Goal: Task Accomplishment & Management: Complete application form

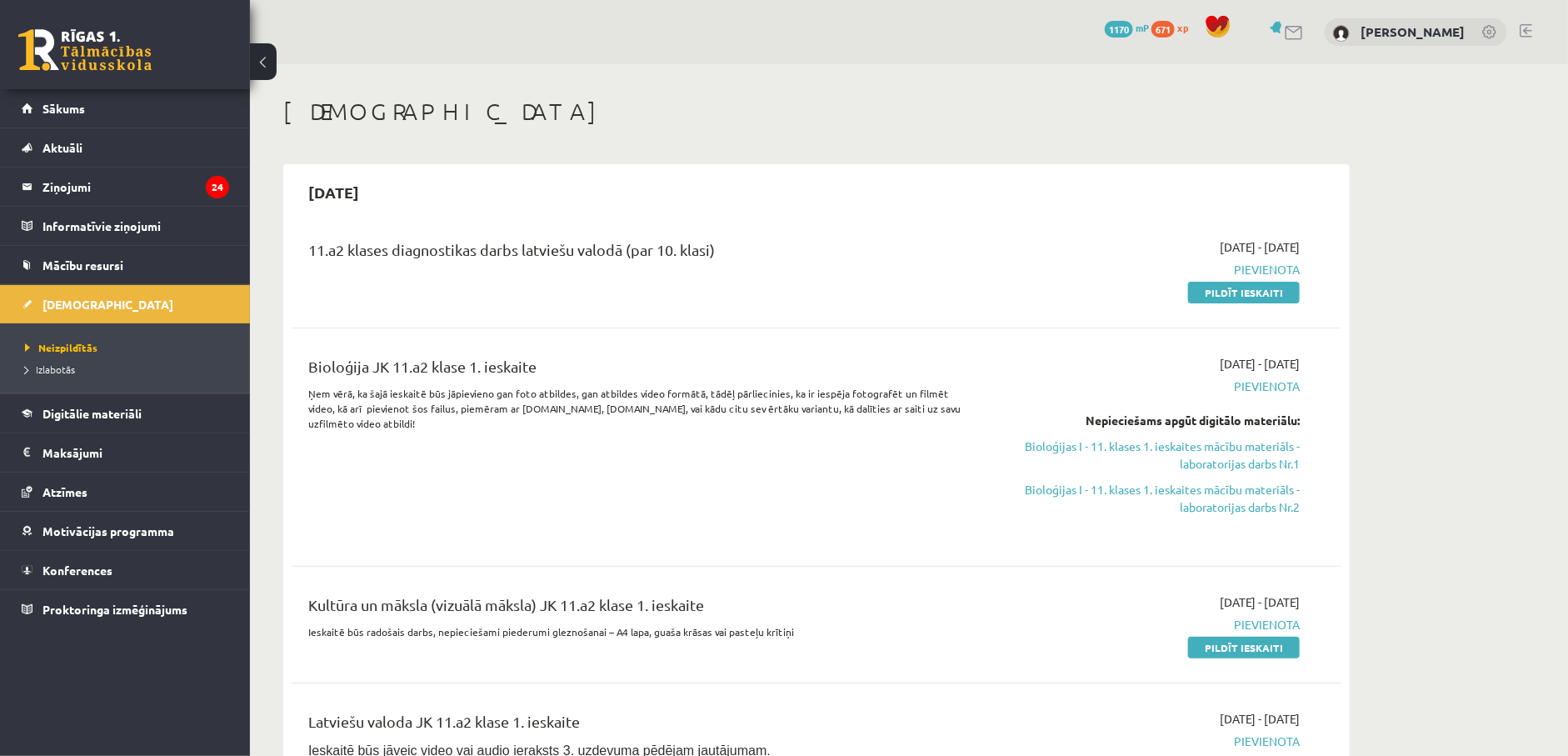
scroll to position [125, 0]
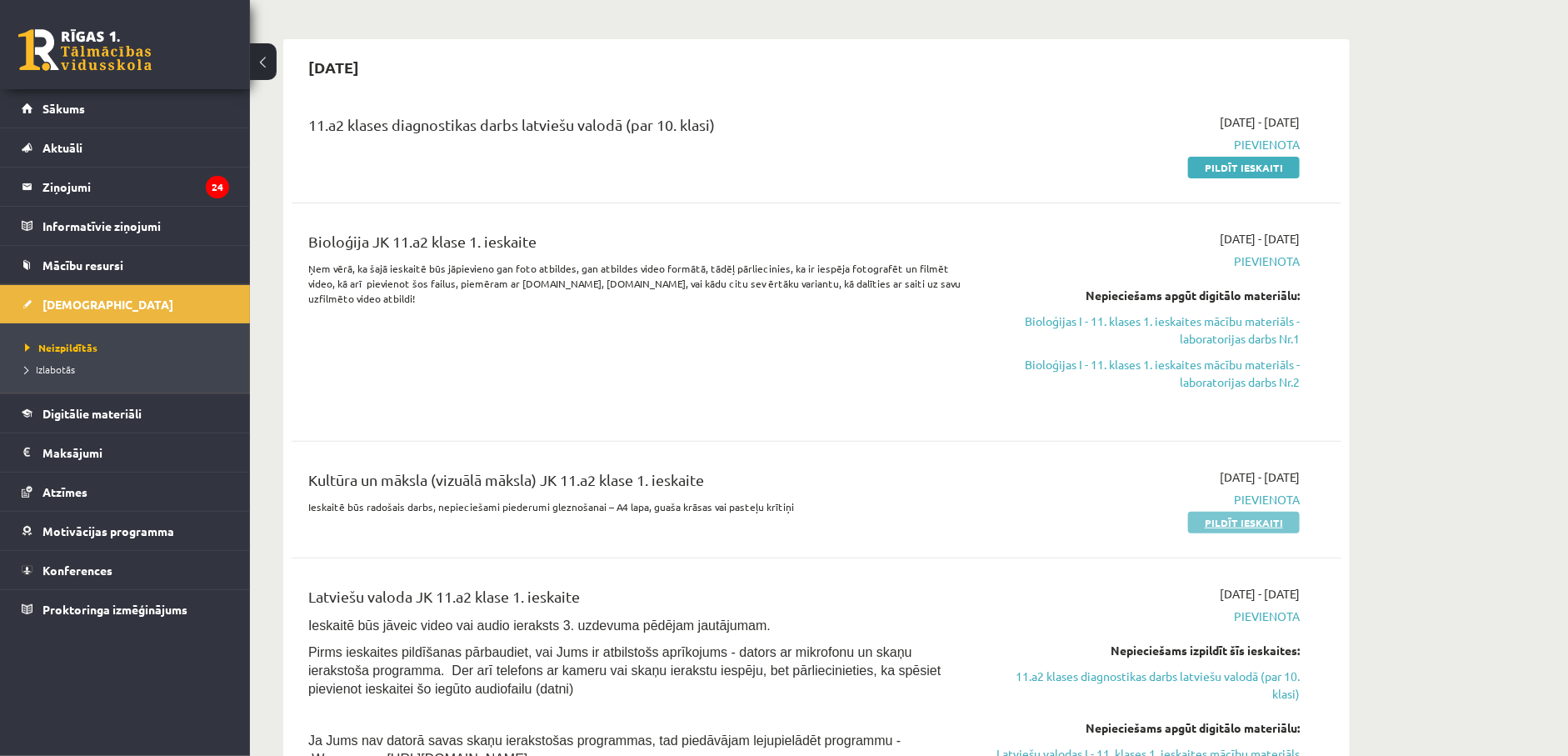
click at [1204, 525] on link "Pildīt ieskaiti" at bounding box center [1243, 522] width 111 height 22
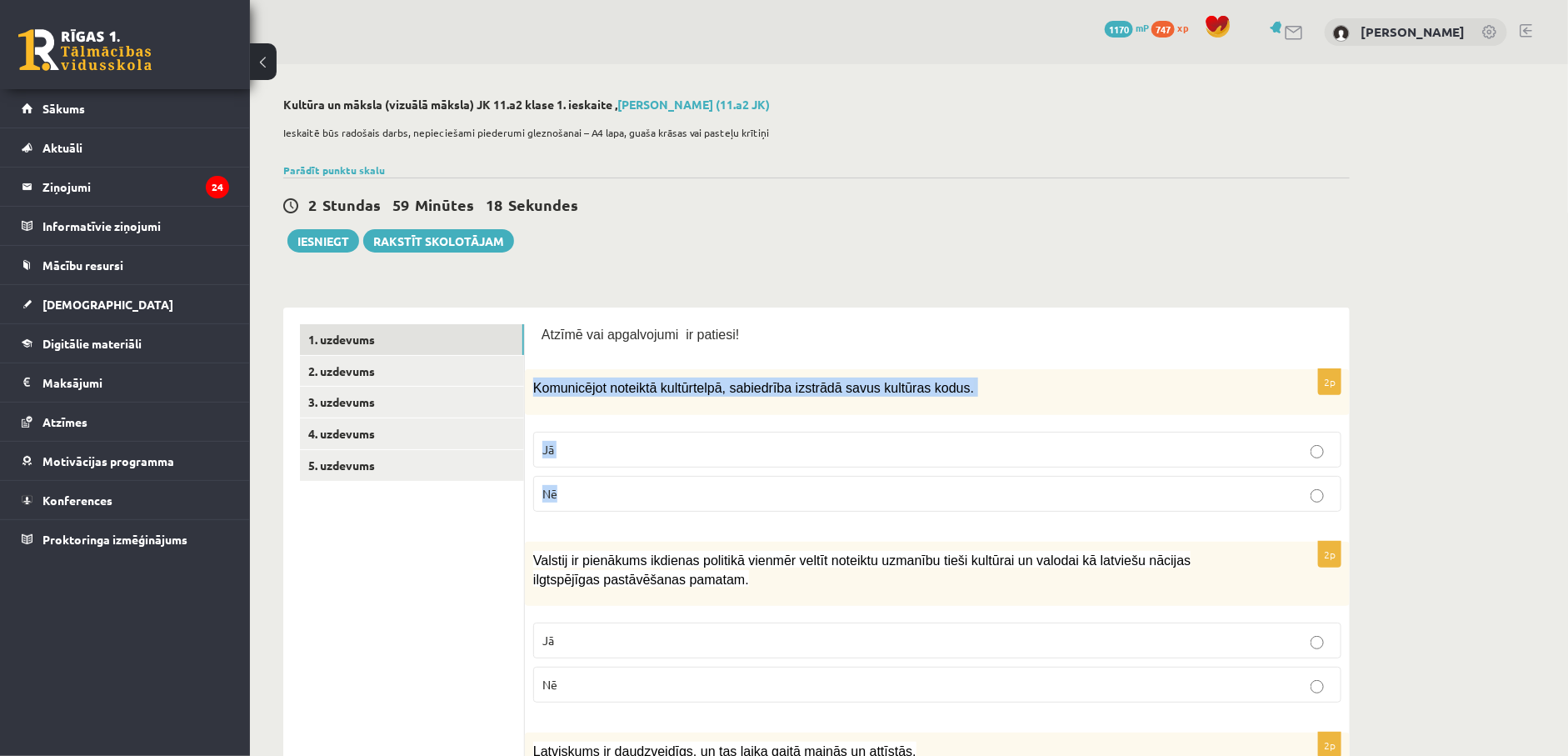
click at [696, 481] on div "2p Komunicējot noteiktā kultūrtelpā, sabiedrība izstrādā savus kultūras kodus. …" at bounding box center [937, 447] width 825 height 156
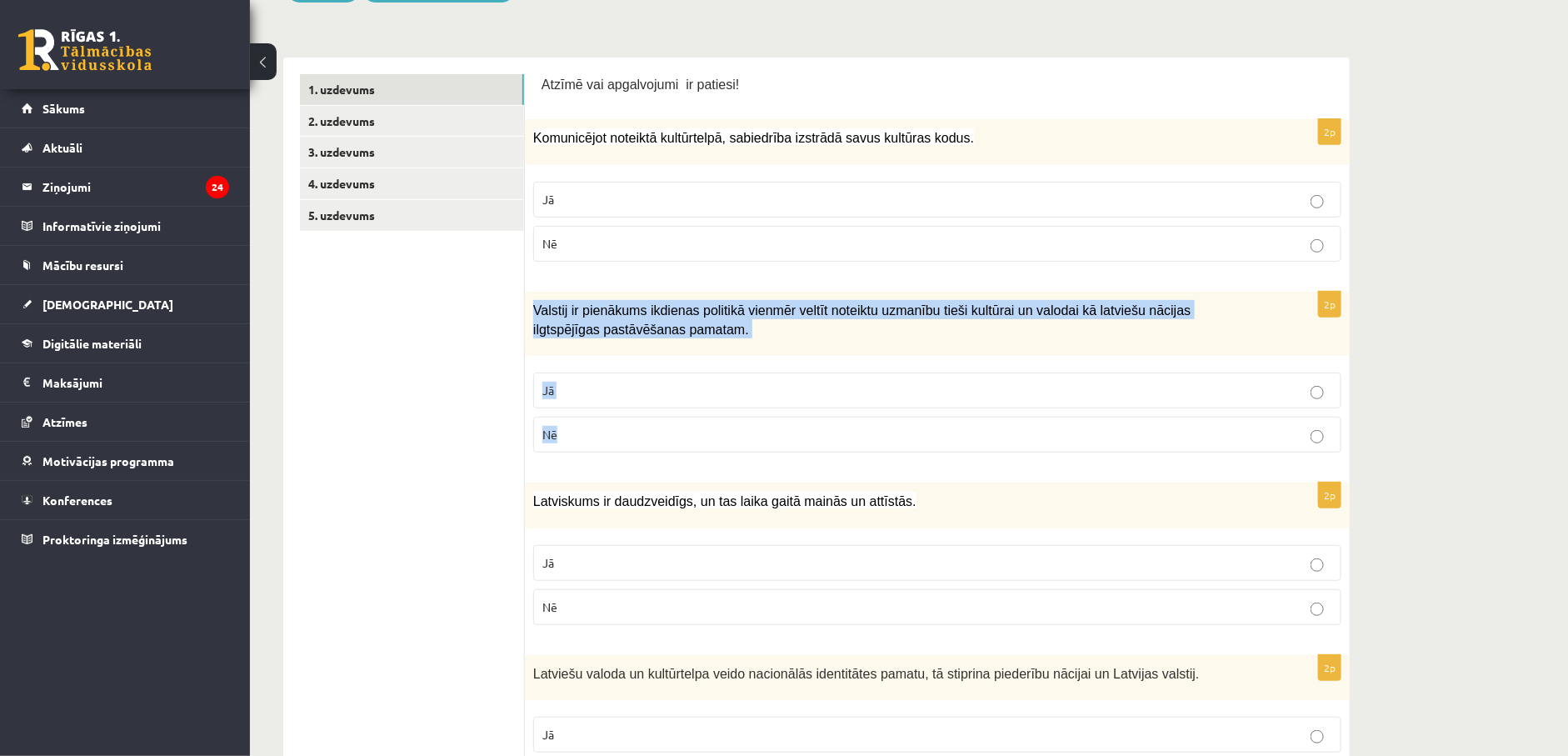
drag, startPoint x: 533, startPoint y: 313, endPoint x: 691, endPoint y: 425, distance: 193.7
click at [691, 425] on div "2p Valstij ir pienākums ikdienas politikā vienmēr veltīt noteiktu uzmanību tieš…" at bounding box center [937, 378] width 825 height 174
copy div "Valstij ir pienākums ikdienas politikā vienmēr veltīt noteiktu uzmanību tieši k…"
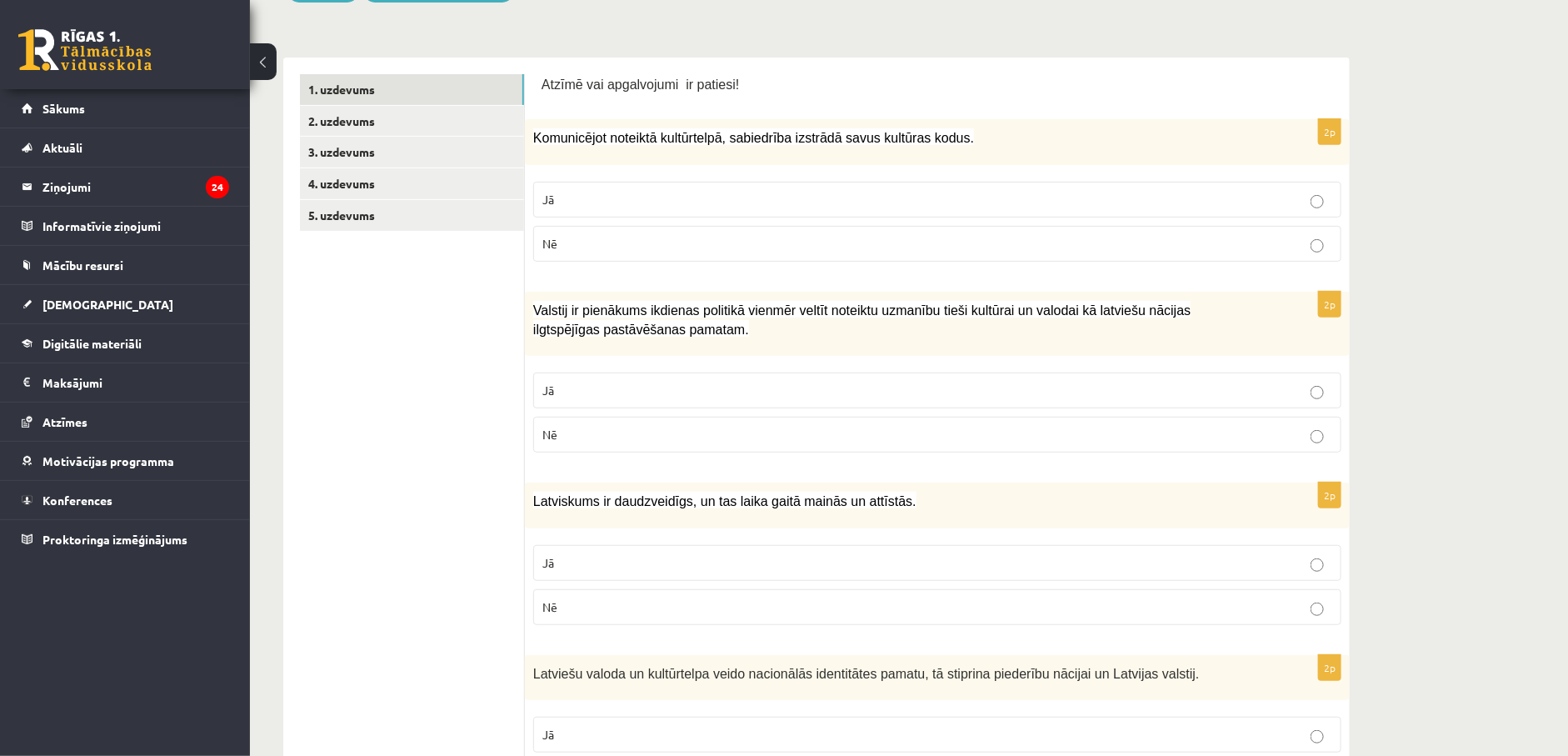
click at [833, 206] on p "Jā" at bounding box center [937, 200] width 790 height 18
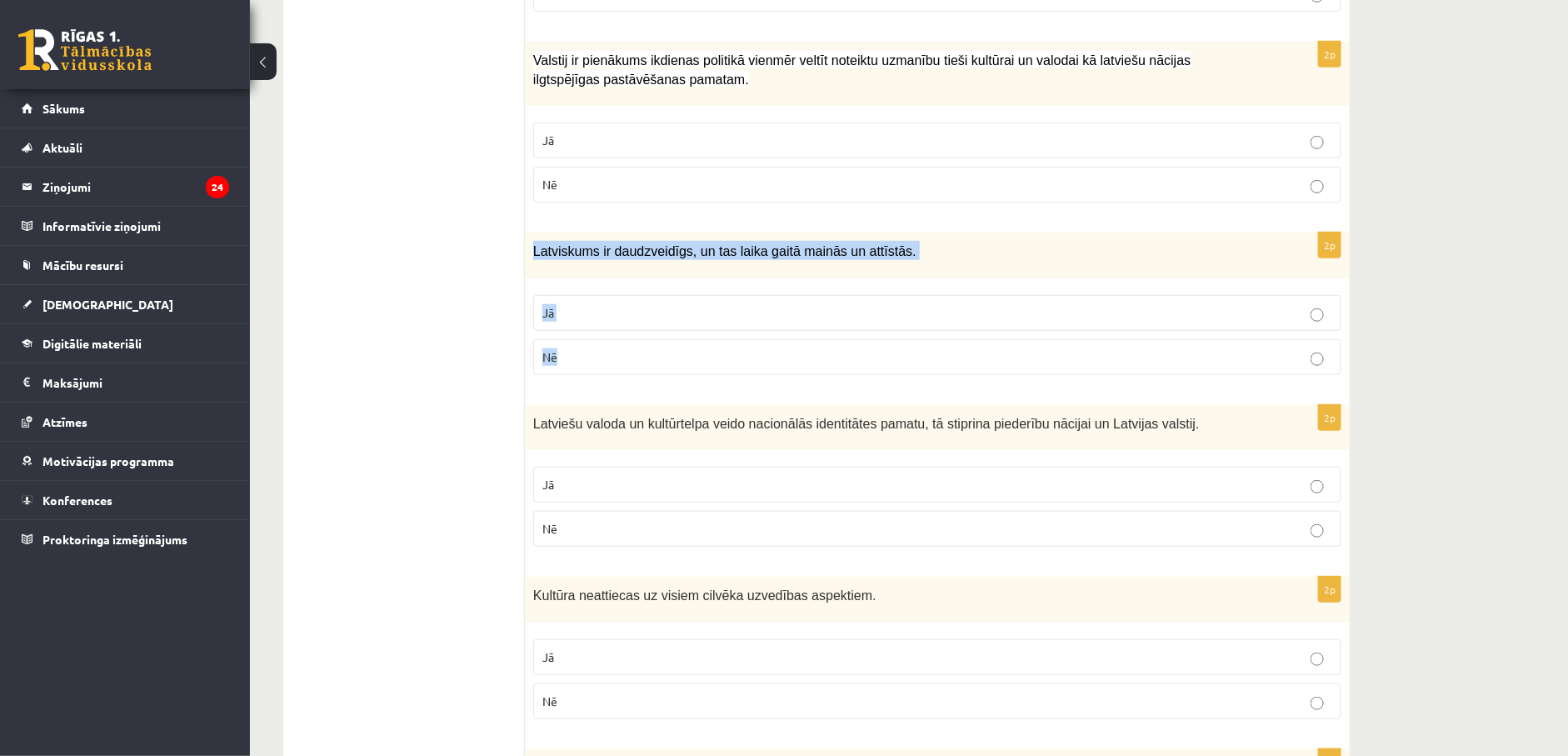
drag, startPoint x: 535, startPoint y: 256, endPoint x: 647, endPoint y: 370, distance: 159.8
click at [647, 370] on div "2p Latviskums ir daudzveidīgs, un tas laika gaitā mainās un attīstās. Jā Nē" at bounding box center [937, 310] width 825 height 156
copy div "Latviskums ir daudzveidīgs, un tas laika gaitā mainās un attīstās. Jā Nē"
click at [1257, 143] on p "Jā" at bounding box center [937, 140] width 790 height 18
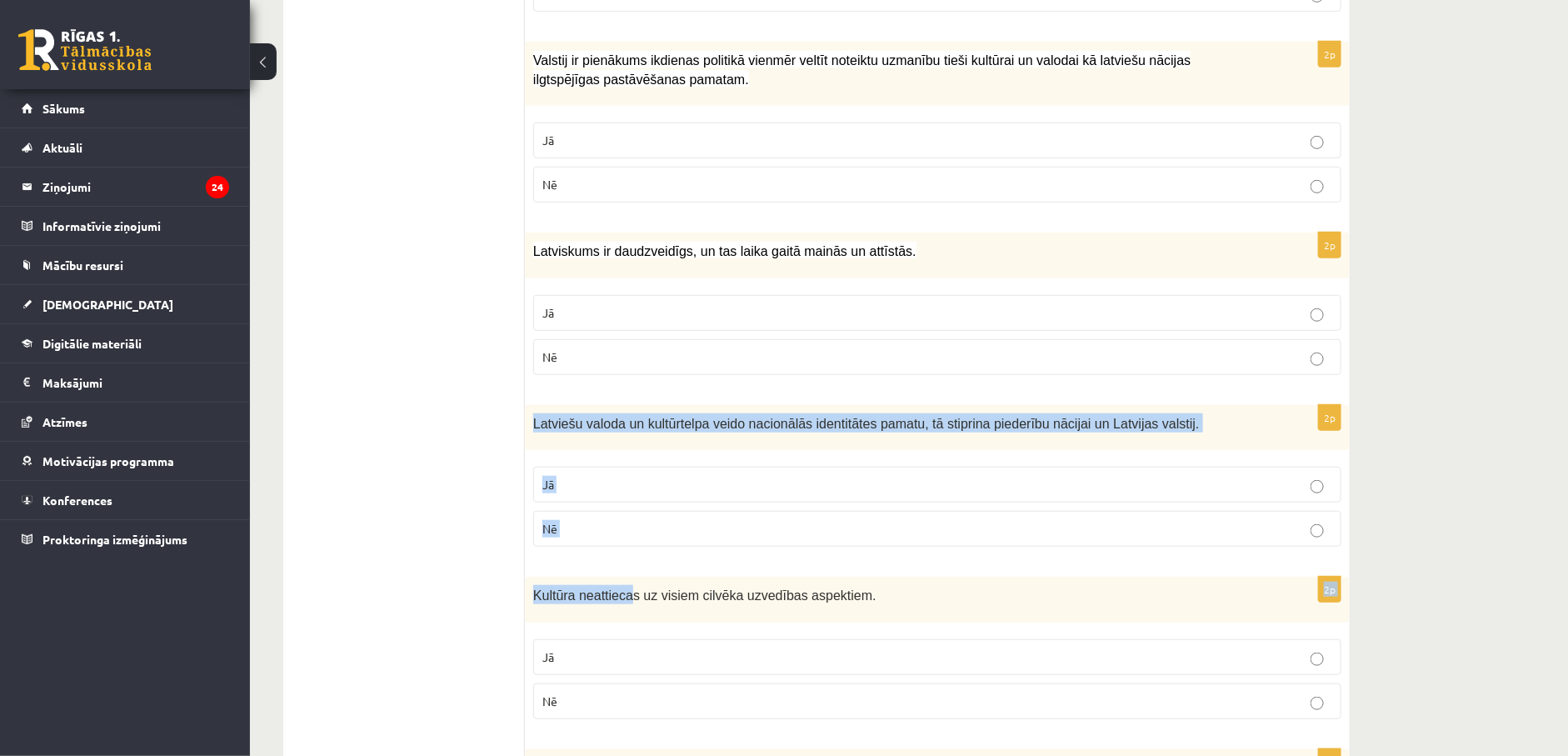
drag, startPoint x: 527, startPoint y: 428, endPoint x: 625, endPoint y: 568, distance: 170.9
drag, startPoint x: 533, startPoint y: 426, endPoint x: 597, endPoint y: 508, distance: 104.0
click at [597, 508] on div "2p Latviešu valoda un kultūrtelpa veido nacionālās identitātes pamatu, tā stipr…" at bounding box center [937, 483] width 825 height 156
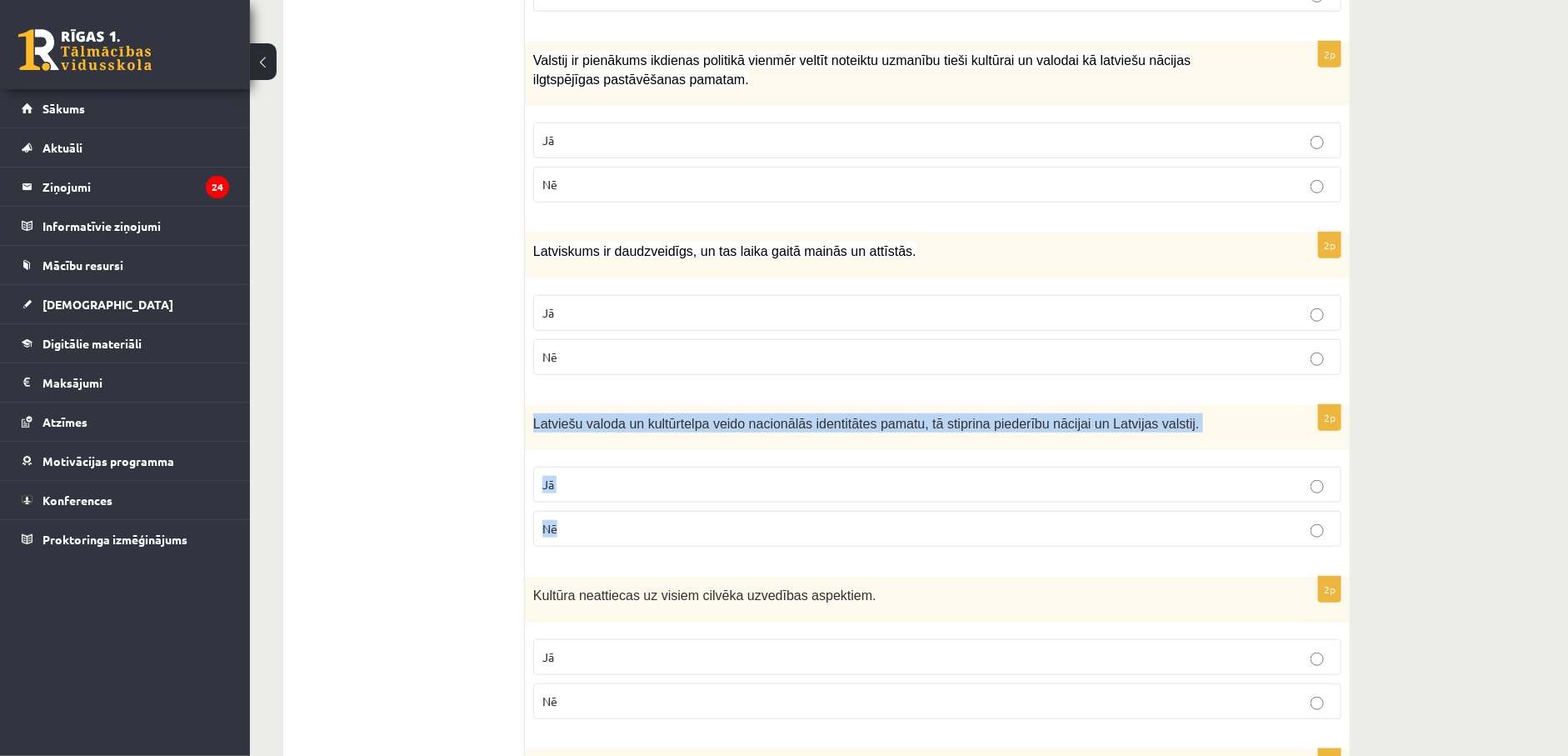
copy div "Latviešu valoda un kultūrtelpa veido nacionālās identitātes pamatu, tā stiprina…"
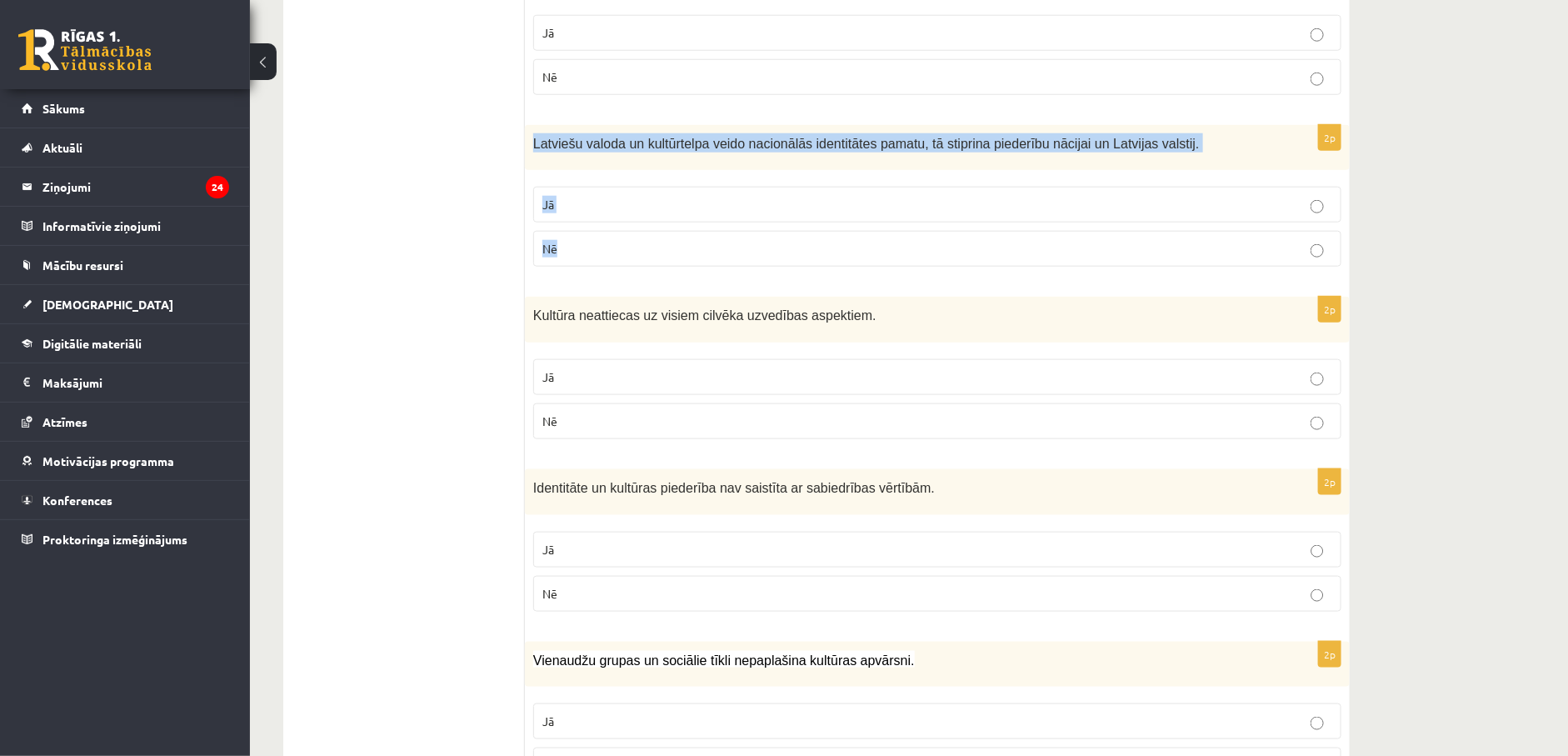
scroll to position [875, 0]
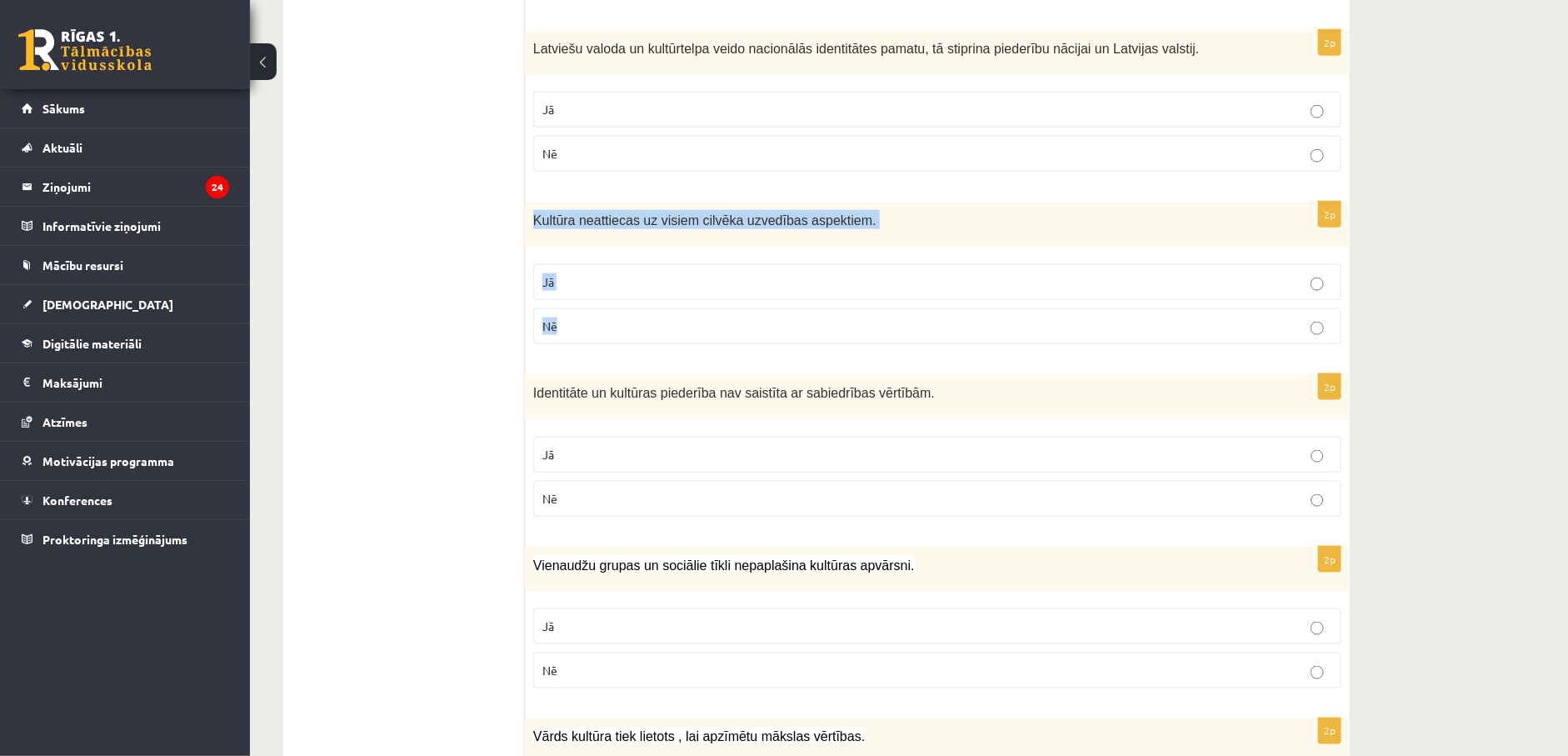
drag, startPoint x: 533, startPoint y: 223, endPoint x: 590, endPoint y: 328, distance: 119.5
click at [590, 328] on div "2p Kultūra neattiecas uz visiem cilvēka uzvedības aspektiem. Jā Nē" at bounding box center [937, 279] width 825 height 156
copy div "Kultūra neattiecas uz visiem cilvēka uzvedības aspektiem. Jā Nē"
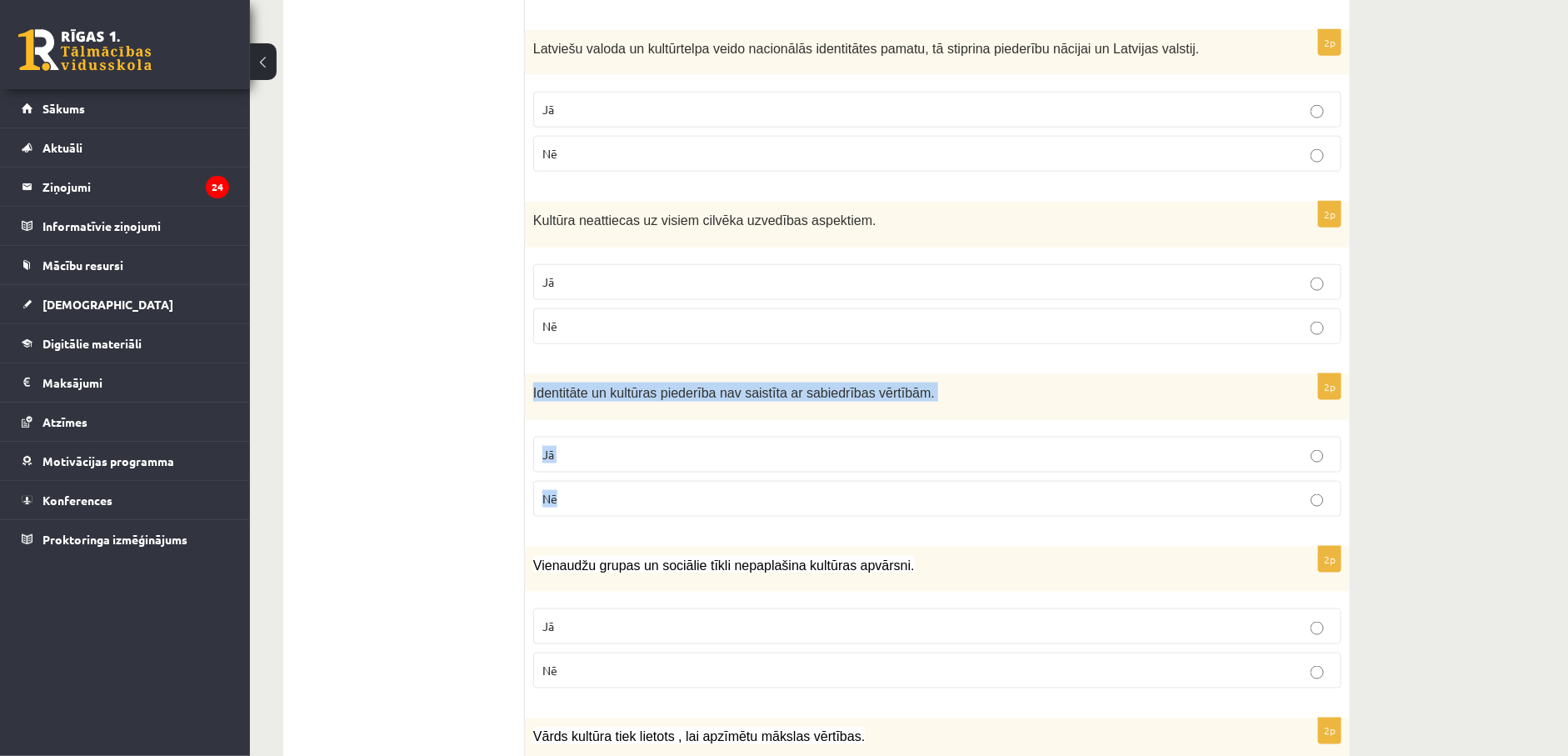
drag, startPoint x: 528, startPoint y: 398, endPoint x: 612, endPoint y: 505, distance: 136.0
click at [612, 505] on div "2p Identitāte un kultūras piederība nav saistīta ar sabiedrības vērtībām. Jā Nē" at bounding box center [937, 452] width 825 height 156
copy div "Identitāte un kultūras piederība nav saistīta ar sabiedrības vērtībām. Jā Nē"
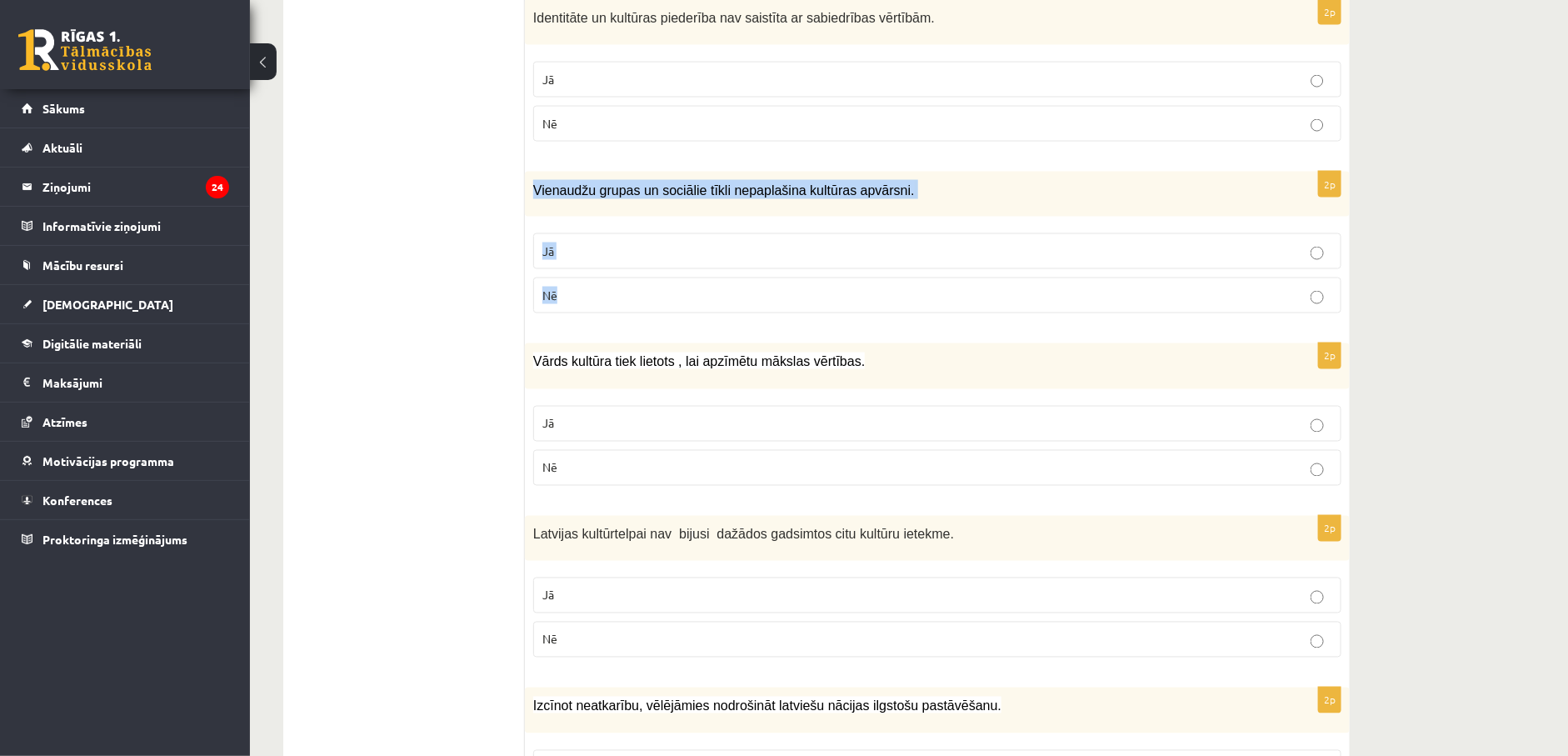
drag, startPoint x: 528, startPoint y: 195, endPoint x: 625, endPoint y: 298, distance: 141.5
click at [625, 298] on div "2p Vienaudžu grupas un sociālie tīkli nepaplašina kultūras apvārsni. Jā Nē" at bounding box center [937, 250] width 825 height 156
copy div "Vienaudžu grupas un sociālie tīkli nepaplašina kultūras apvārsni. Jā Nē"
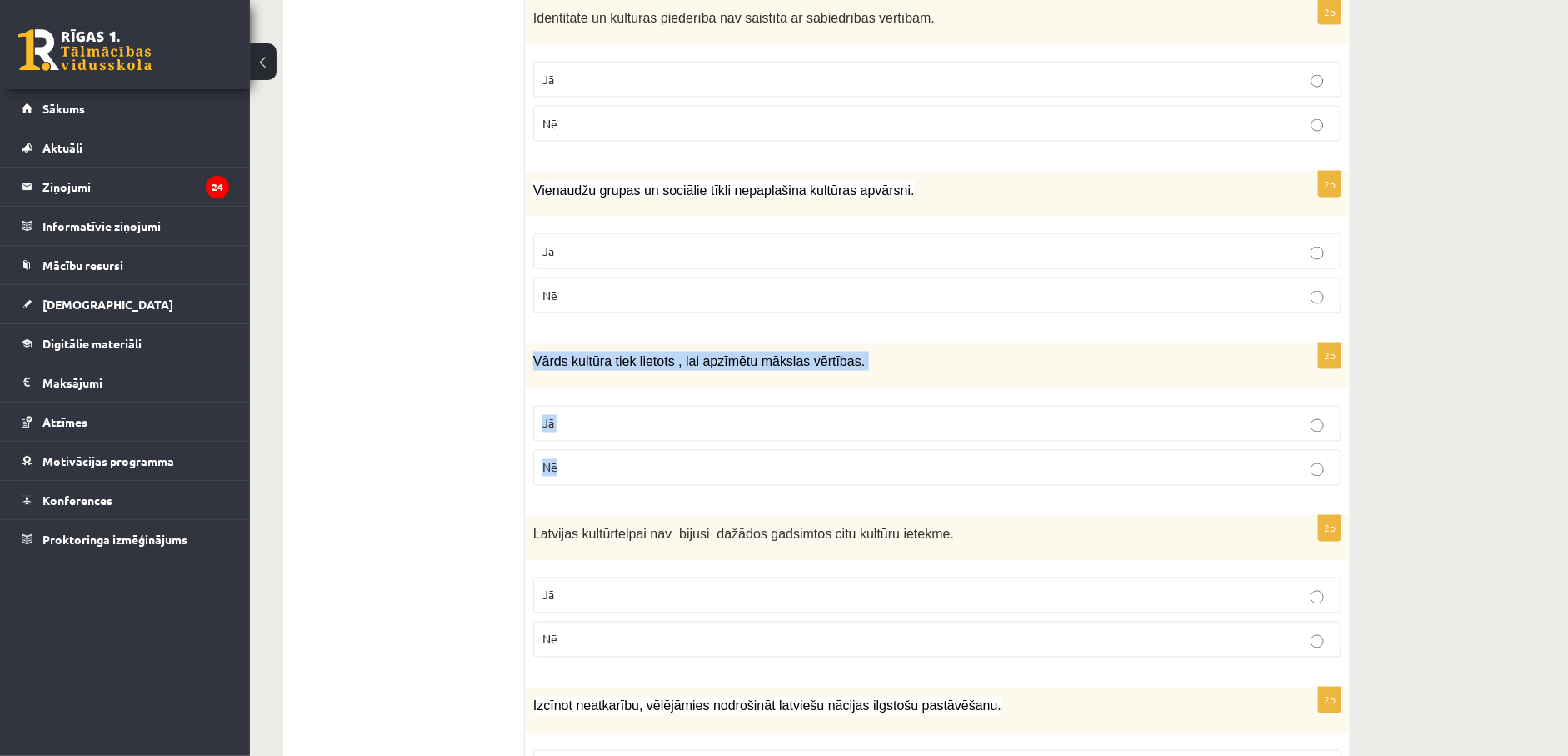
drag, startPoint x: 535, startPoint y: 370, endPoint x: 601, endPoint y: 468, distance: 118.2
click at [601, 468] on div "2p Vārds kultūra tiek lietots , lai apzīmētu mākslas vērtības. Jā Nē" at bounding box center [937, 421] width 825 height 156
copy div "Vārds kultūra tiek lietots , lai apzīmētu mākslas vērtības. Jā Nē"
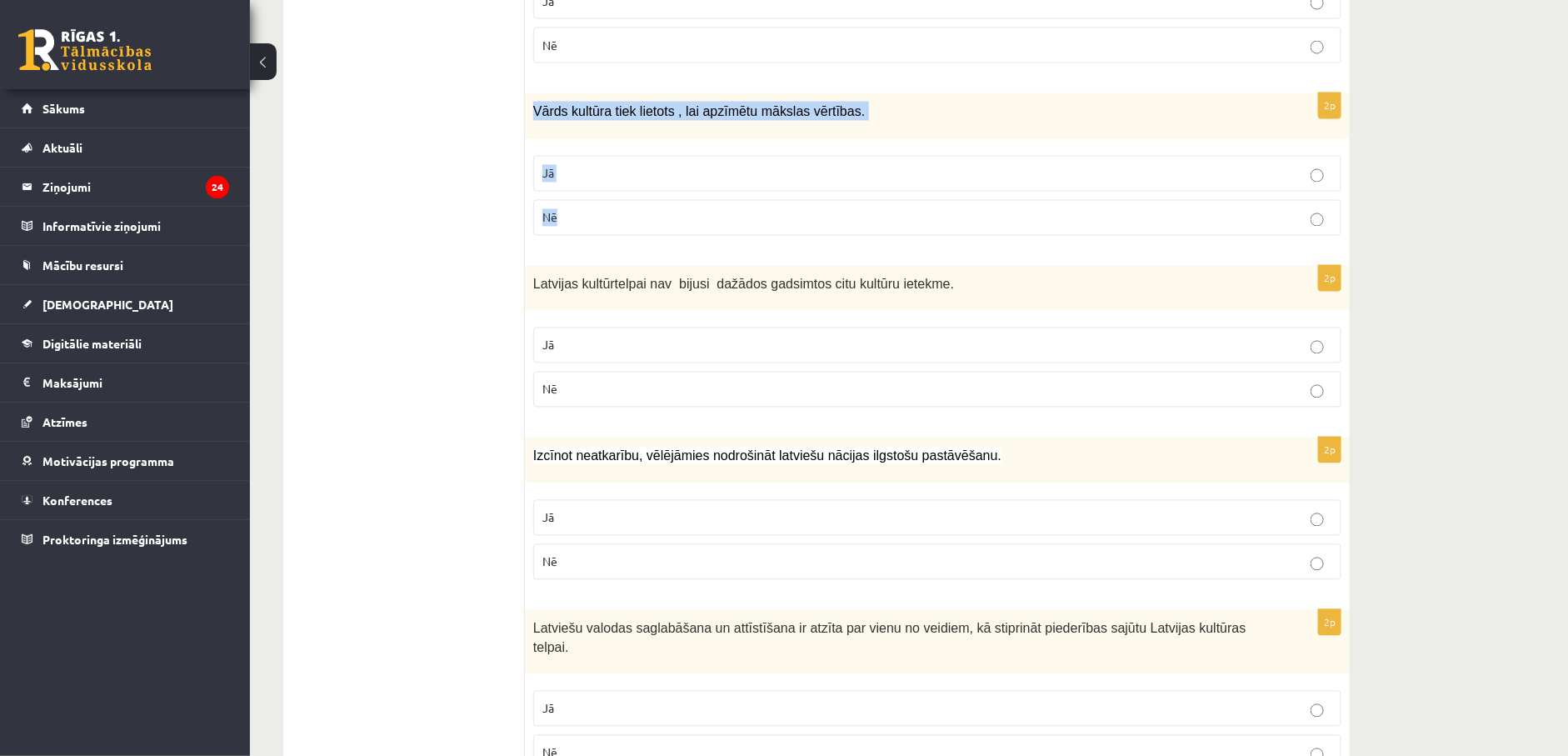
scroll to position [1625, 0]
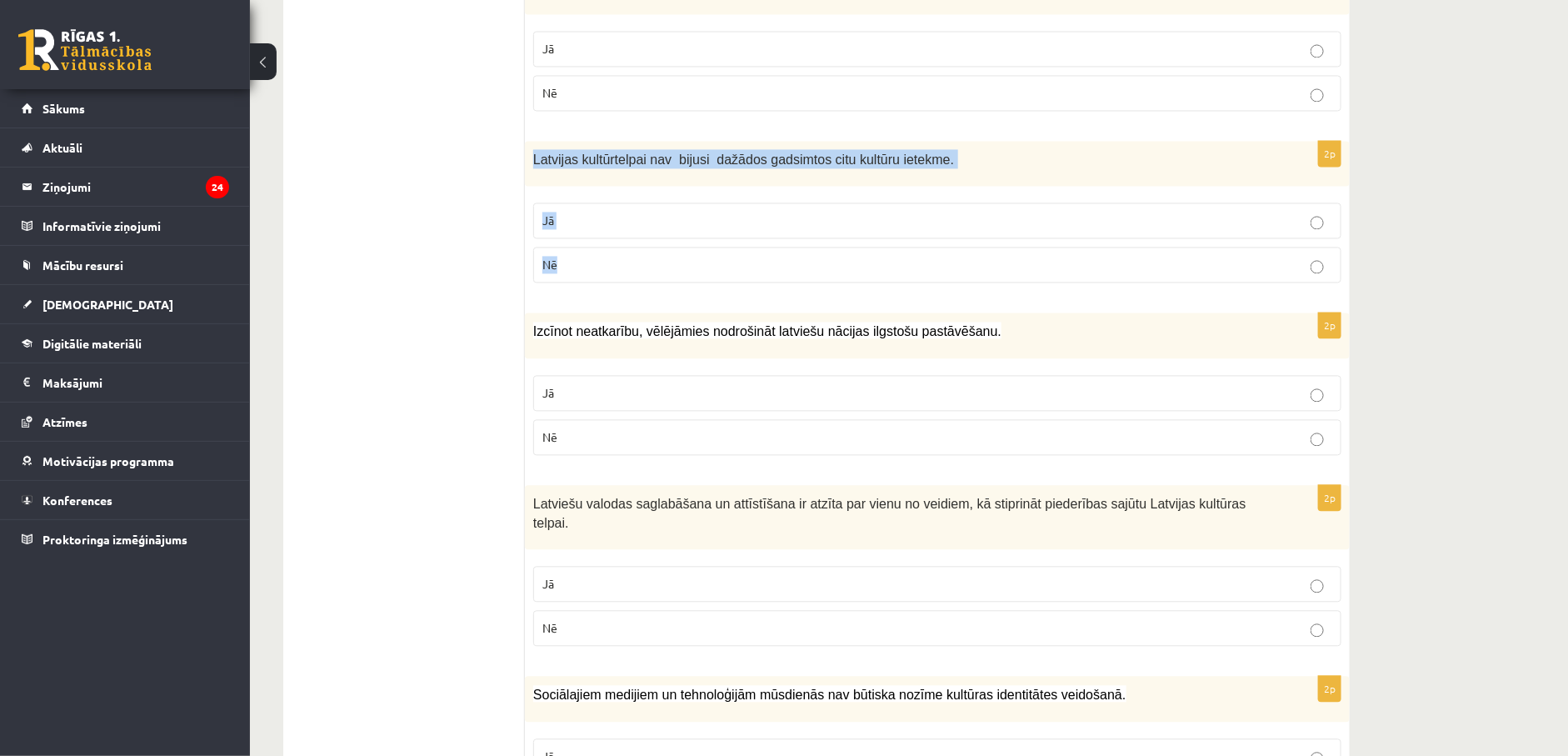
drag, startPoint x: 531, startPoint y: 160, endPoint x: 605, endPoint y: 273, distance: 135.1
click at [605, 273] on div "2p Latvijas kultūrtelpai nav bijusi dažādos gadsimtos citu kultūru ietekme. Jā …" at bounding box center [937, 219] width 825 height 156
copy div "Latvijas kultūrtelpai nav bijusi dažādos gadsimtos citu kultūru ietekme. Jā Nē"
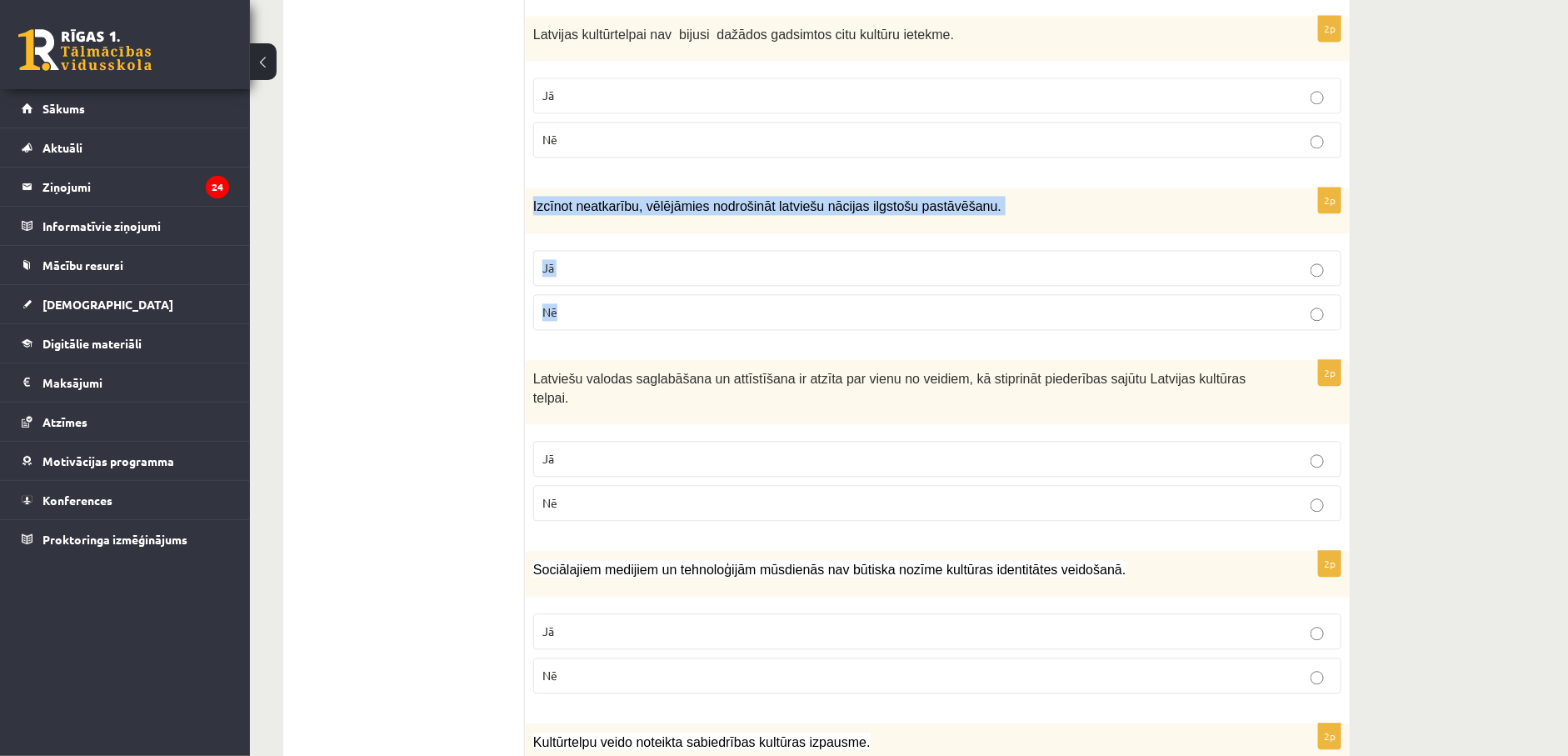
drag, startPoint x: 528, startPoint y: 215, endPoint x: 601, endPoint y: 318, distance: 126.2
click at [601, 318] on div "2p Izcīnot neatkarību, vēlējāmies nodrošināt latviešu nācijas ilgstošu pastāvēš…" at bounding box center [937, 265] width 825 height 156
copy div "Izcīnot neatkarību, vēlējāmies nodrošināt latviešu nācijas ilgstošu pastāvēšanu…"
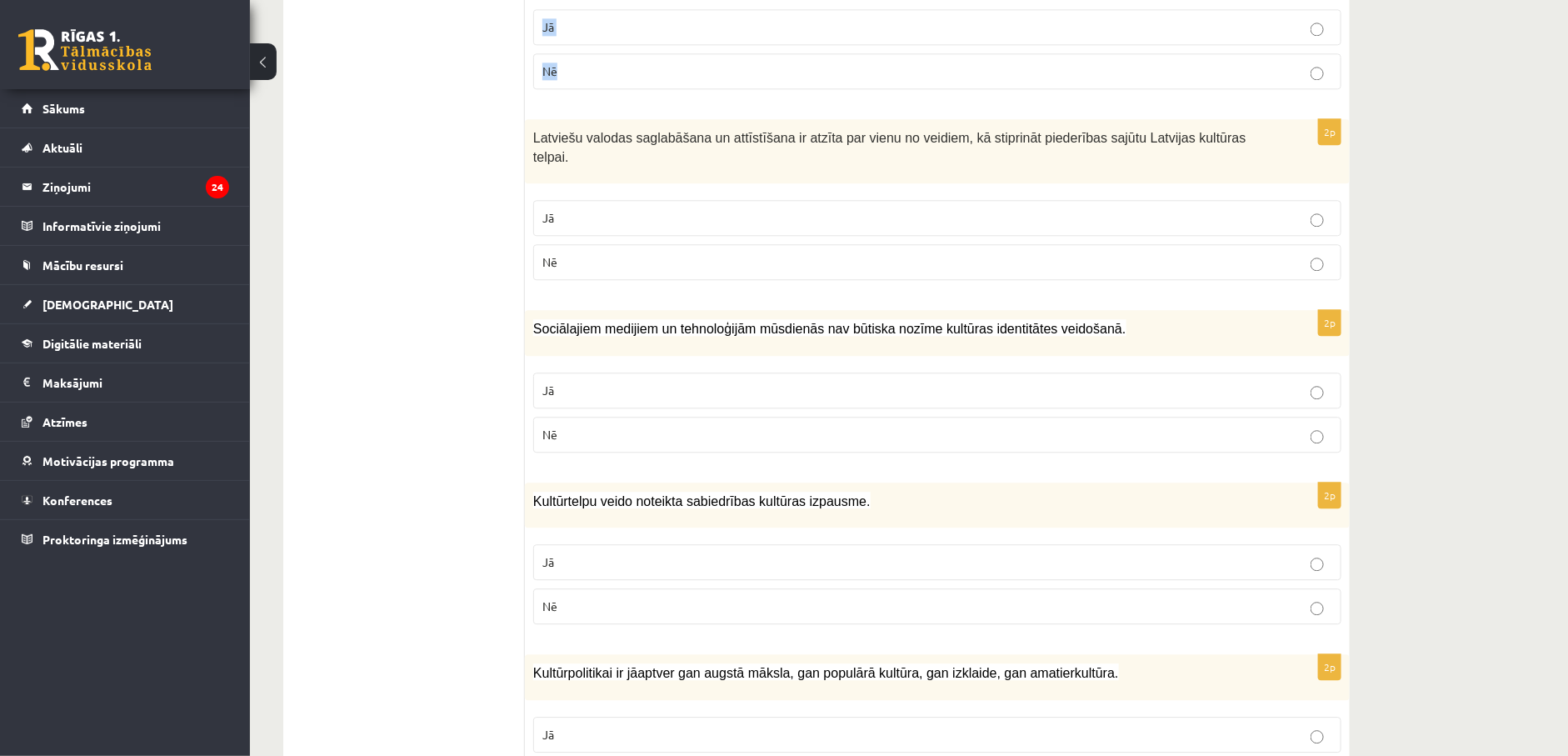
scroll to position [2000, 0]
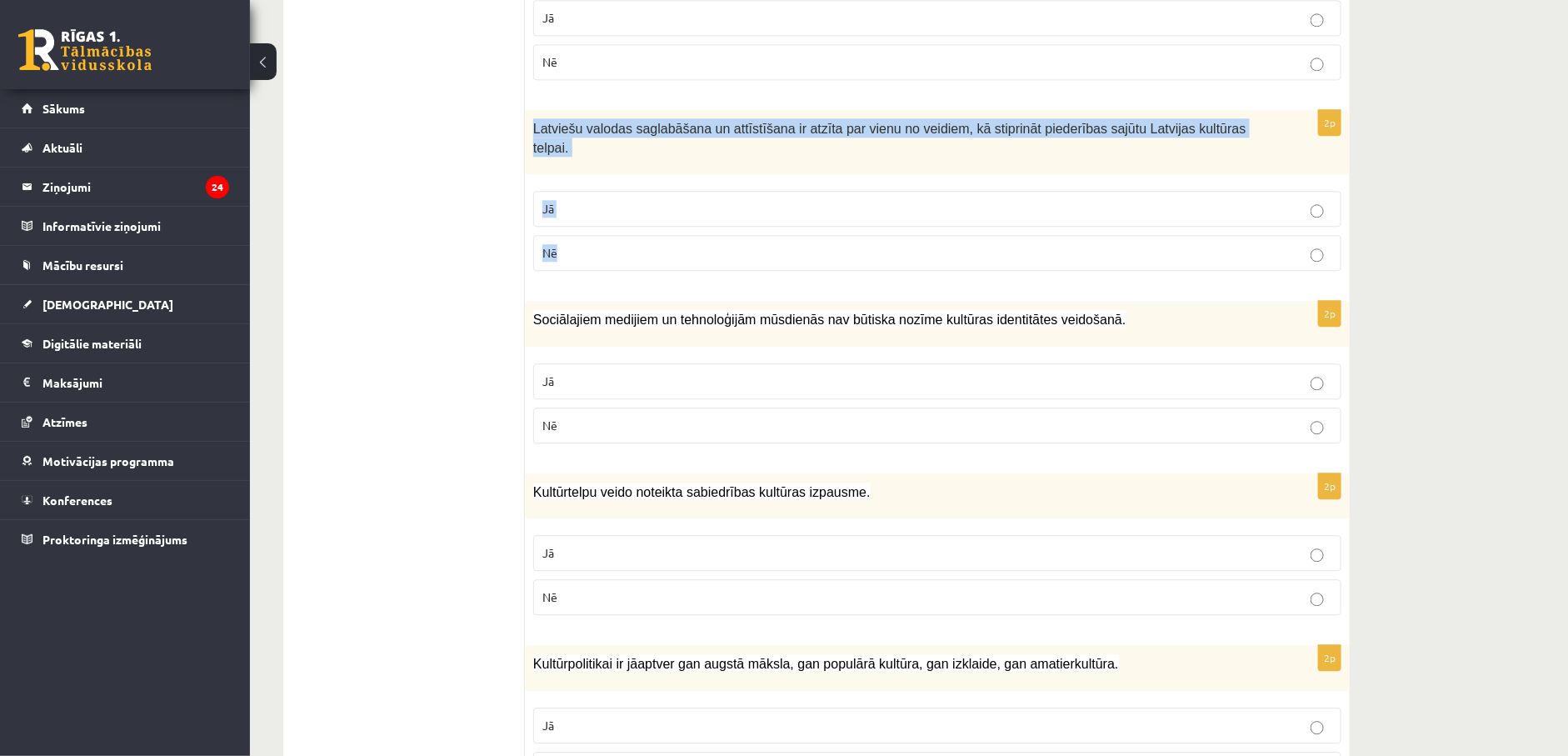
drag, startPoint x: 528, startPoint y: 141, endPoint x: 620, endPoint y: 245, distance: 138.9
click at [620, 245] on div "2p Latviešu valodas saglabāšana un attīstīšana ir atzīta par vienu no veidiem, …" at bounding box center [937, 197] width 825 height 174
copy div "Latviešu valodas saglabāšana un attīstīšana ir atzīta par vienu no veidiem, kā …"
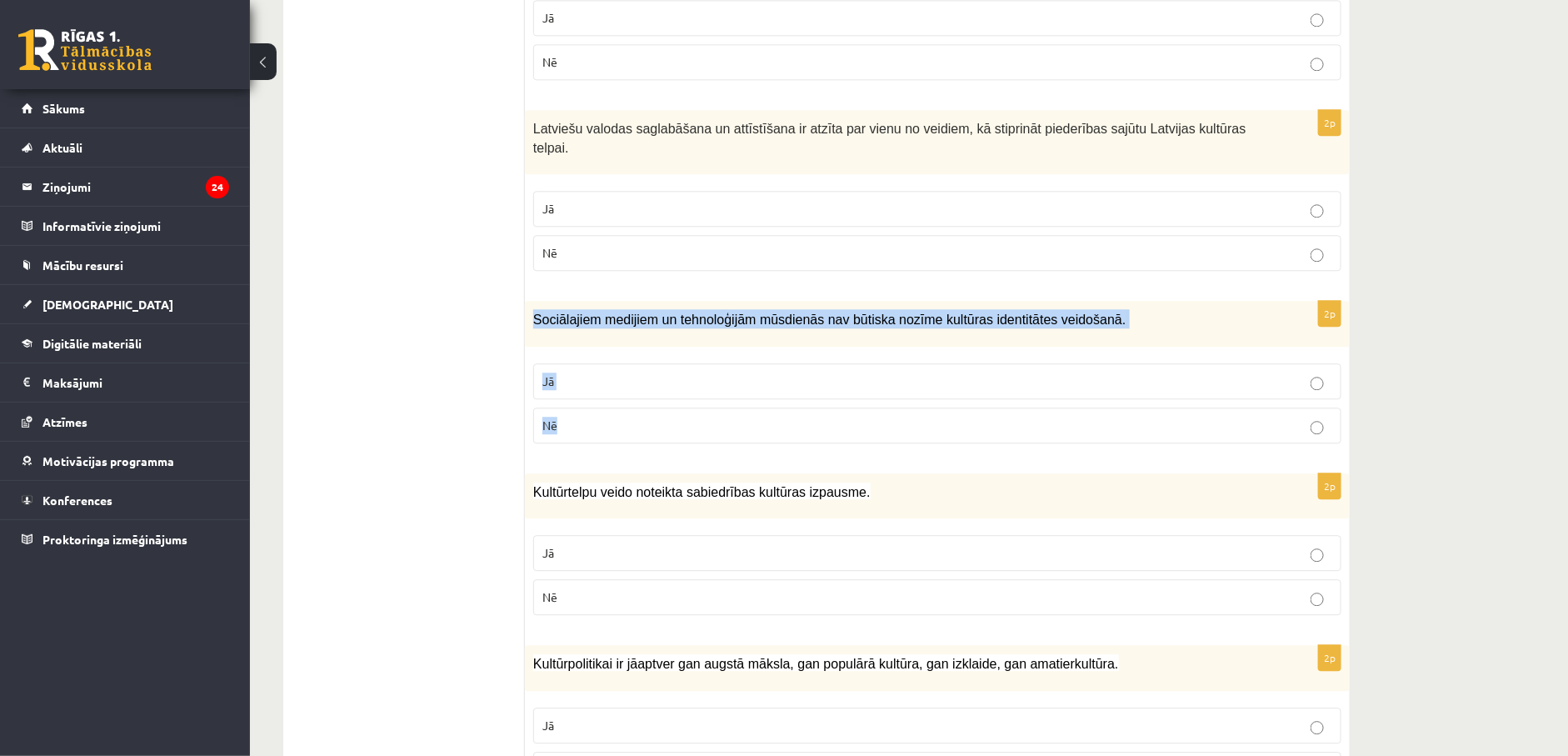
drag, startPoint x: 536, startPoint y: 315, endPoint x: 650, endPoint y: 408, distance: 147.1
click at [650, 408] on div "2p Sociālajiem medijiem un tehnoloģijām mūsdienās nav būtiska nozīme kultūras i…" at bounding box center [937, 378] width 825 height 156
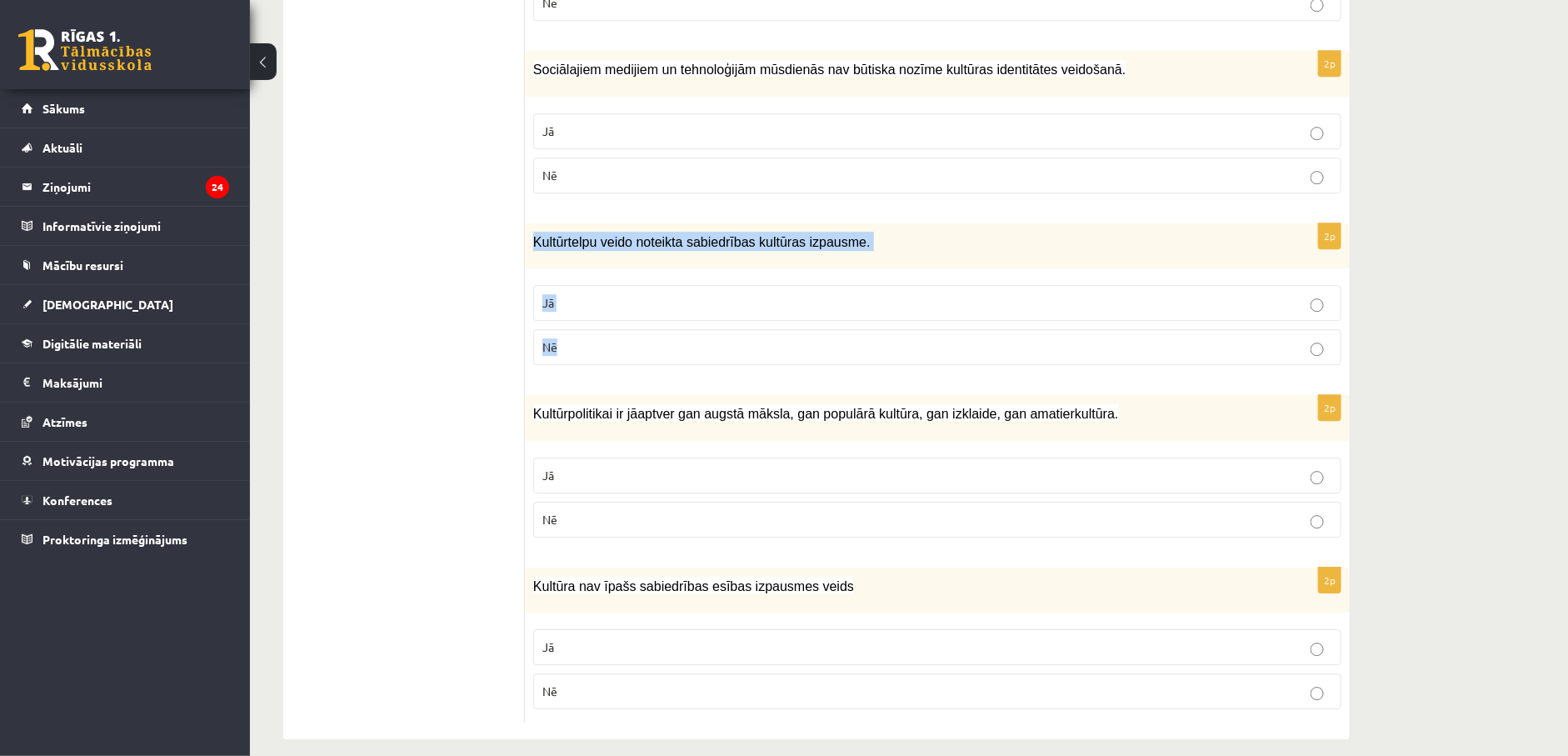
drag, startPoint x: 531, startPoint y: 237, endPoint x: 612, endPoint y: 341, distance: 131.8
click at [612, 341] on div "2p Kultūrtelpu veido noteikta sabiedrības kultūras izpausme. Jā Nē" at bounding box center [937, 301] width 825 height 156
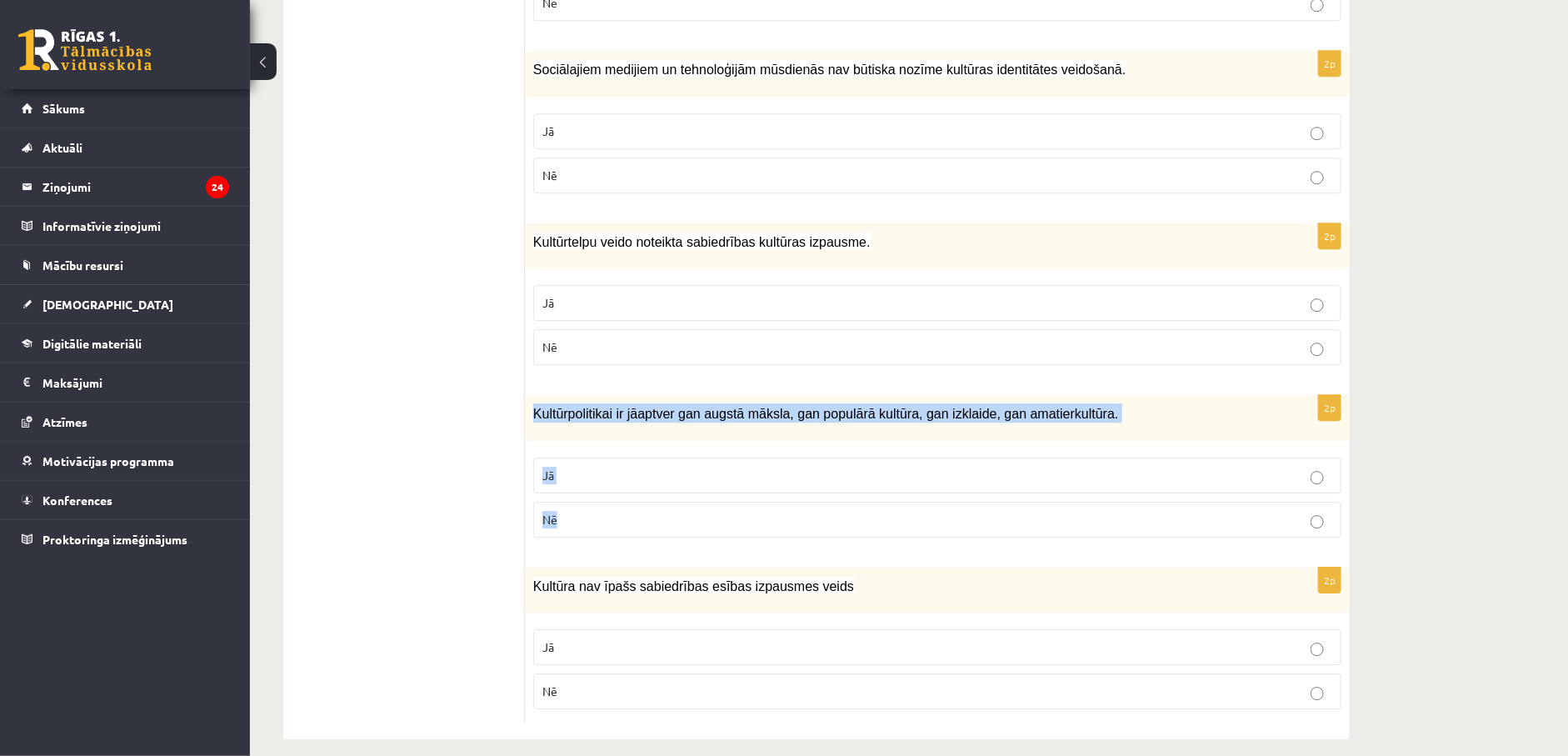
drag, startPoint x: 535, startPoint y: 413, endPoint x: 623, endPoint y: 501, distance: 124.5
click at [623, 501] on div "2p Kultūrpolitikai ir jāaptver gan augstā māksla, gan populārā kultūra, gan izk…" at bounding box center [937, 473] width 825 height 156
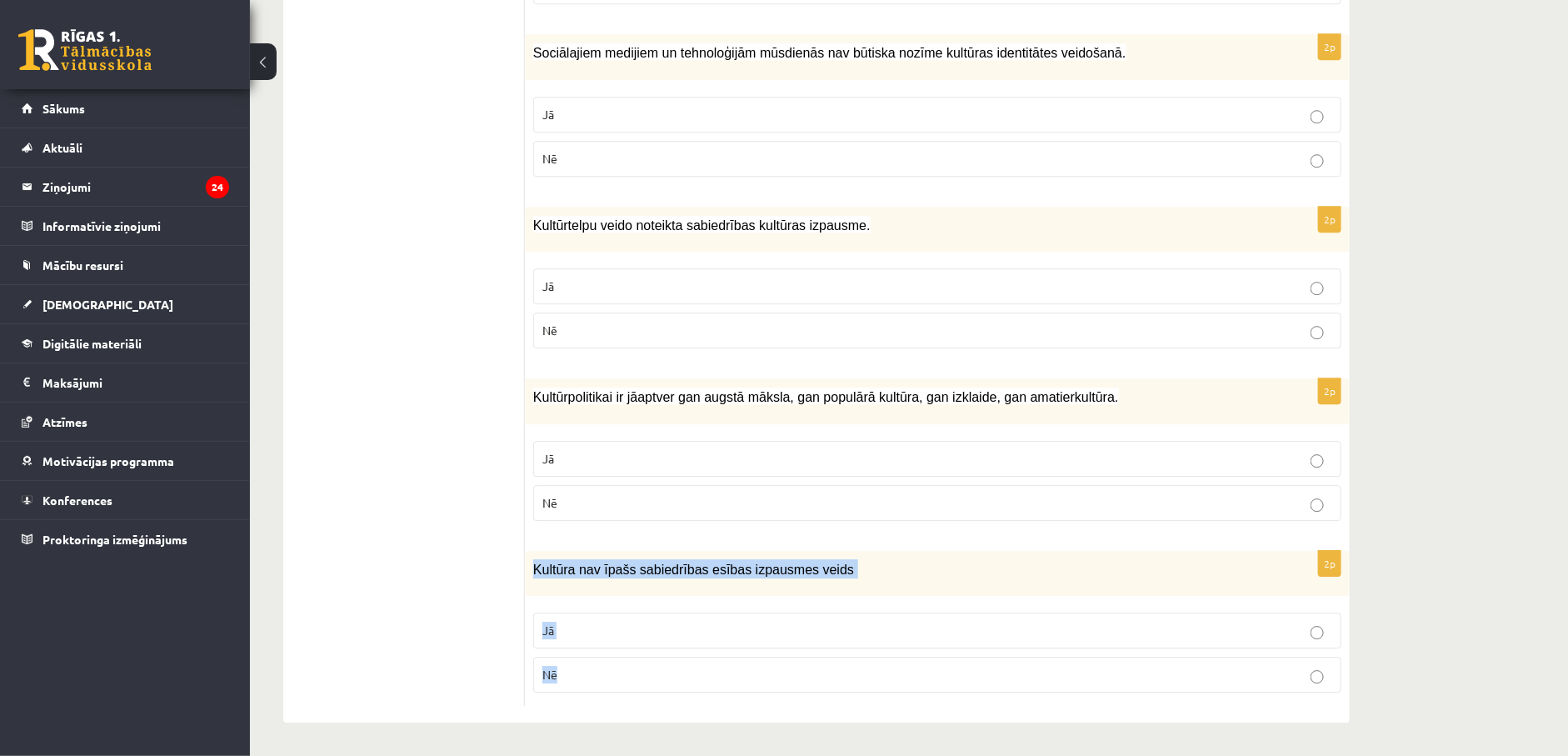
drag, startPoint x: 527, startPoint y: 569, endPoint x: 623, endPoint y: 656, distance: 129.6
click at [623, 656] on div "2p Kultūra nav īpašs sabiedrības esības izpausmes veids Jā Nē" at bounding box center [937, 629] width 825 height 156
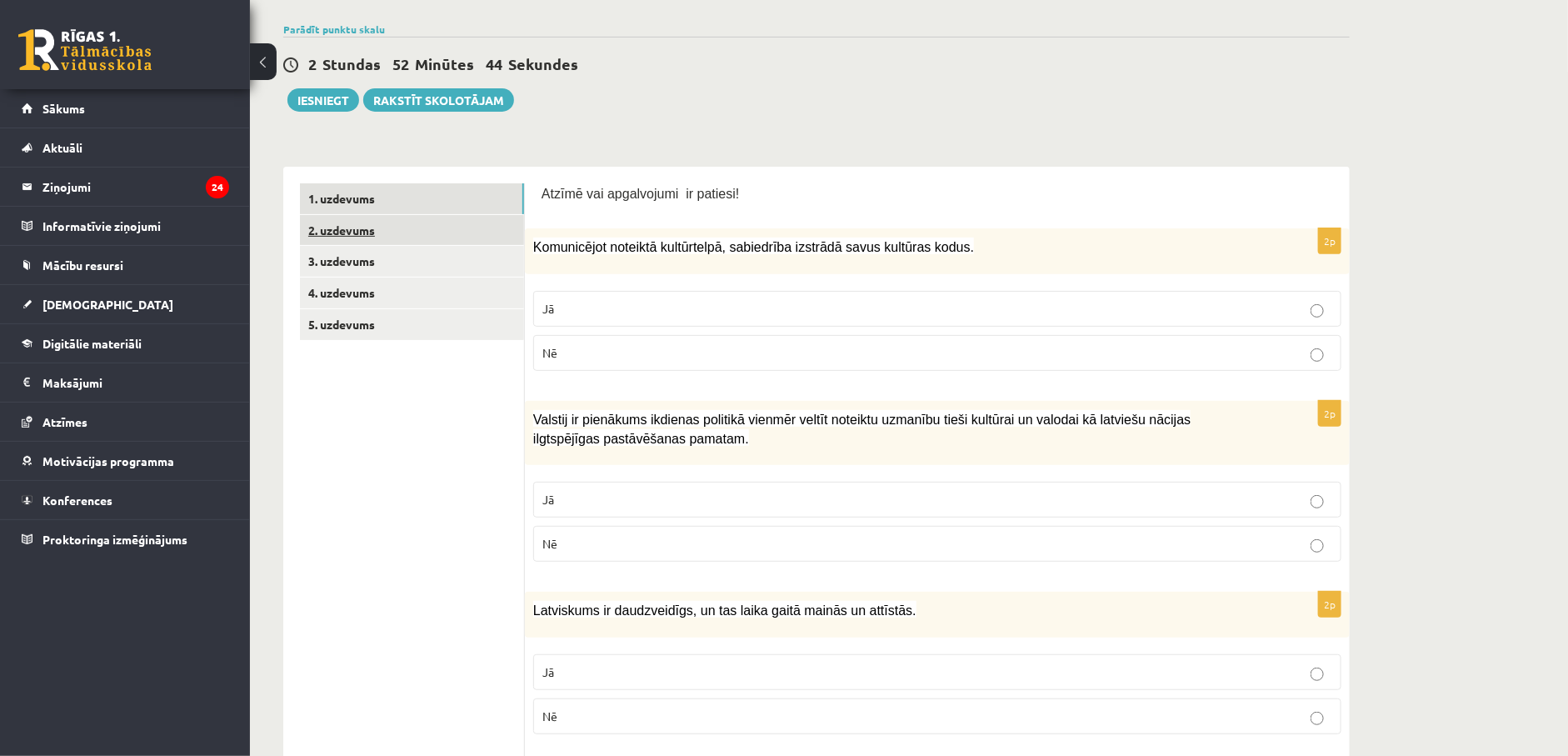
scroll to position [0, 0]
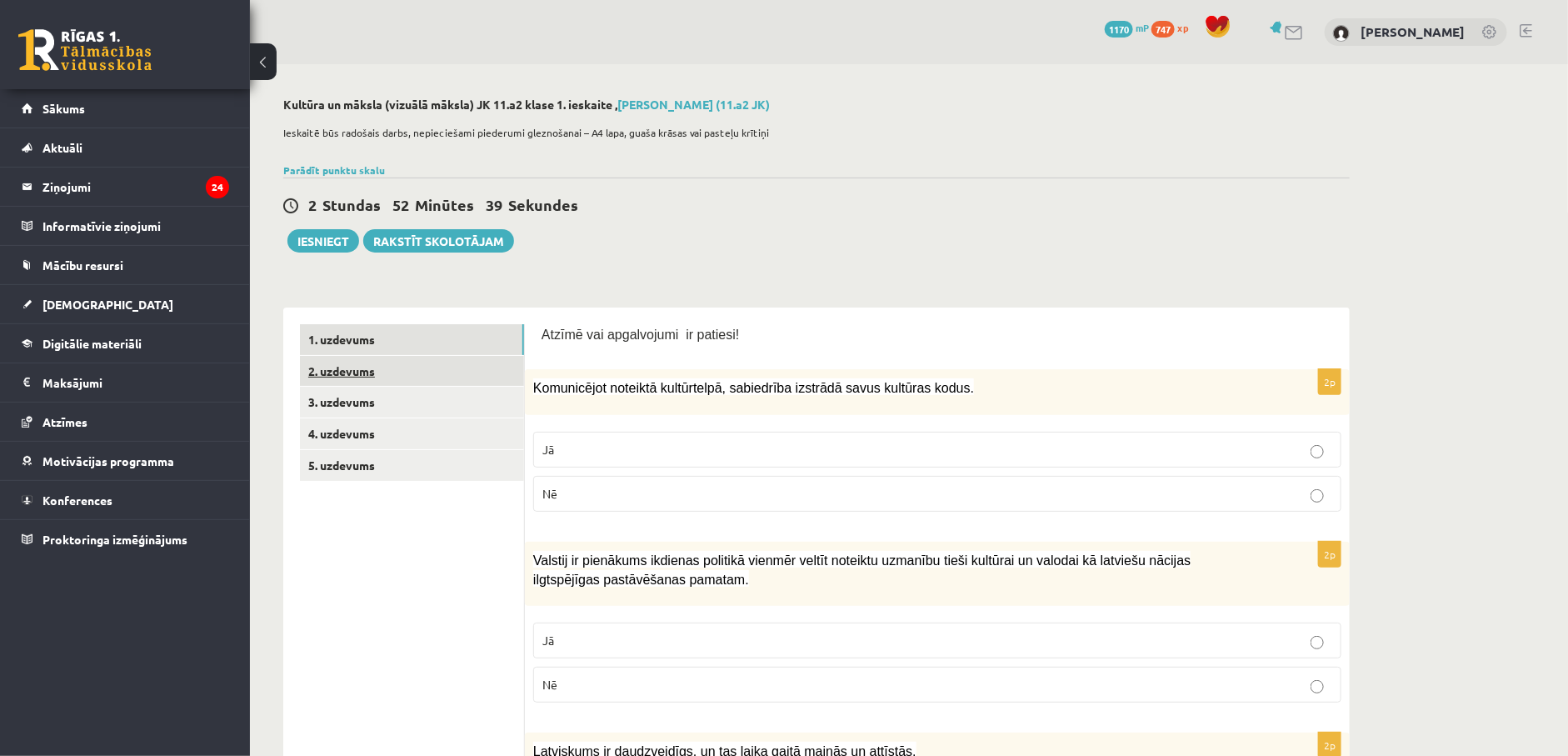
click at [333, 370] on link "2. uzdevums" at bounding box center [412, 371] width 224 height 31
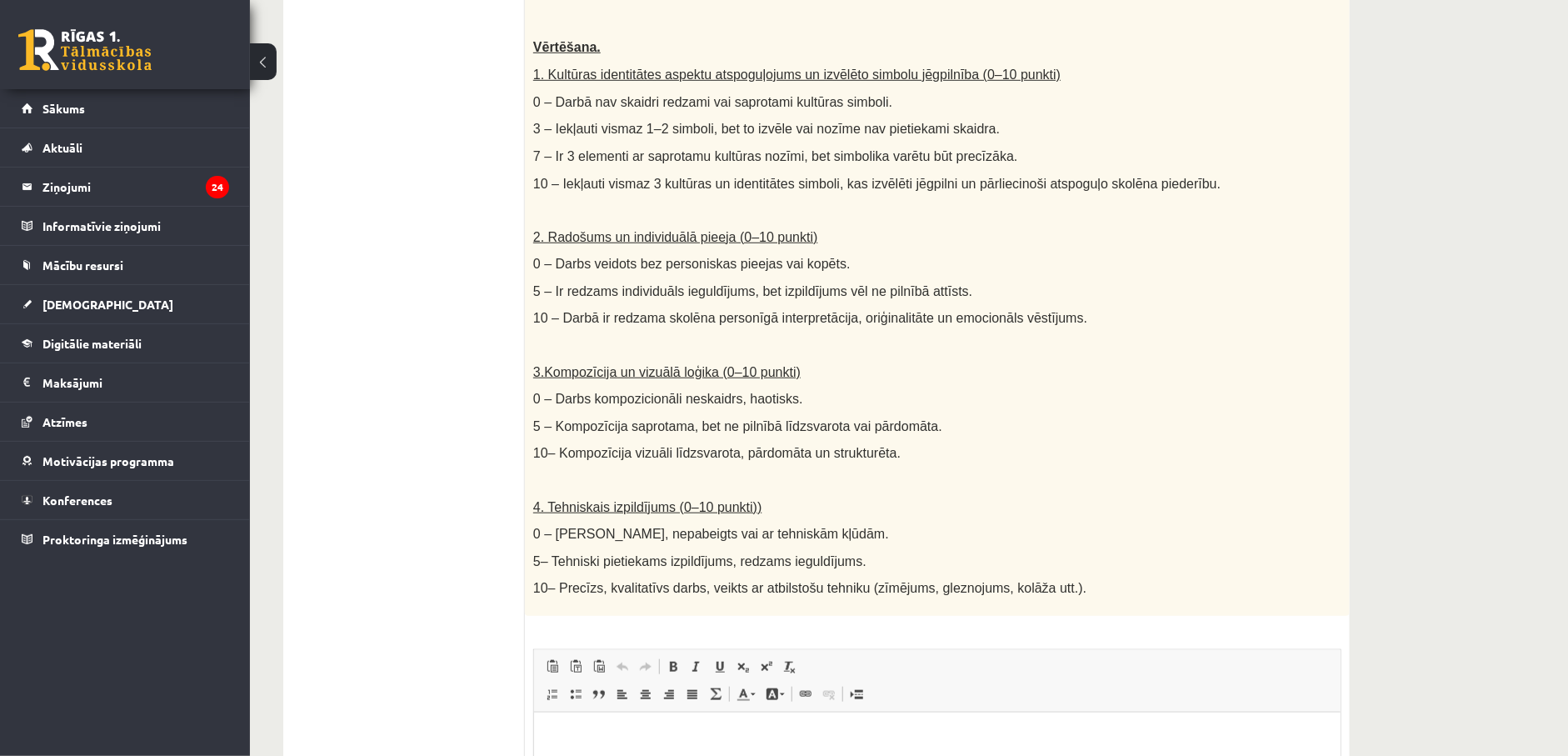
scroll to position [250, 0]
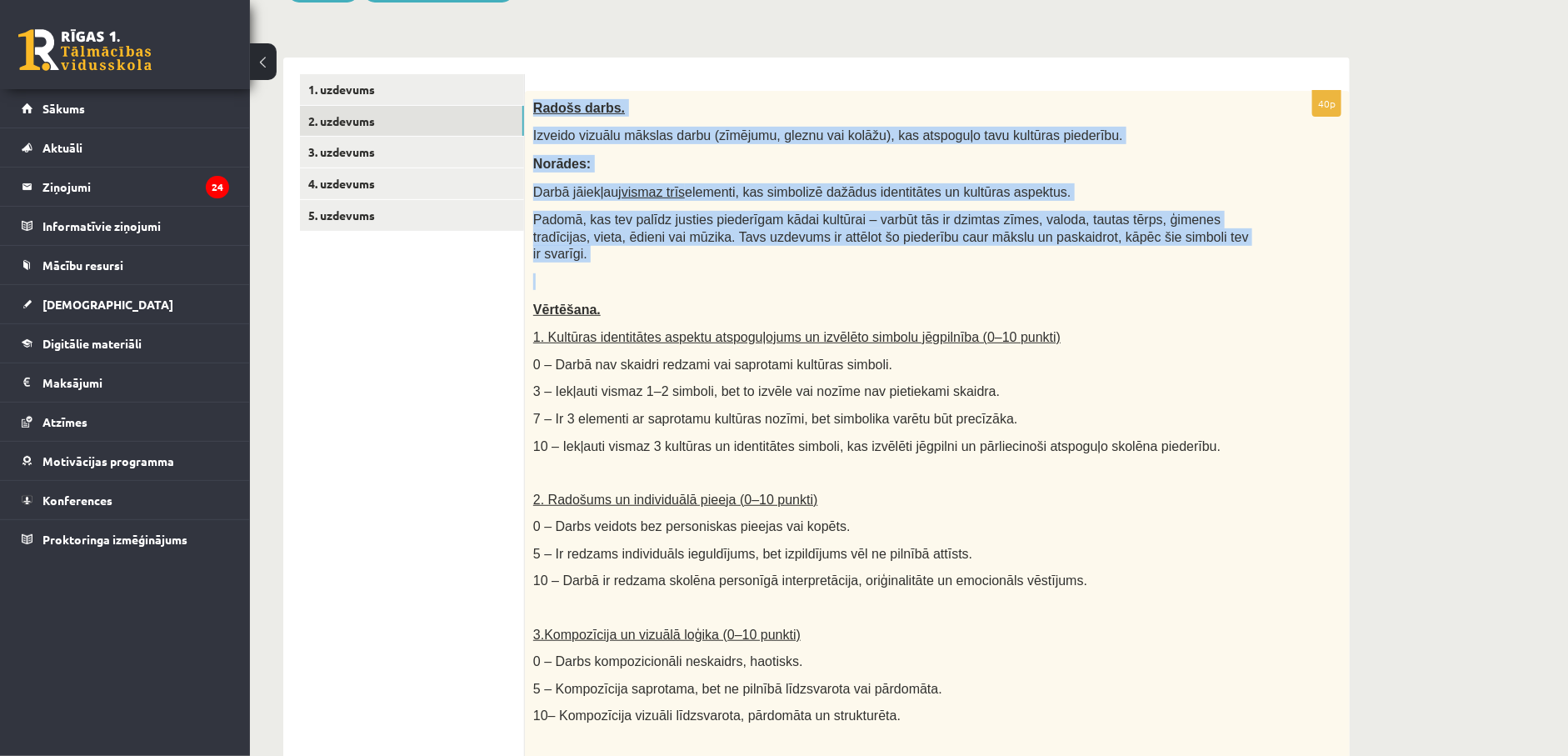
drag, startPoint x: 533, startPoint y: 109, endPoint x: 1169, endPoint y: 247, distance: 650.8
click at [1169, 247] on div "Radošs darbs. Izveido vizuālu mākslas darbu (zīmējumu, gleznu vai kolāžu), kas …" at bounding box center [937, 484] width 825 height 788
click at [335, 160] on link "3. uzdevums" at bounding box center [412, 152] width 224 height 31
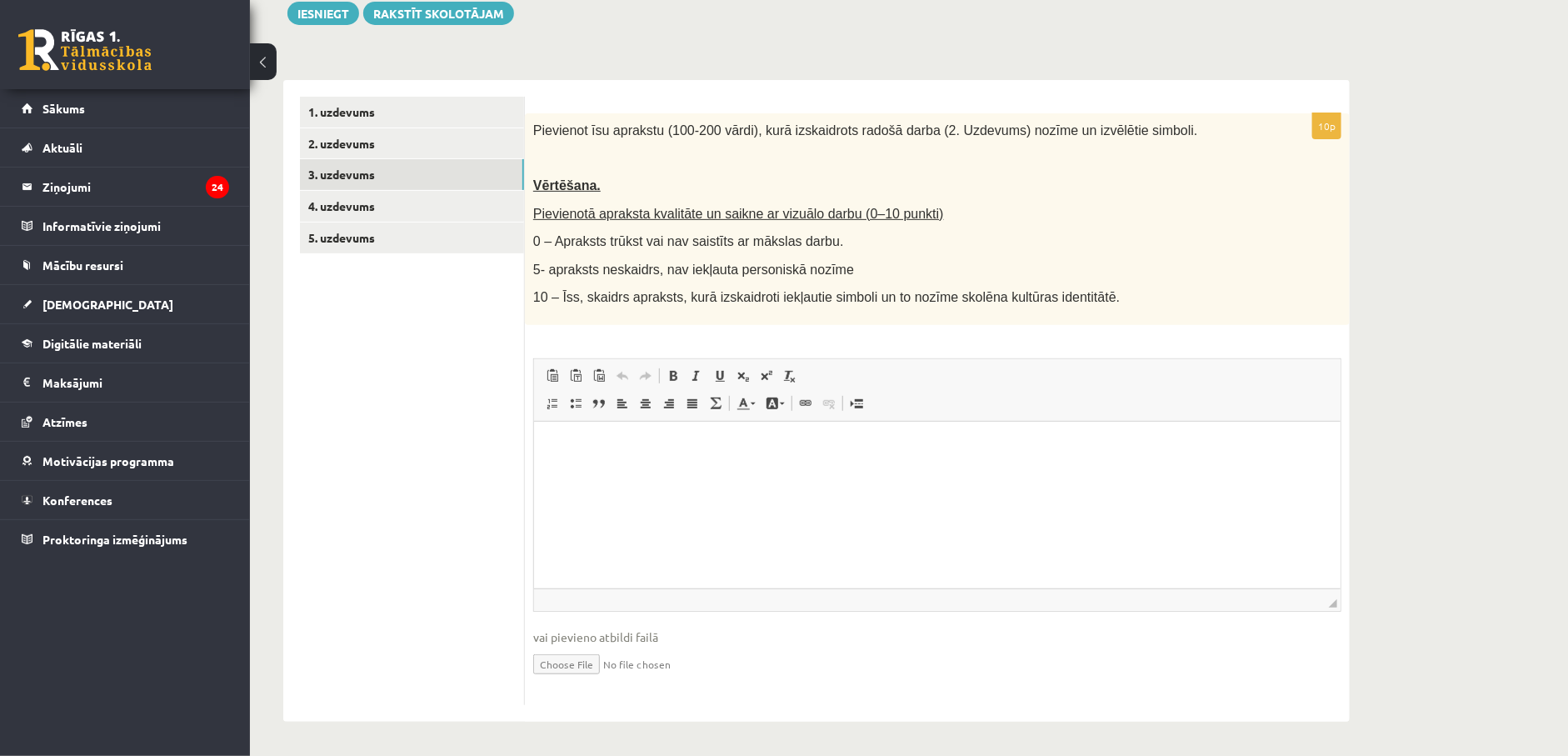
scroll to position [0, 0]
click at [337, 197] on link "4. uzdevums" at bounding box center [412, 206] width 224 height 31
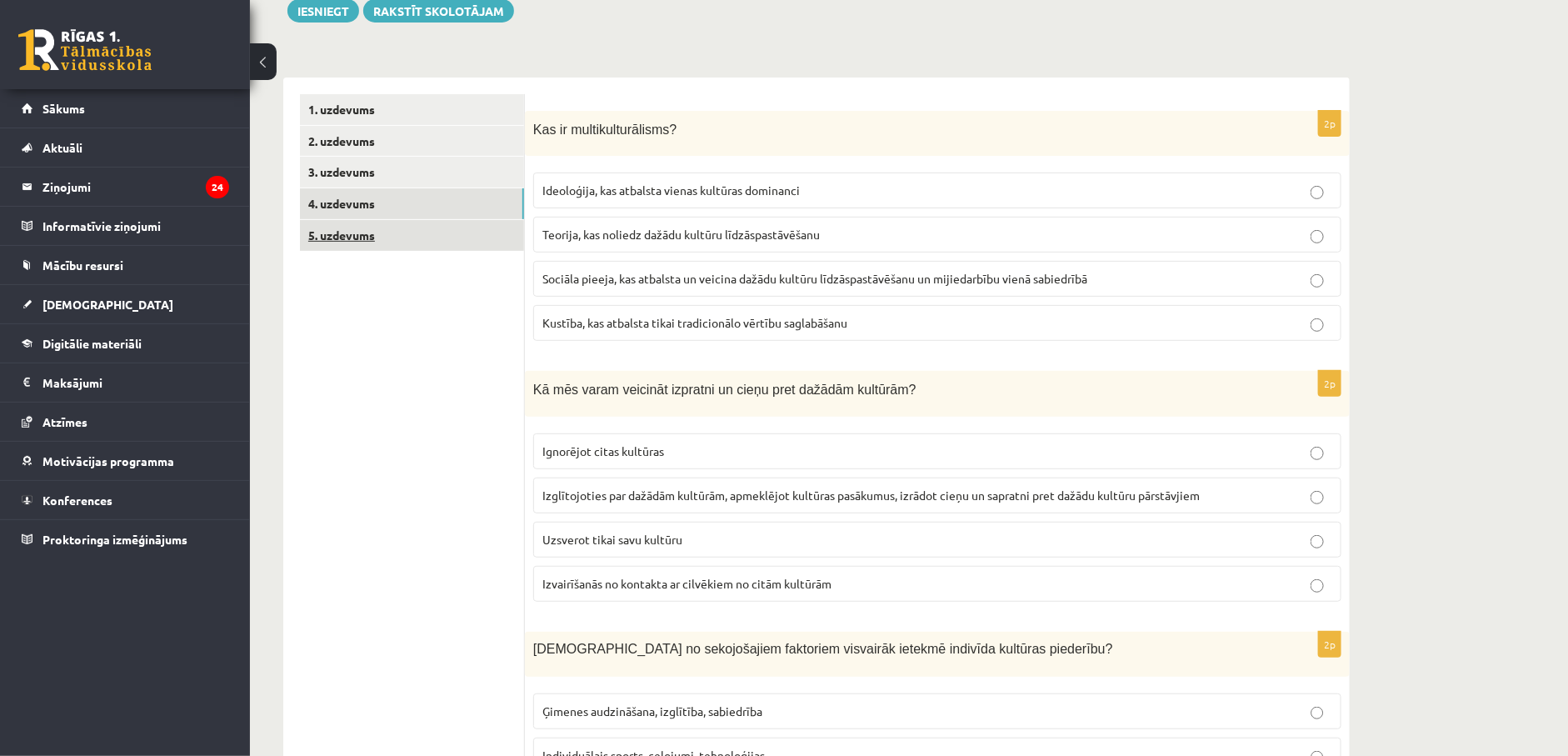
click at [343, 243] on link "5. uzdevums" at bounding box center [412, 235] width 224 height 31
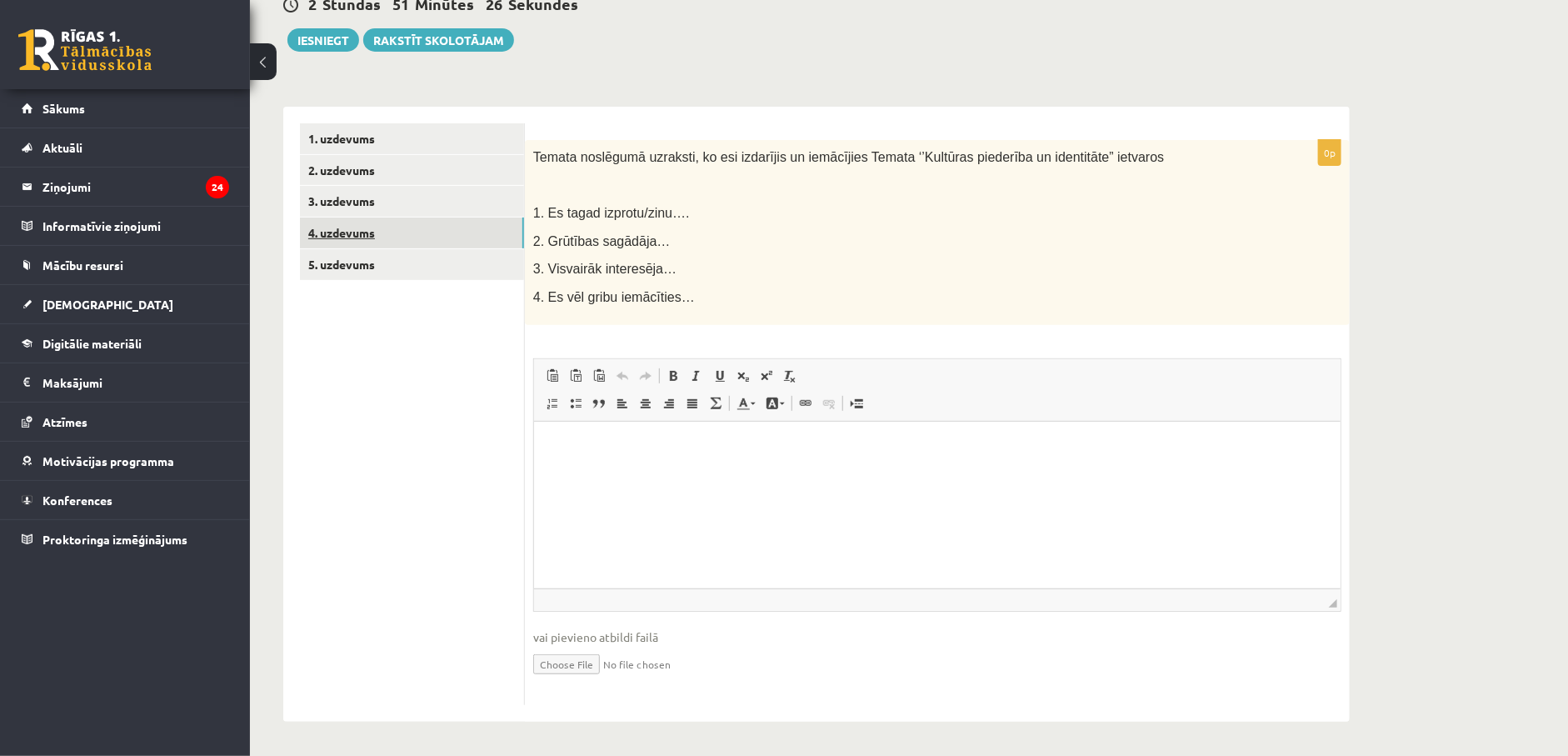
click at [361, 229] on link "4. uzdevums" at bounding box center [412, 232] width 224 height 31
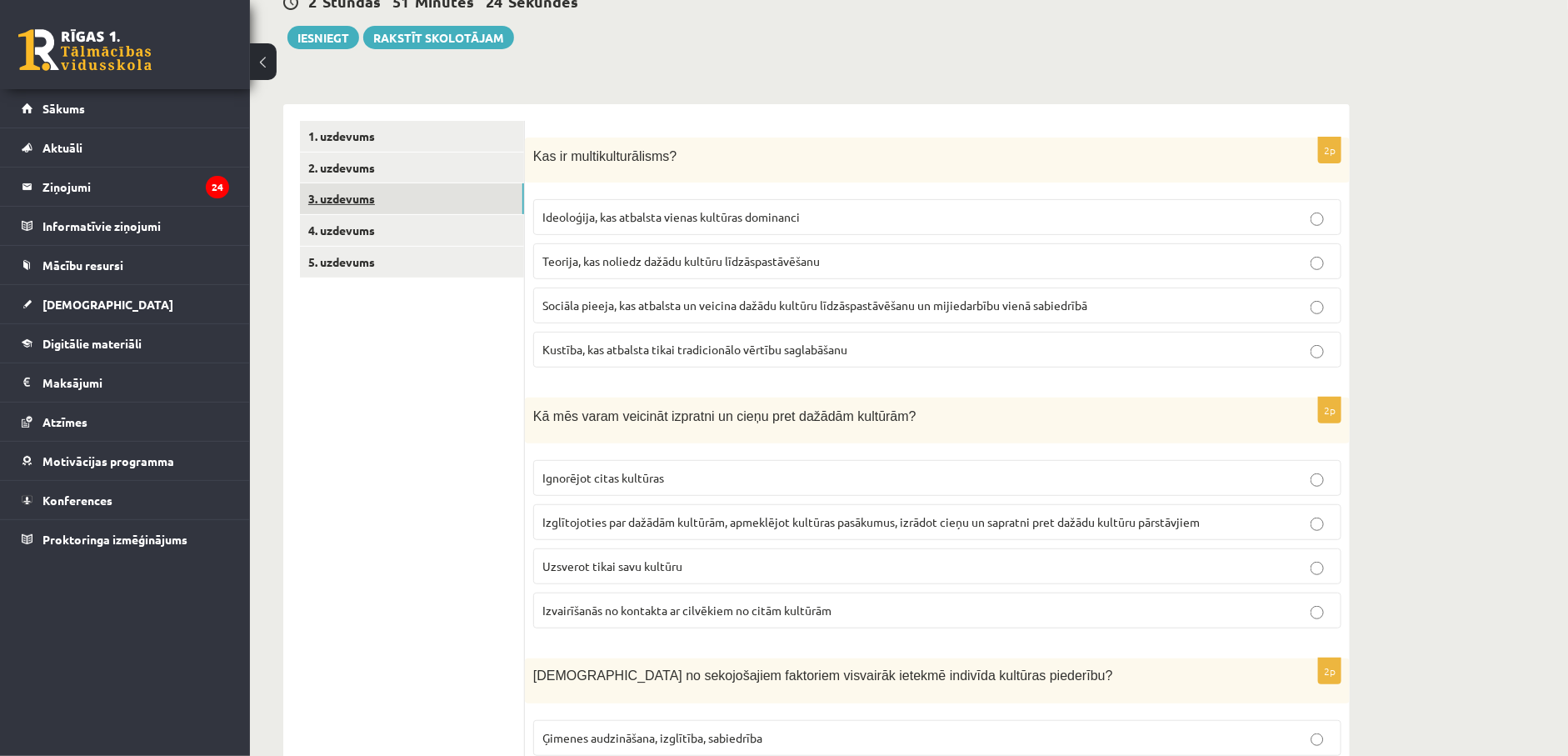
click at [348, 201] on link "3. uzdevums" at bounding box center [412, 198] width 224 height 31
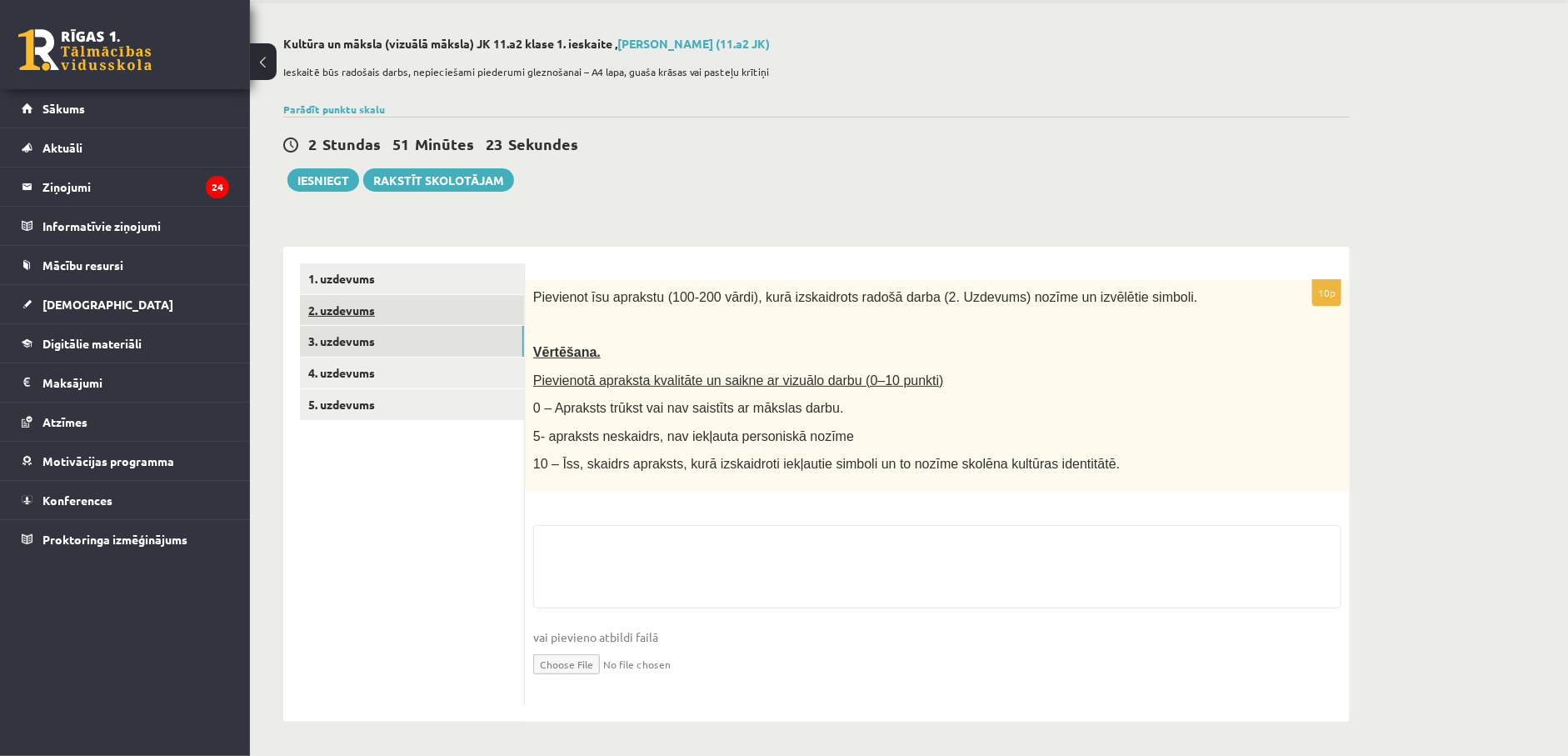
click at [353, 166] on div "2 Stundas 51 Minūtes 23 Sekundes Ieskaite saglabāta! Iesniegt Rakstīt skolotājam" at bounding box center [816, 154] width 1066 height 75
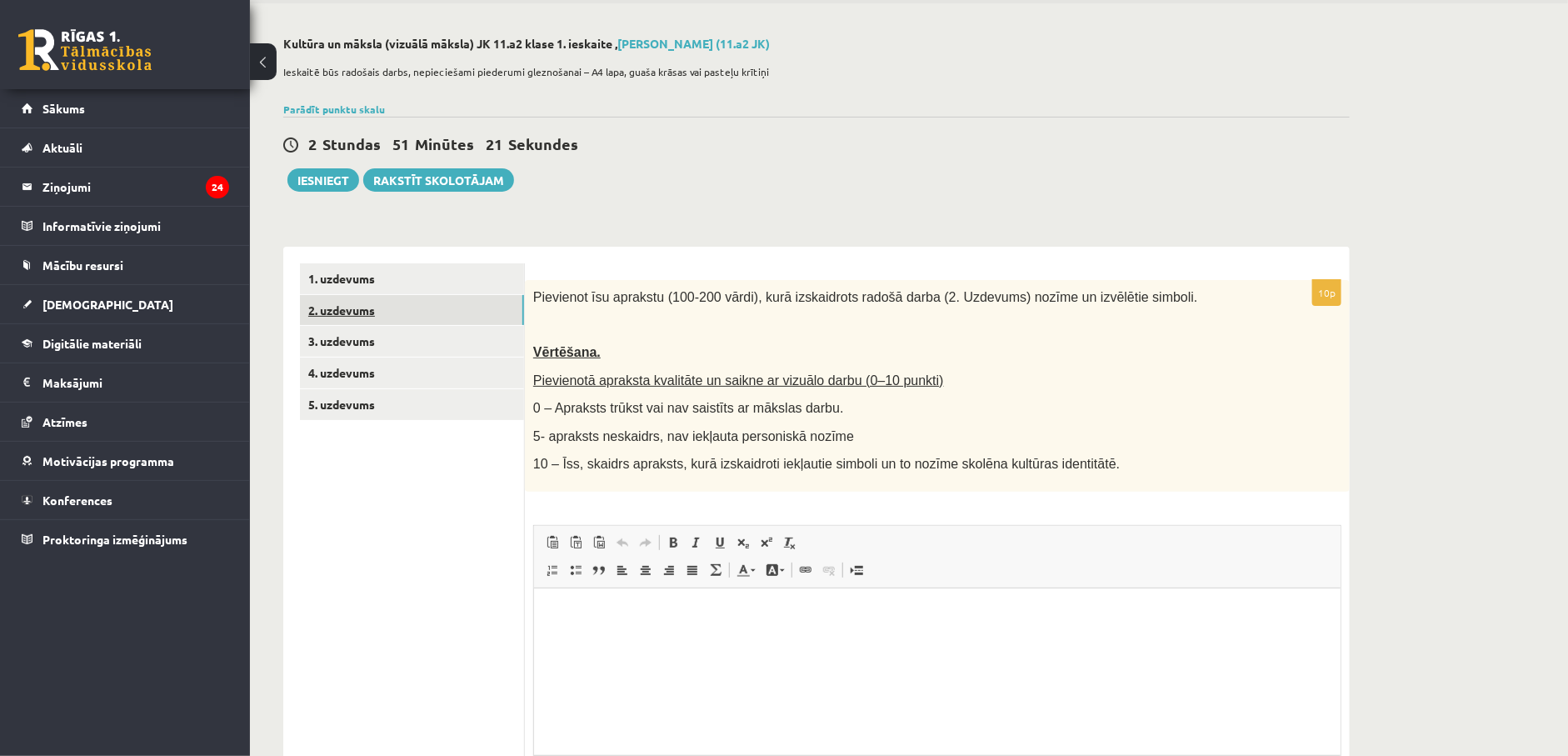
scroll to position [0, 0]
click at [335, 315] on link "2. uzdevums" at bounding box center [412, 310] width 224 height 31
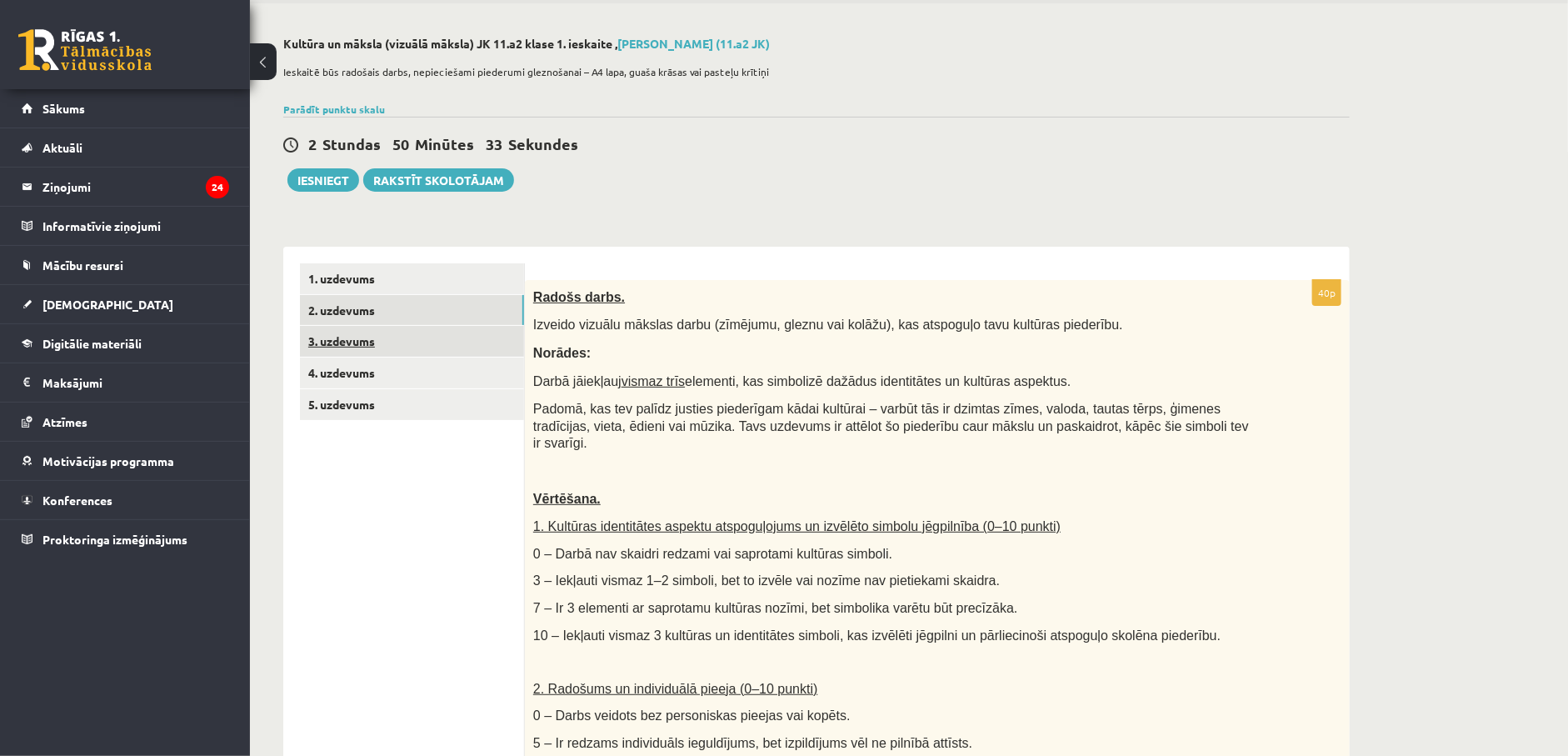
click at [355, 331] on link "3. uzdevums" at bounding box center [412, 341] width 224 height 31
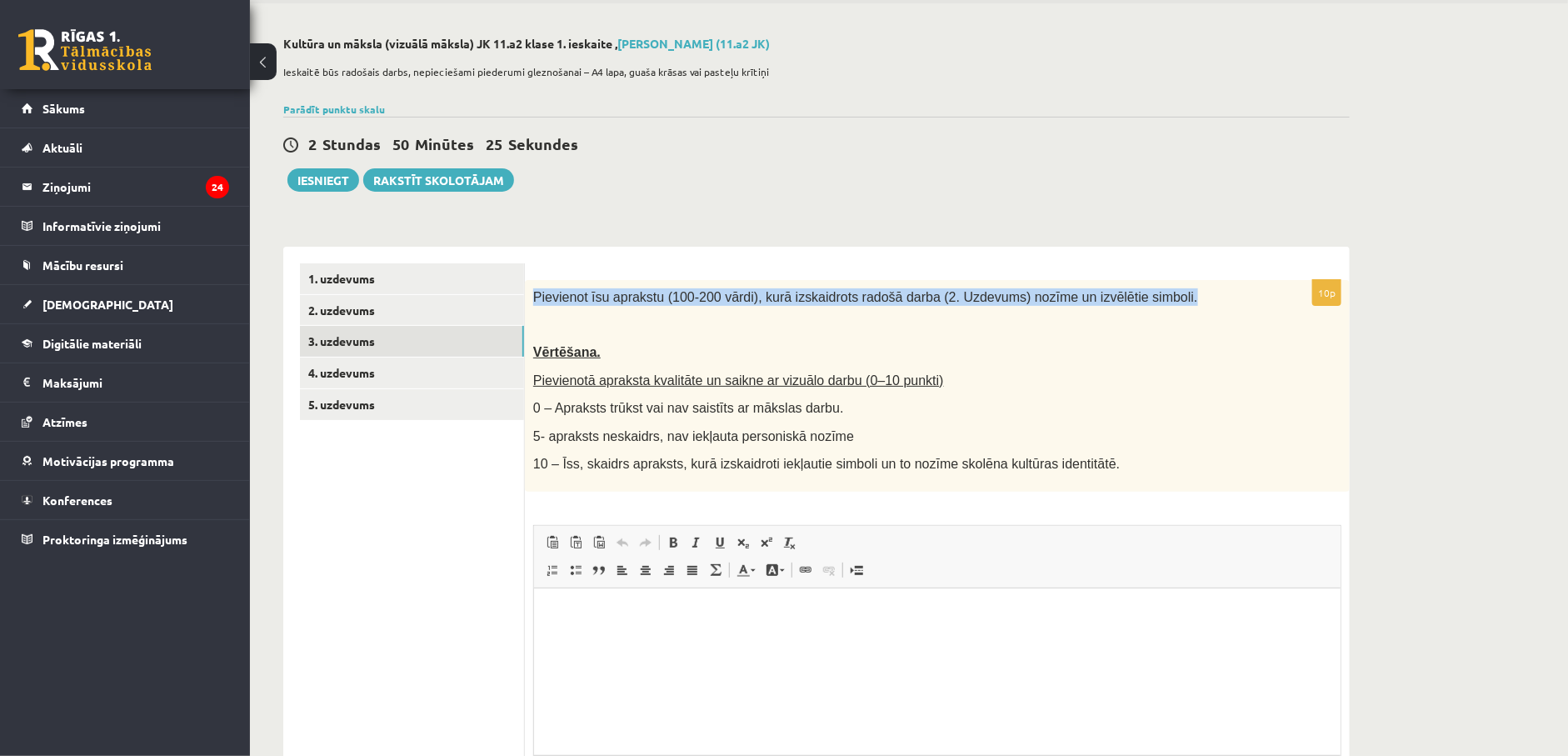
drag, startPoint x: 533, startPoint y: 293, endPoint x: 1186, endPoint y: 298, distance: 653.0
click at [1186, 298] on p "Pievienot īsu aprakstu (100-200 vārdi), kurā izskaidrots radošā darba (2. Uzdev…" at bounding box center [896, 297] width 725 height 18
click at [345, 378] on link "4. uzdevums" at bounding box center [412, 372] width 224 height 31
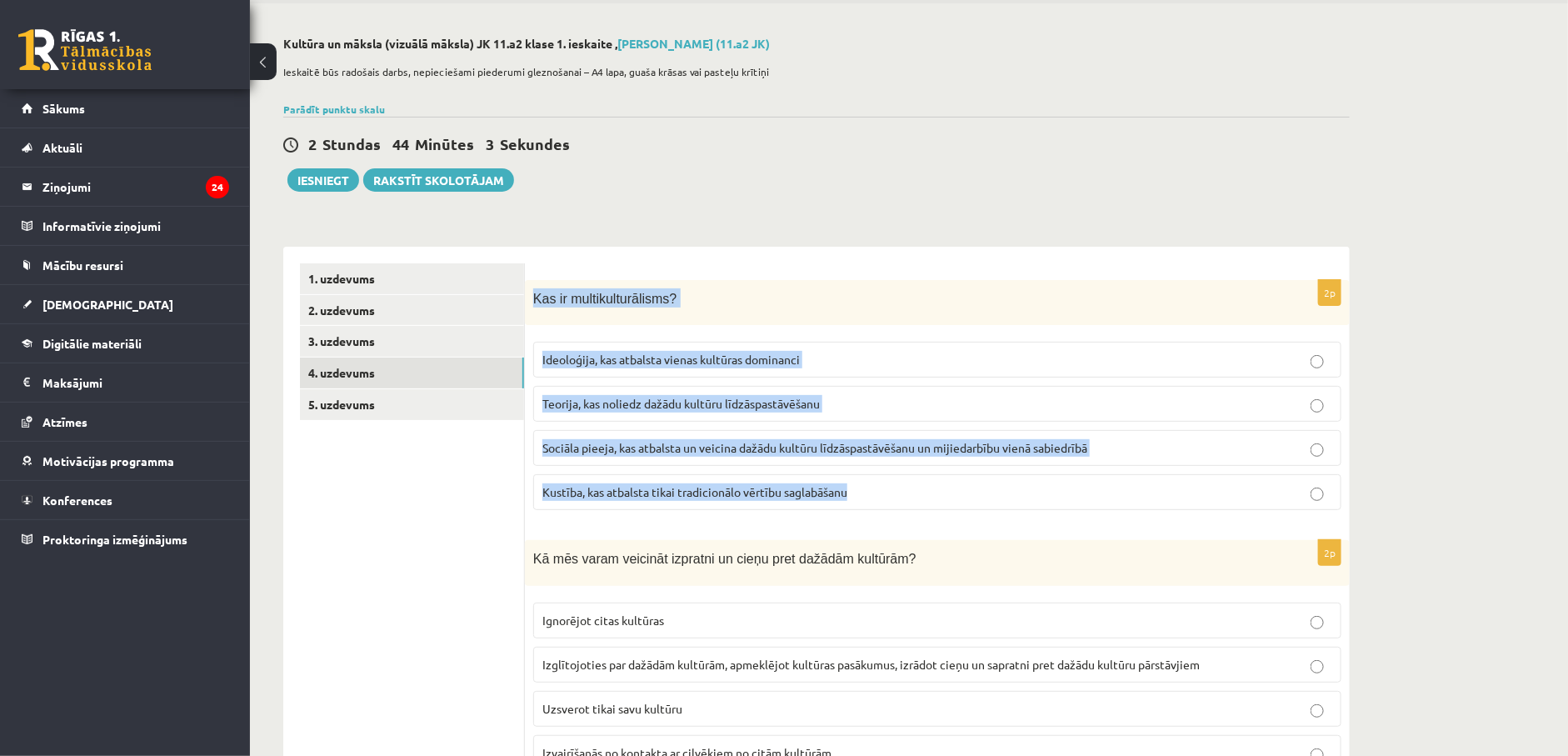
drag, startPoint x: 533, startPoint y: 298, endPoint x: 896, endPoint y: 505, distance: 417.9
click at [896, 505] on div "2p Kas ir multikulturālisms? Ideoloģija, kas atbalsta vienas kultūras dominanci…" at bounding box center [937, 402] width 825 height 244
click at [630, 442] on span "Sociāla pieeja, kas atbalsta un veicina dažādu kultūru līdzāspastāvēšanu un mij…" at bounding box center [815, 447] width 545 height 15
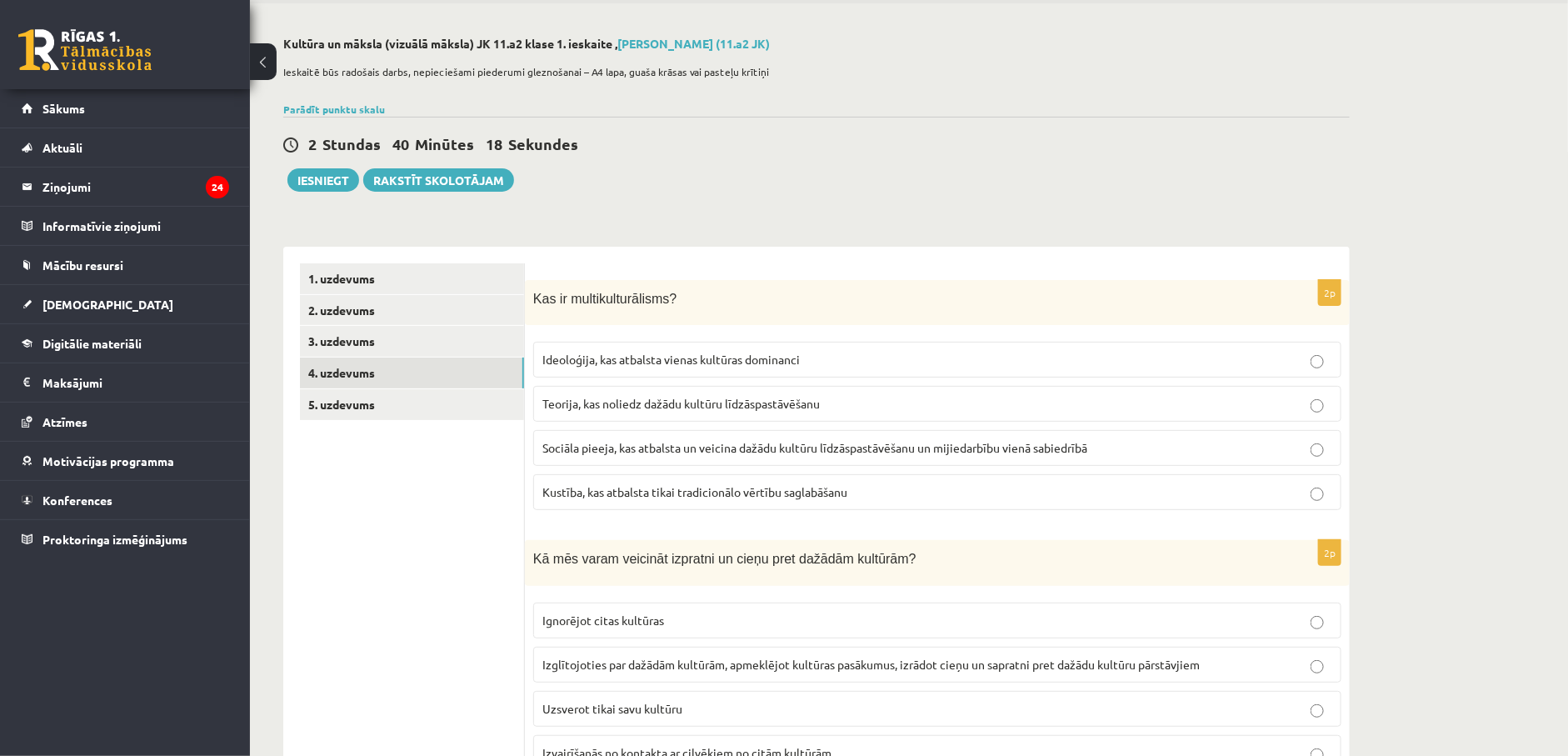
scroll to position [311, 0]
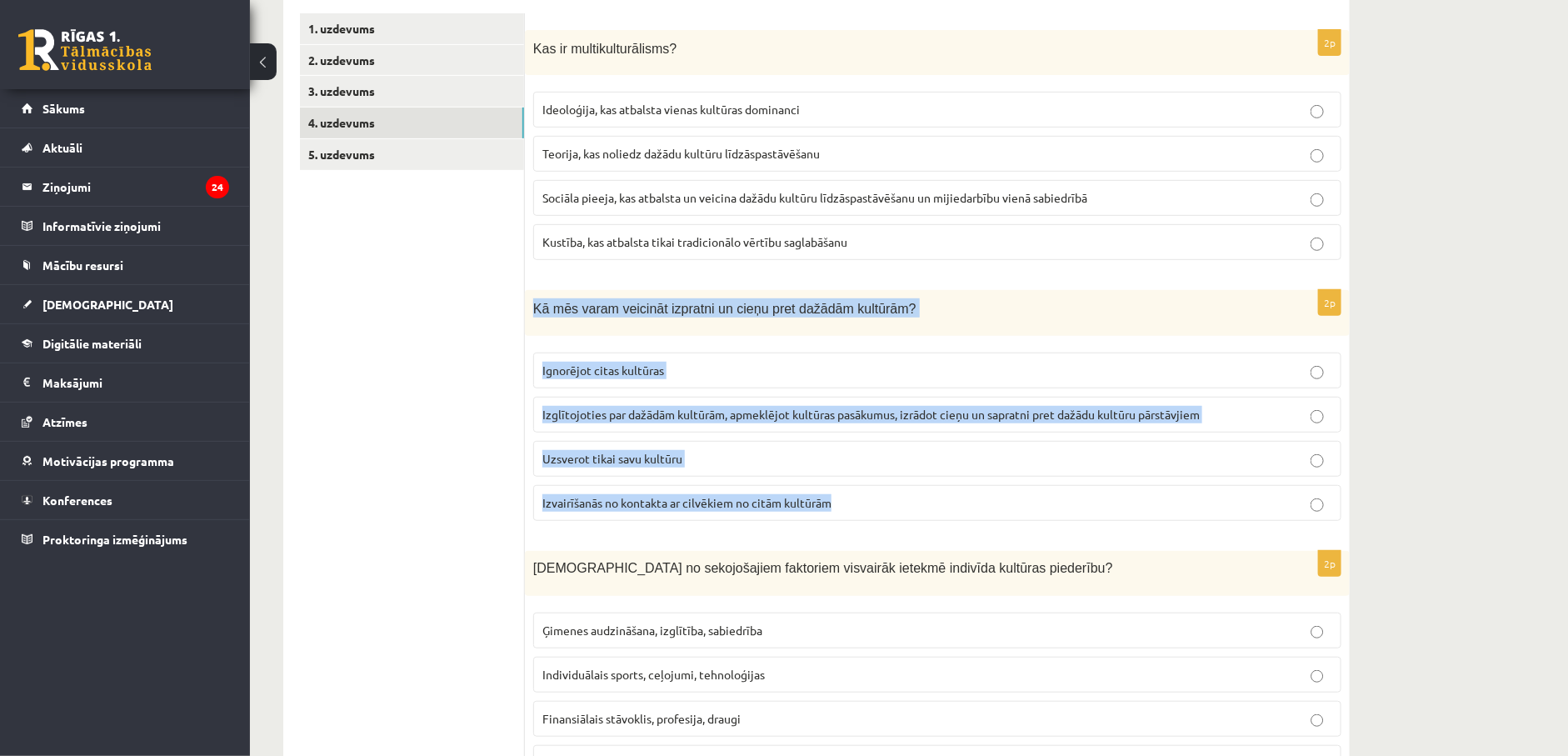
drag, startPoint x: 528, startPoint y: 311, endPoint x: 888, endPoint y: 533, distance: 422.9
click at [888, 533] on div "2p Kā mēs varam veicināt izpratni un cieņu pret dažādām kultūrām? Ignorējot cit…" at bounding box center [937, 412] width 825 height 244
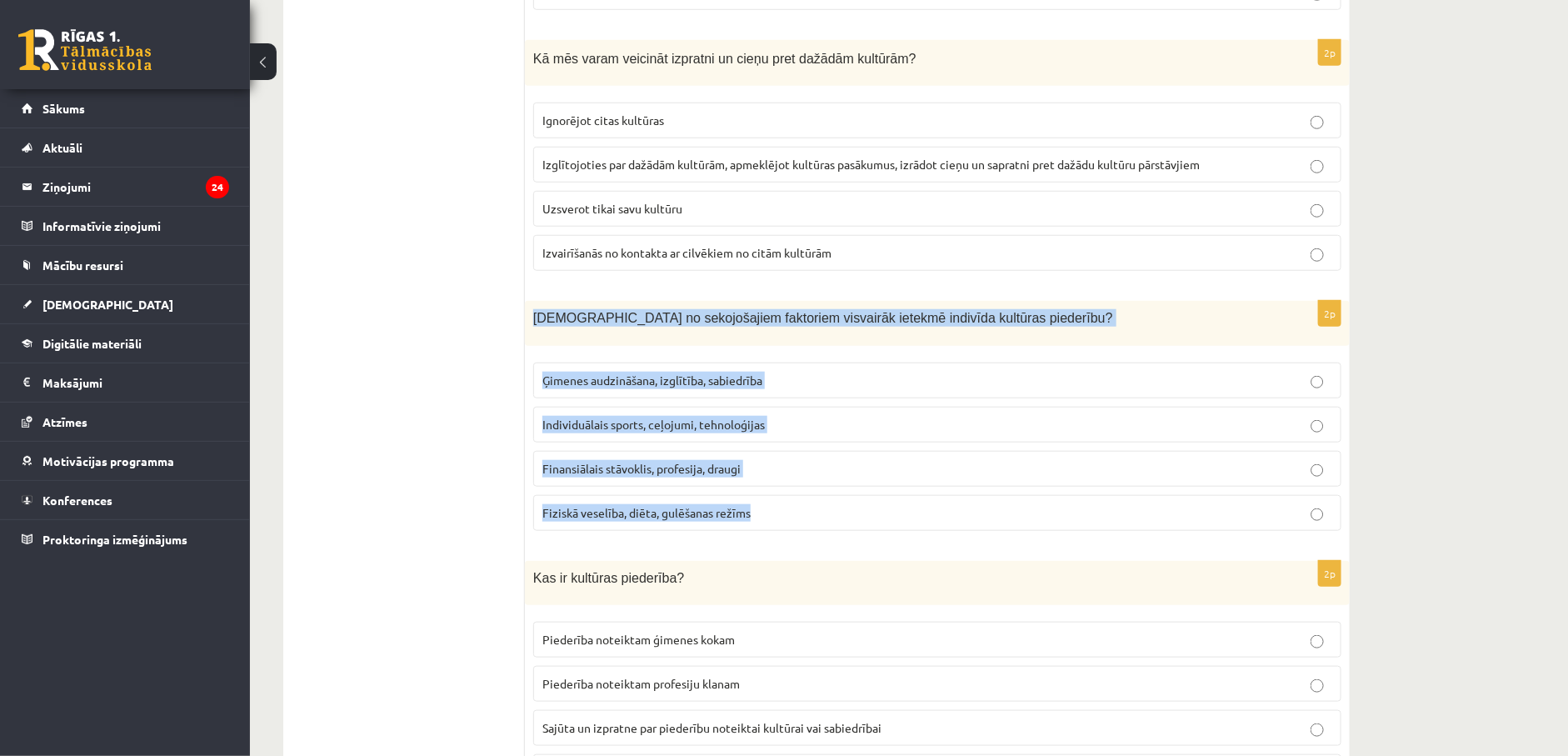
drag, startPoint x: 535, startPoint y: 328, endPoint x: 802, endPoint y: 498, distance: 316.5
click at [802, 498] on div "2p Kuri no sekojošajiem faktoriem visvairāk ietekmē indivīda kultūras piederību…" at bounding box center [937, 422] width 825 height 244
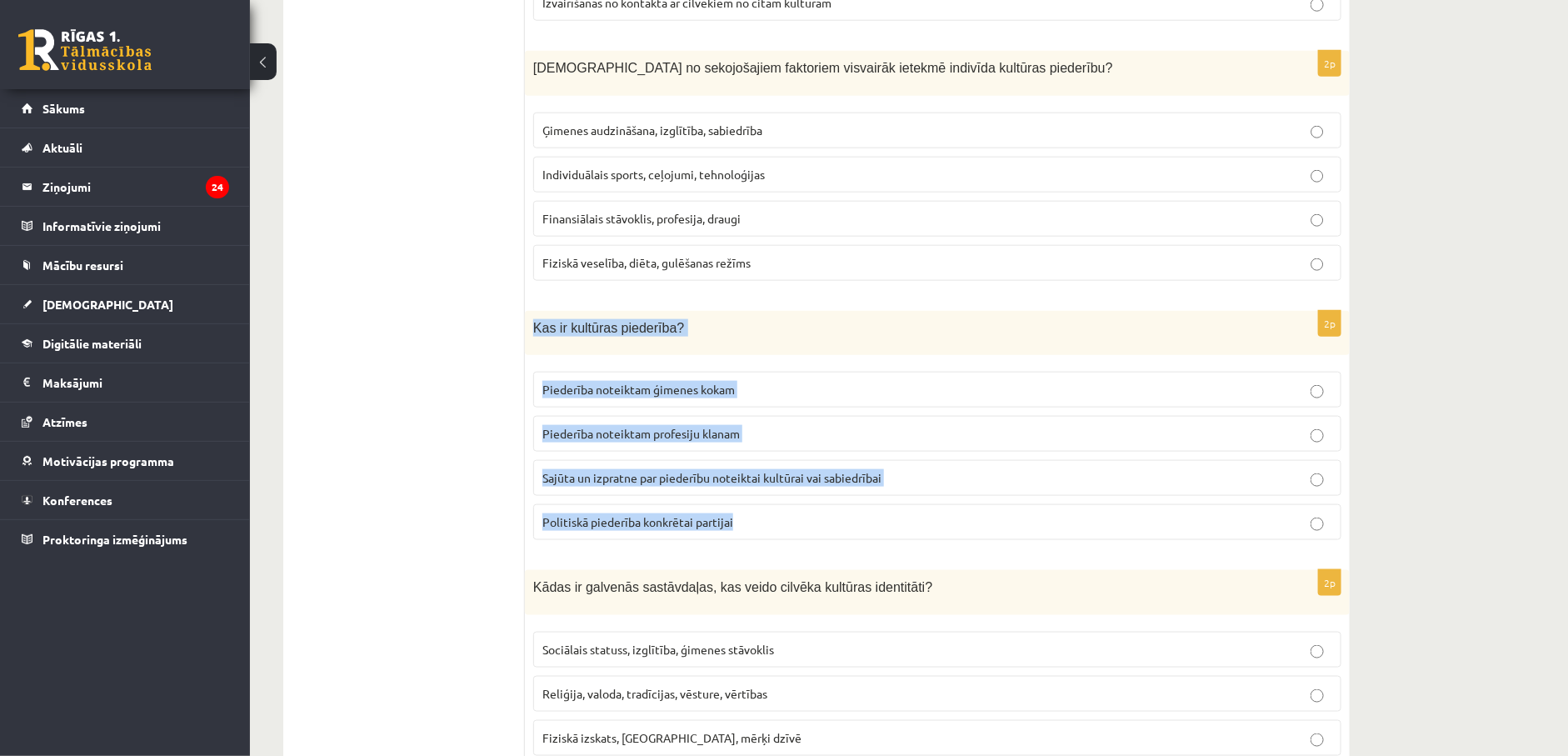
drag, startPoint x: 535, startPoint y: 345, endPoint x: 865, endPoint y: 527, distance: 376.9
click at [865, 527] on div "2p Kas ir kultūras piederība? Piederība noteiktam ģimenes kokam Piederība notei…" at bounding box center [937, 433] width 825 height 244
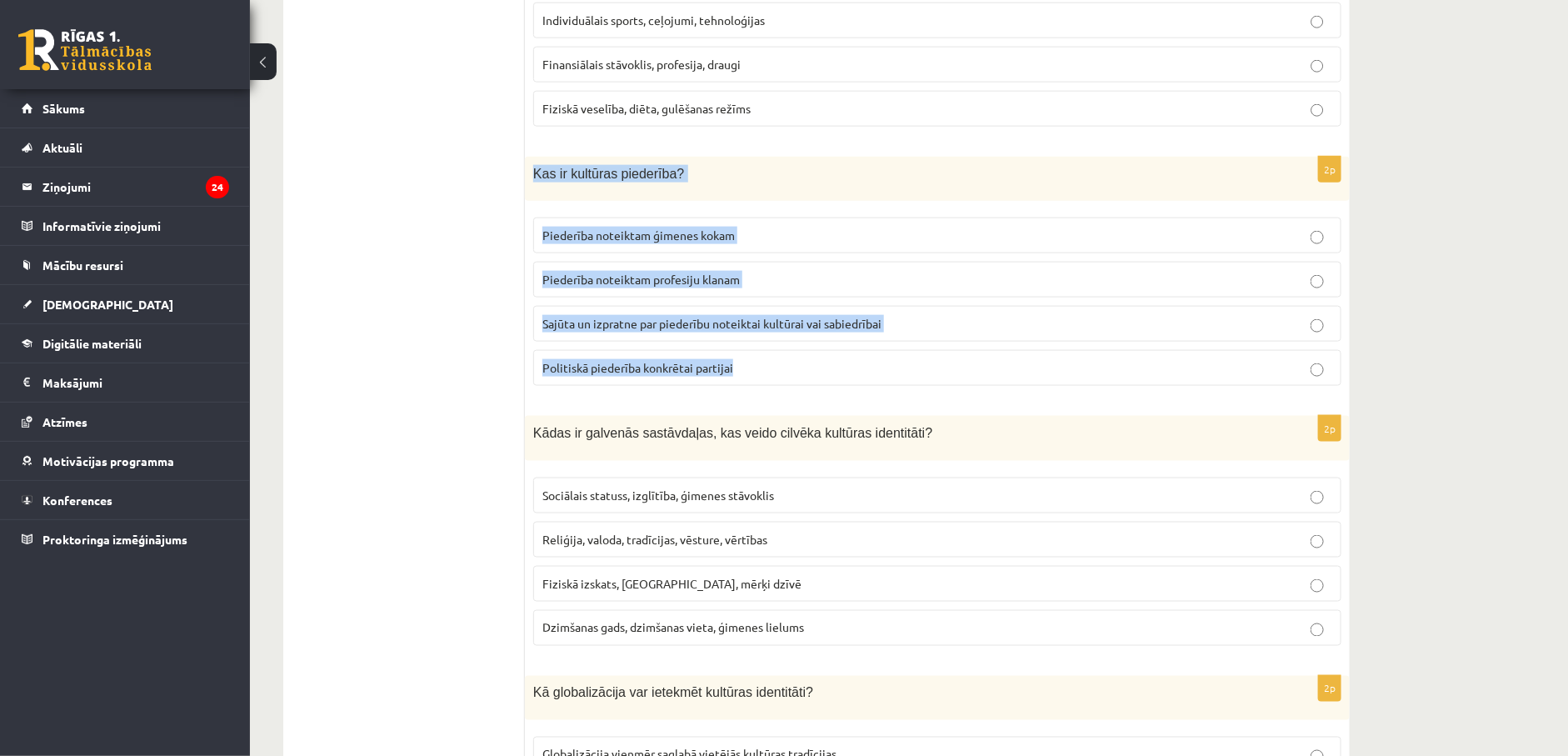
scroll to position [1061, 0]
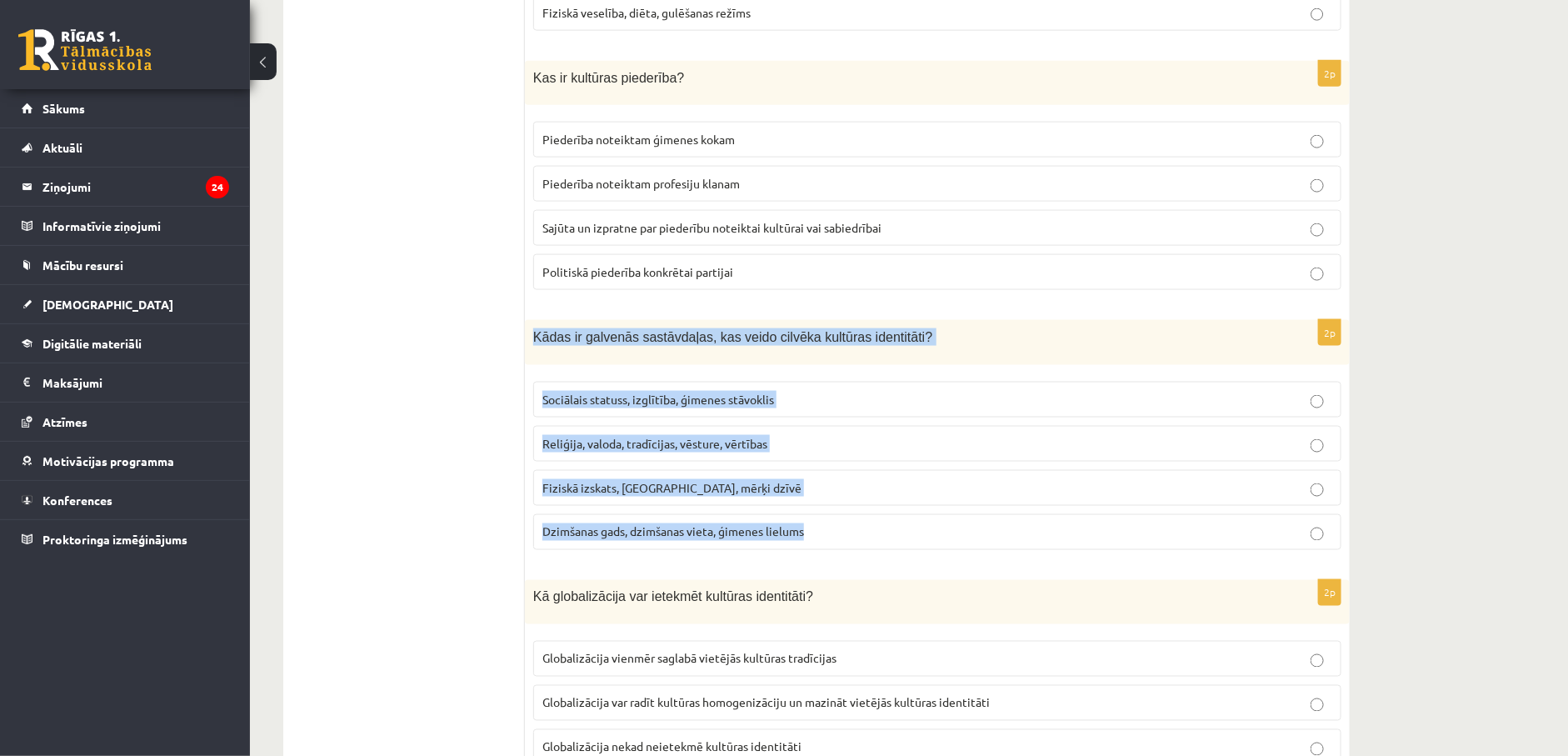
drag, startPoint x: 535, startPoint y: 350, endPoint x: 880, endPoint y: 538, distance: 392.9
click at [880, 538] on div "2p Kādas ir galvenās sastāvdaļas, kas veido cilvēka kultūras identitāti? Sociāl…" at bounding box center [937, 442] width 825 height 244
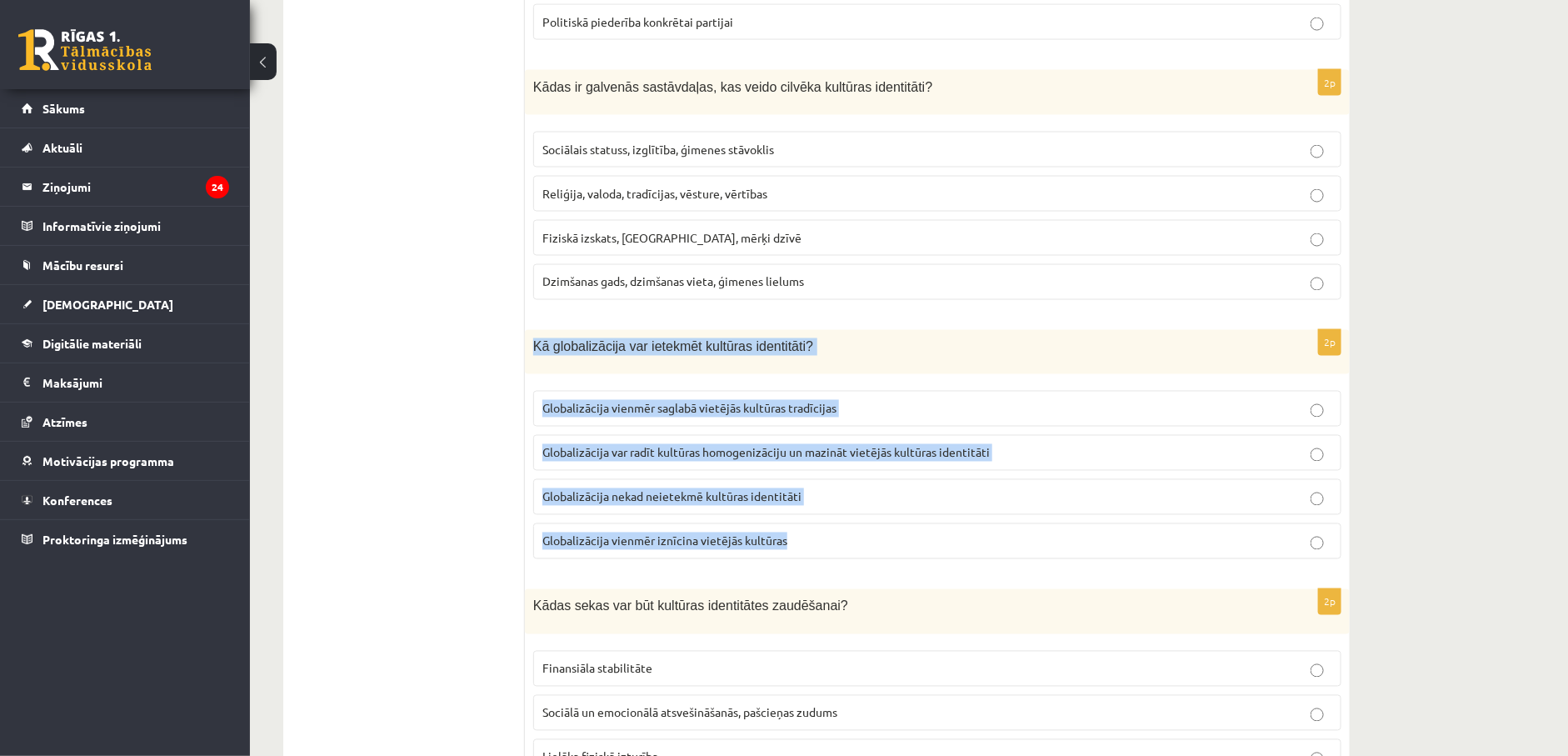
drag, startPoint x: 535, startPoint y: 358, endPoint x: 879, endPoint y: 557, distance: 397.4
click at [879, 557] on div "2p Kā globalizācija var ietekmēt kultūras identitāti? Globalizācija vienmēr sag…" at bounding box center [937, 452] width 825 height 244
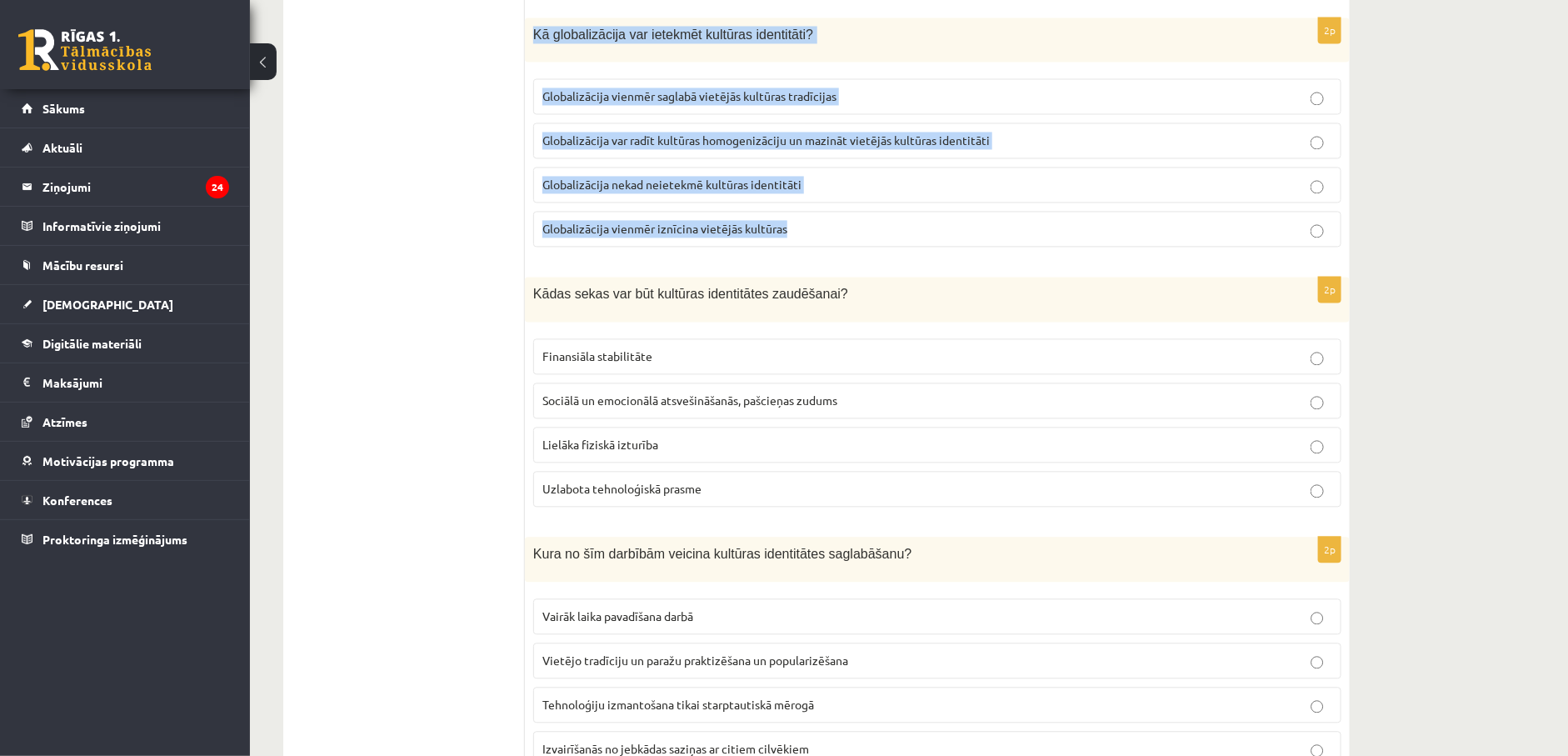
scroll to position [1685, 0]
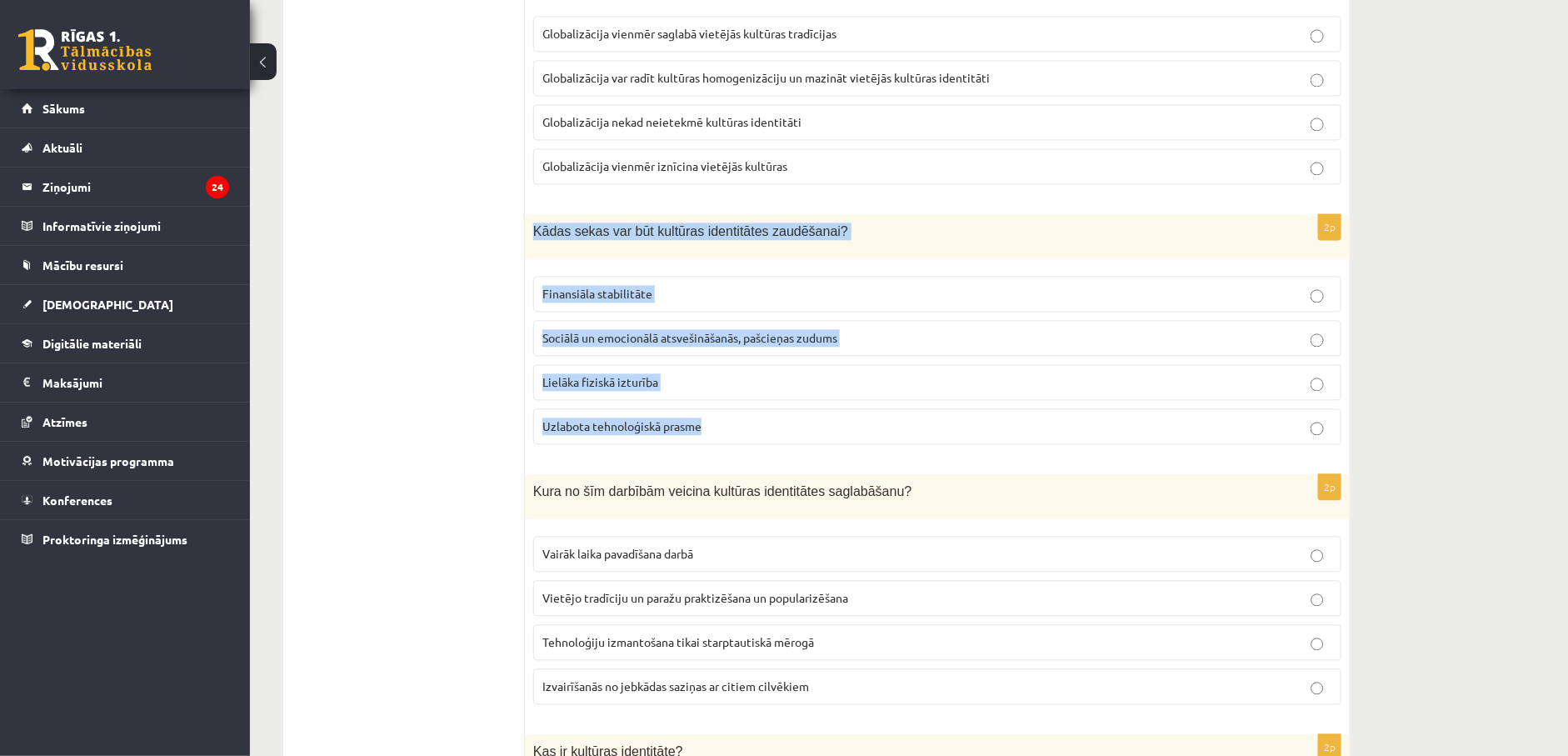
drag, startPoint x: 530, startPoint y: 252, endPoint x: 736, endPoint y: 441, distance: 279.6
click at [736, 441] on div "2p Kādas sekas var būt kultūras identitātes zaudēšanai? Finansiāla stabilitāte …" at bounding box center [937, 336] width 825 height 244
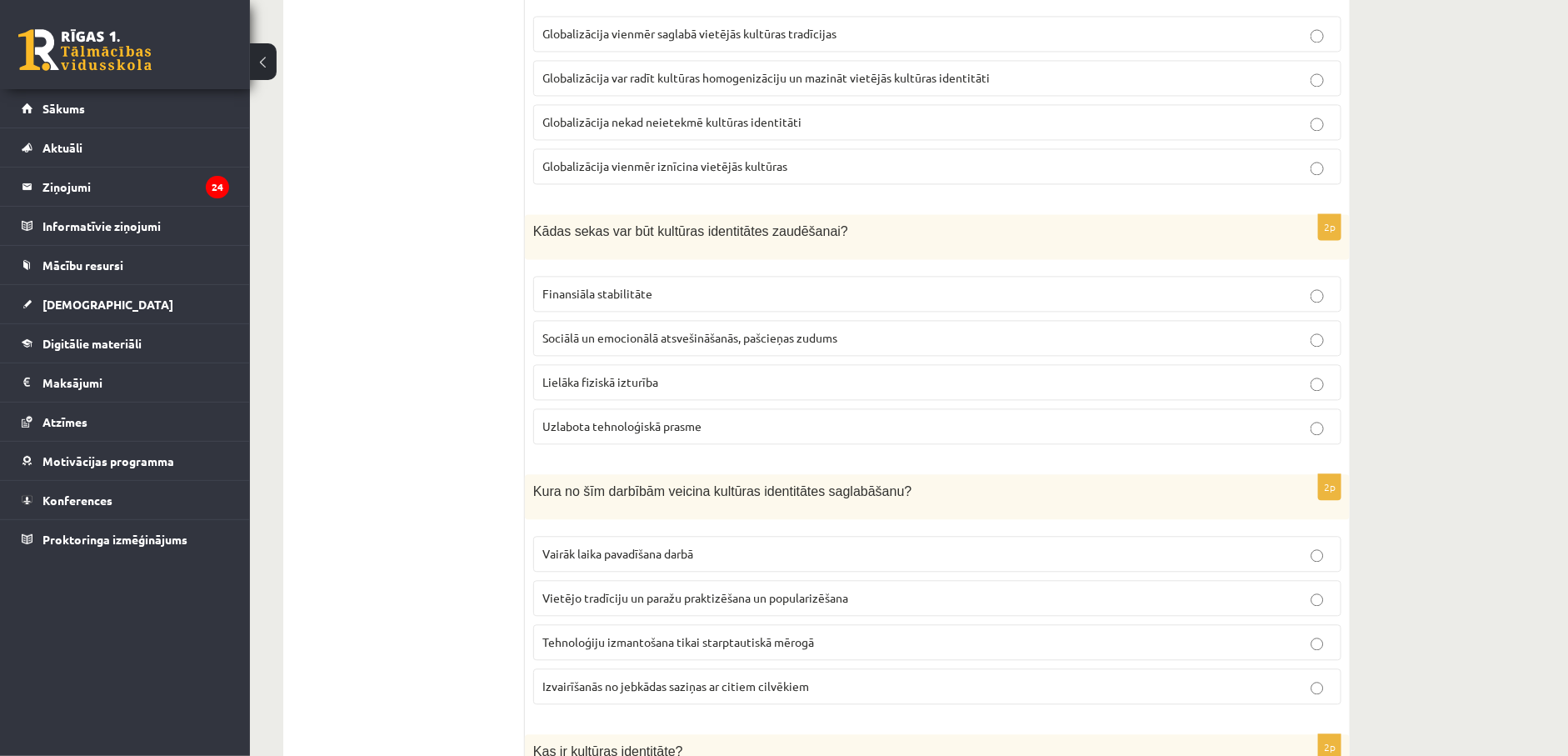
click at [562, 85] on span "Globalizācija var radīt kultūras homogenizāciju un mazināt vietējās kultūras id…" at bounding box center [766, 77] width 448 height 15
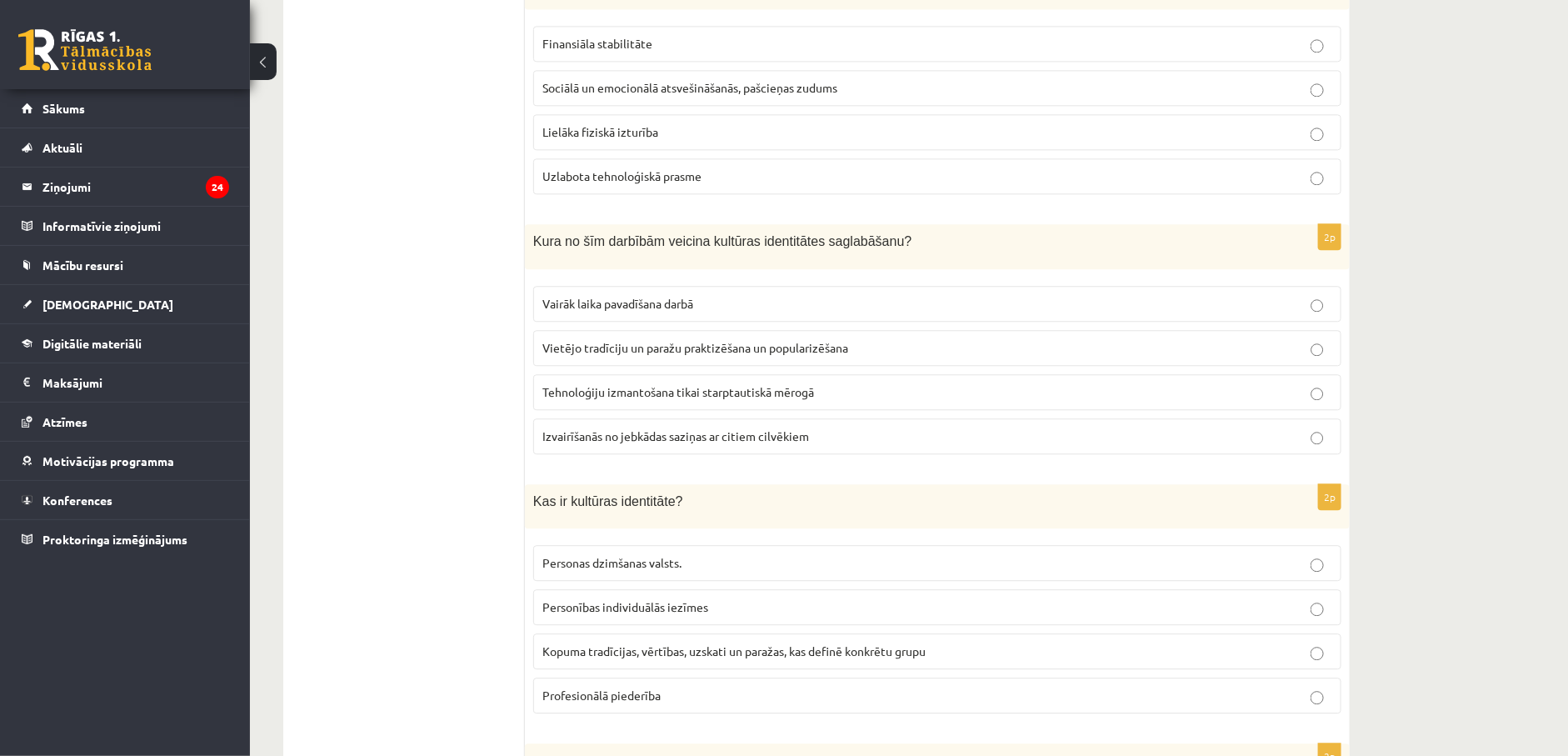
scroll to position [1811, 0]
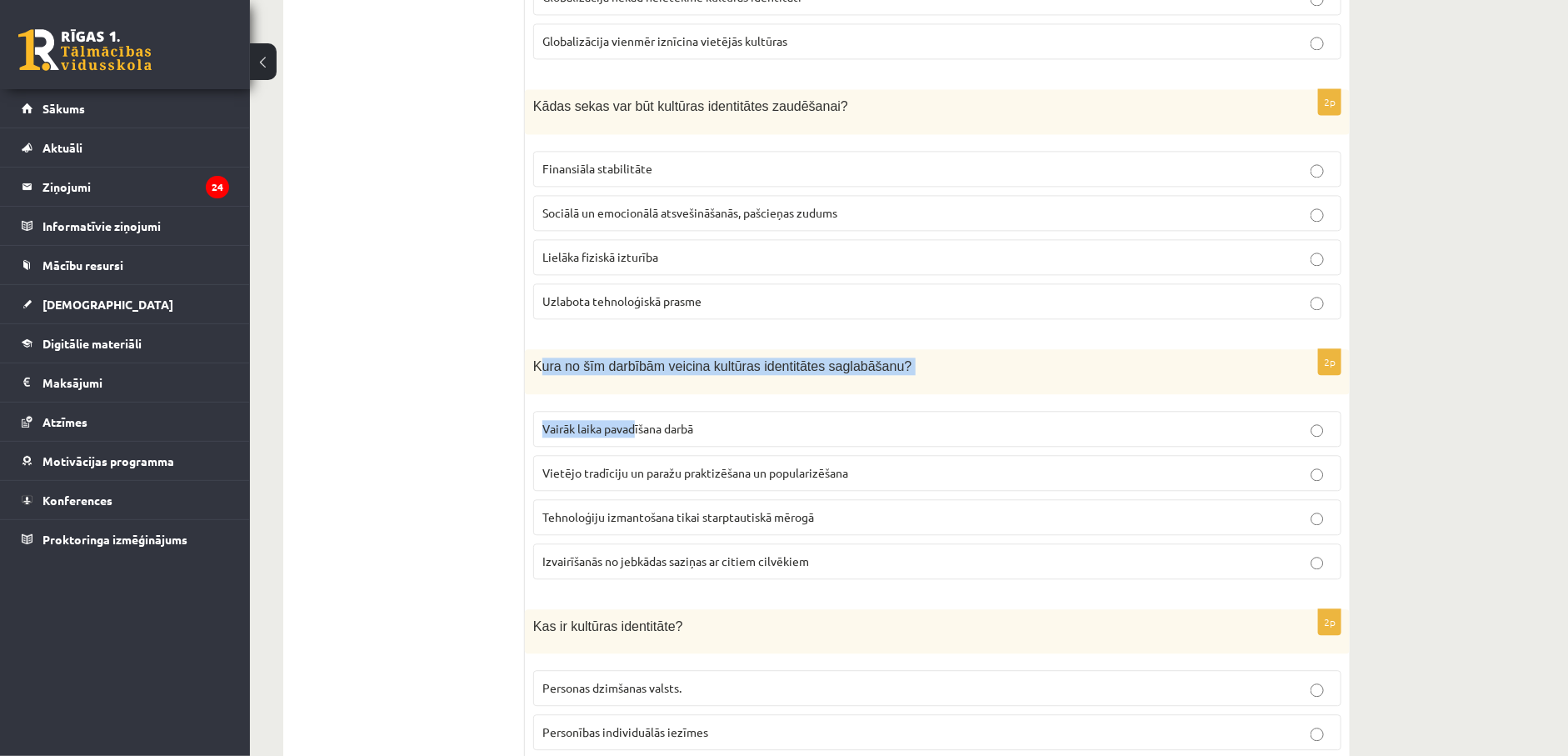
drag, startPoint x: 538, startPoint y: 378, endPoint x: 568, endPoint y: 388, distance: 31.6
click at [638, 461] on div "2p Kura no šīm darbībām veicina kultūras identitātes saglabāšanu? Vairāk laika …" at bounding box center [937, 471] width 825 height 244
click at [525, 373] on div "Kura no šīm darbībām veicina kultūras identitātes saglabāšanu?" at bounding box center [937, 371] width 825 height 45
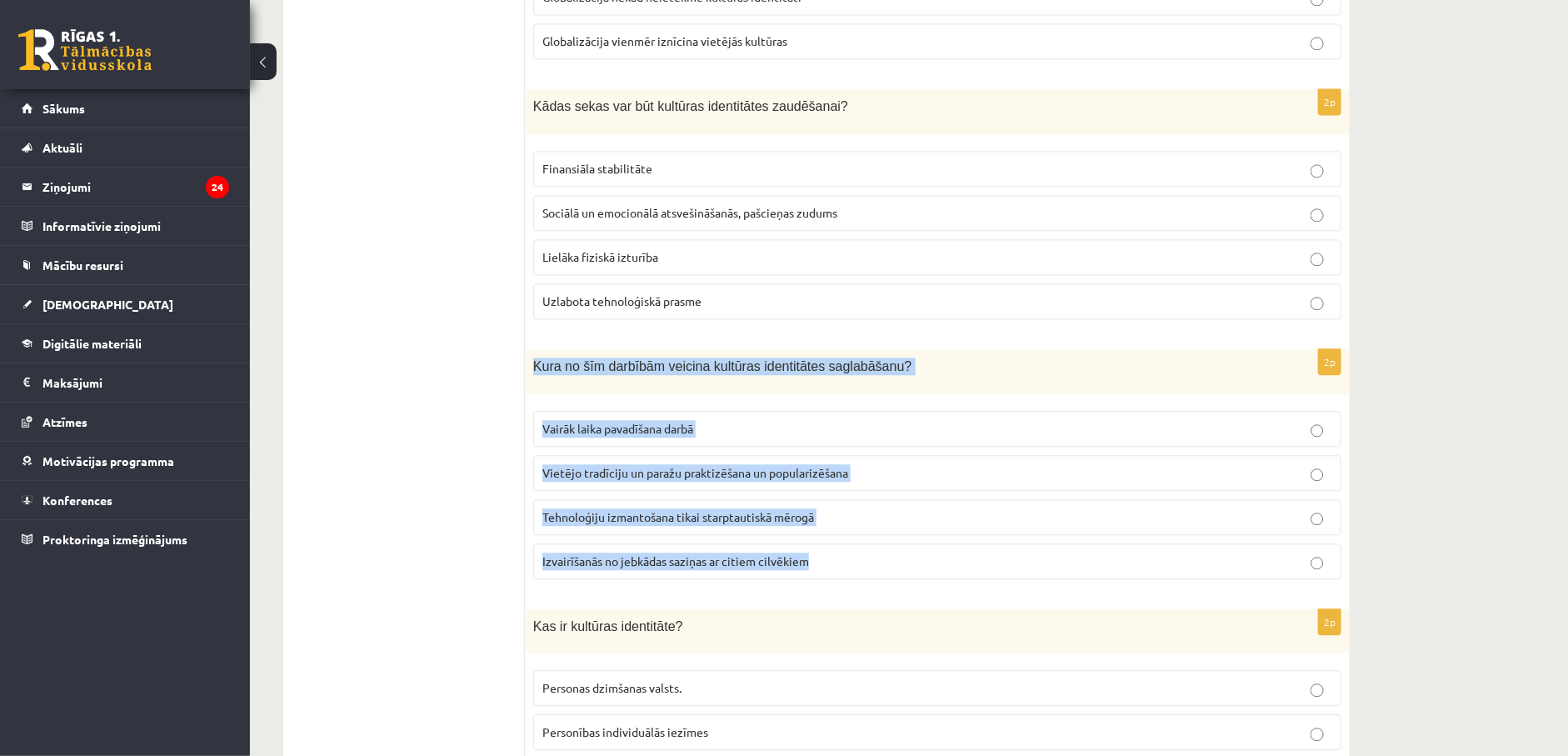
drag, startPoint x: 525, startPoint y: 376, endPoint x: 905, endPoint y: 589, distance: 435.6
click at [905, 589] on div "2p Kura no šīm darbībām veicina kultūras identitātes saglabāšanu? Vairāk laika …" at bounding box center [937, 471] width 825 height 244
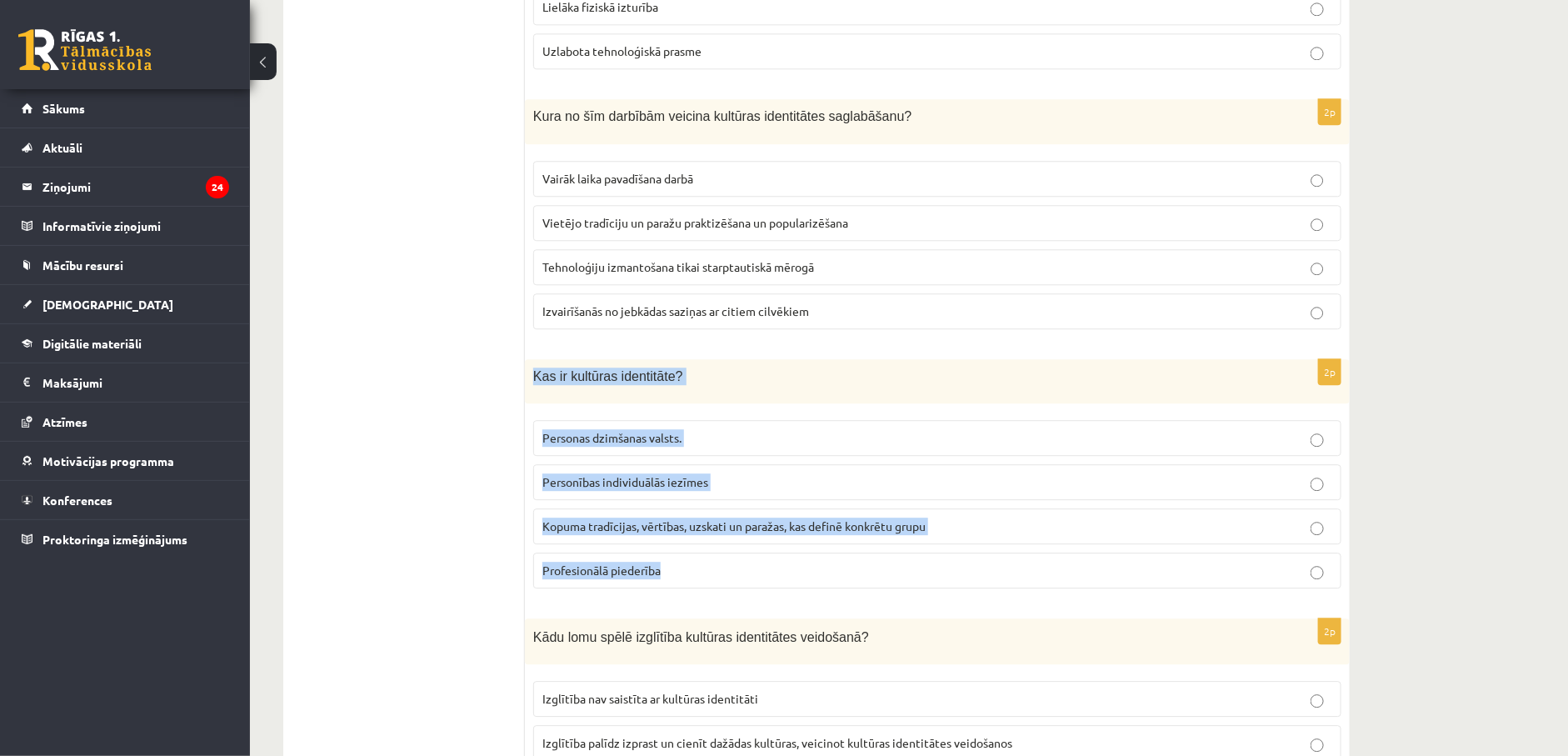
drag, startPoint x: 530, startPoint y: 398, endPoint x: 725, endPoint y: 608, distance: 286.6
click at [725, 603] on div "2p Kas ir kultūras identitāte? Personas dzimšanas valsts. Personības individuāl…" at bounding box center [937, 481] width 825 height 244
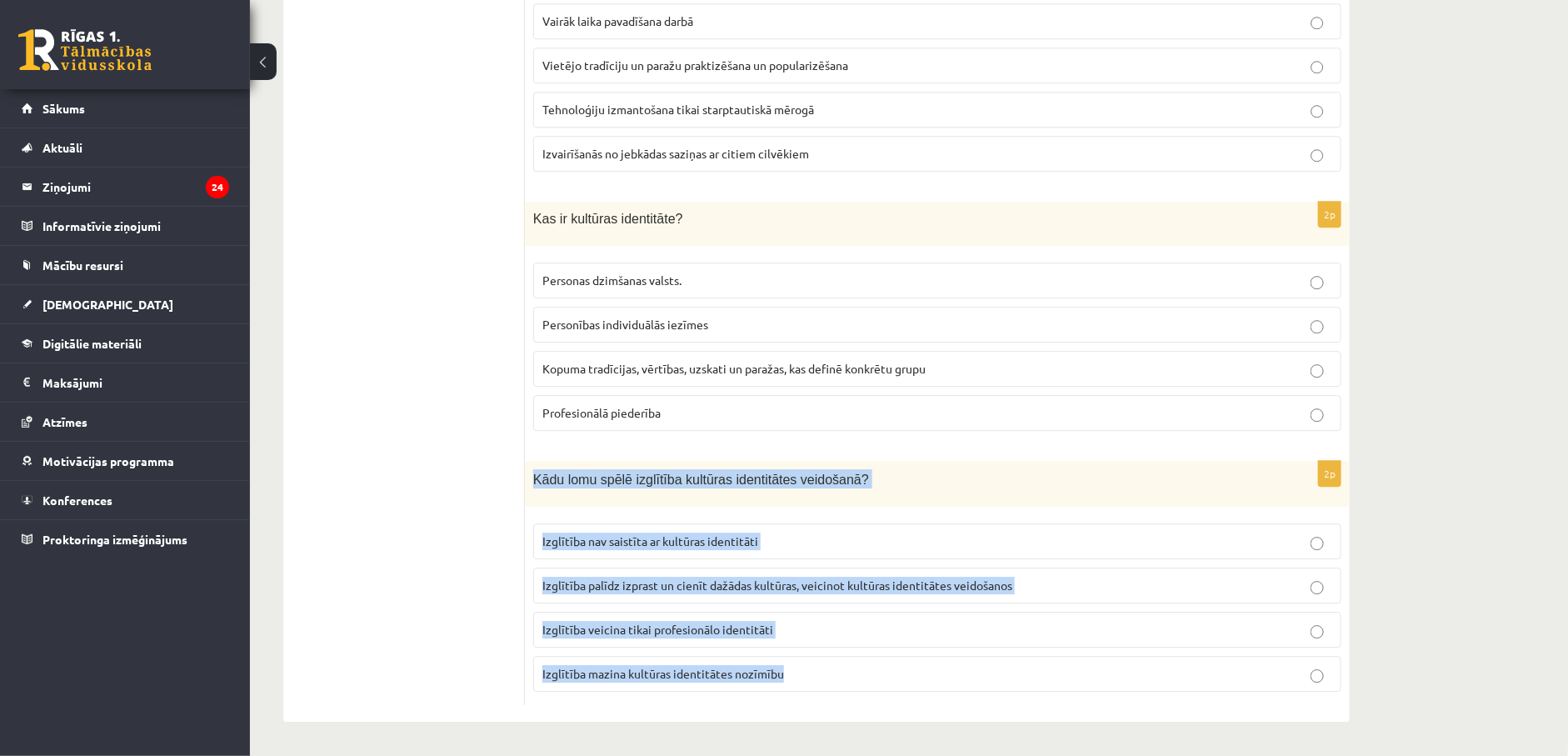
drag, startPoint x: 535, startPoint y: 476, endPoint x: 815, endPoint y: 673, distance: 342.4
click at [815, 673] on div "2p Kādu lomu spēlē izglītība kultūras identitātes veidošanā? Izglītība nav sais…" at bounding box center [937, 583] width 825 height 244
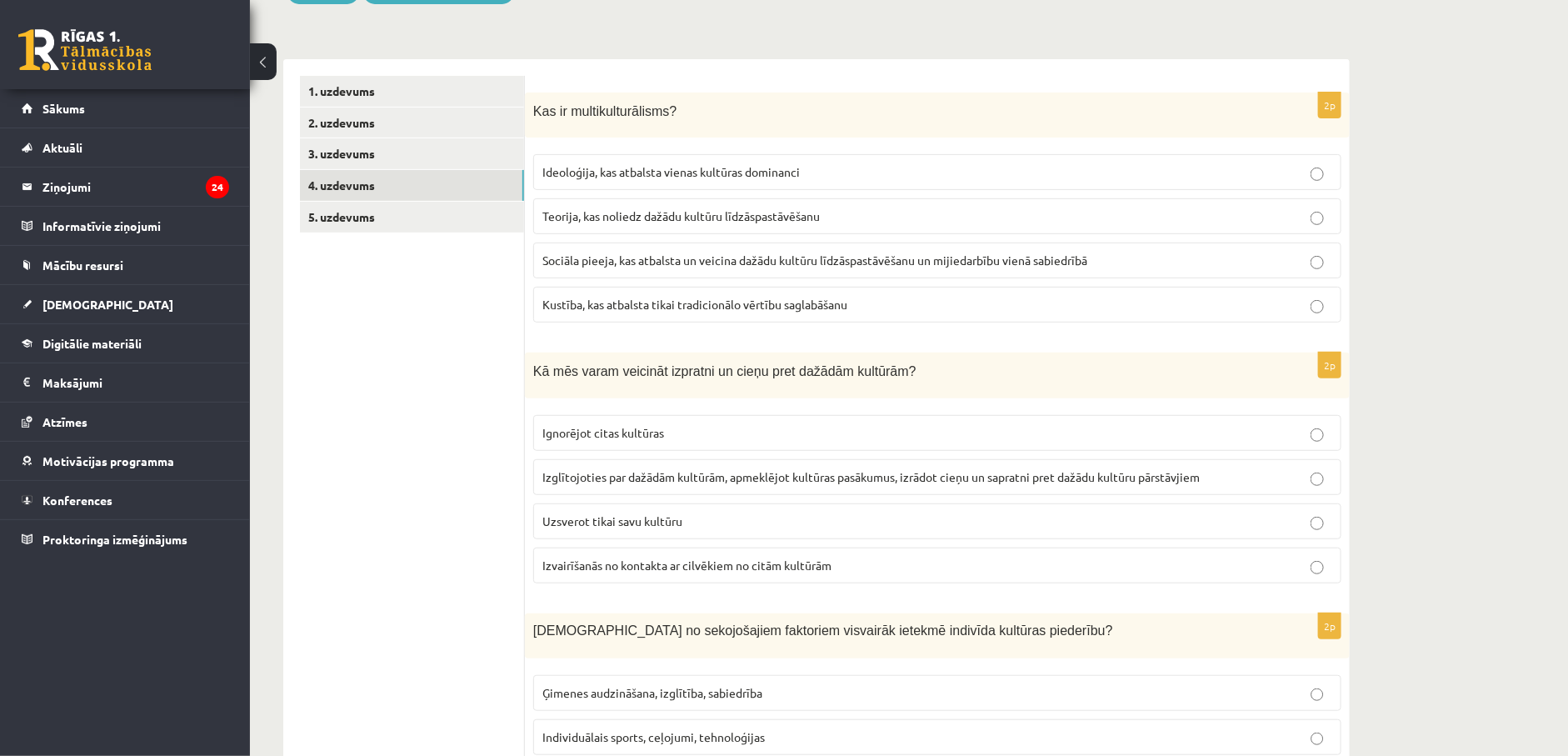
scroll to position [0, 0]
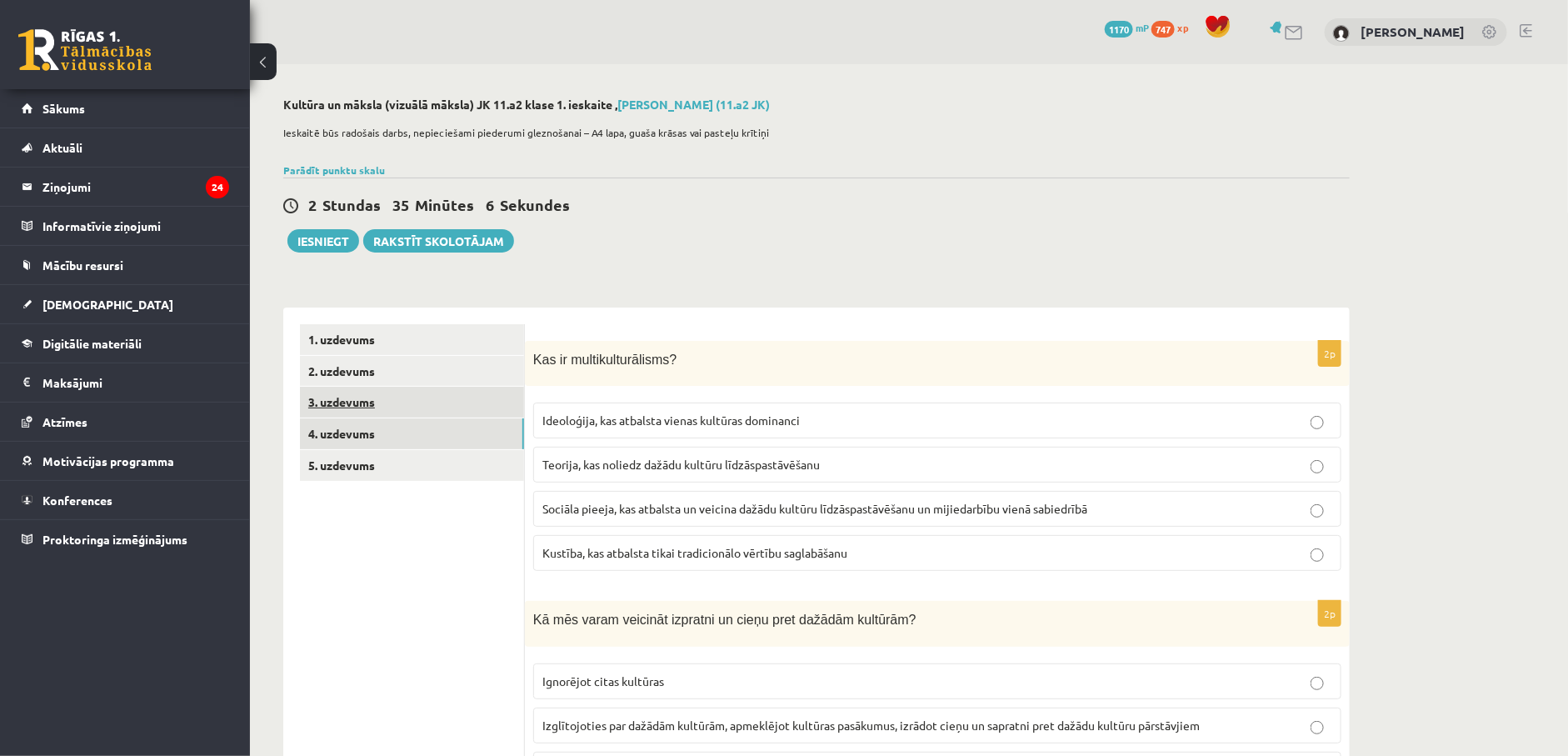
click at [356, 400] on link "3. uzdevums" at bounding box center [412, 401] width 224 height 31
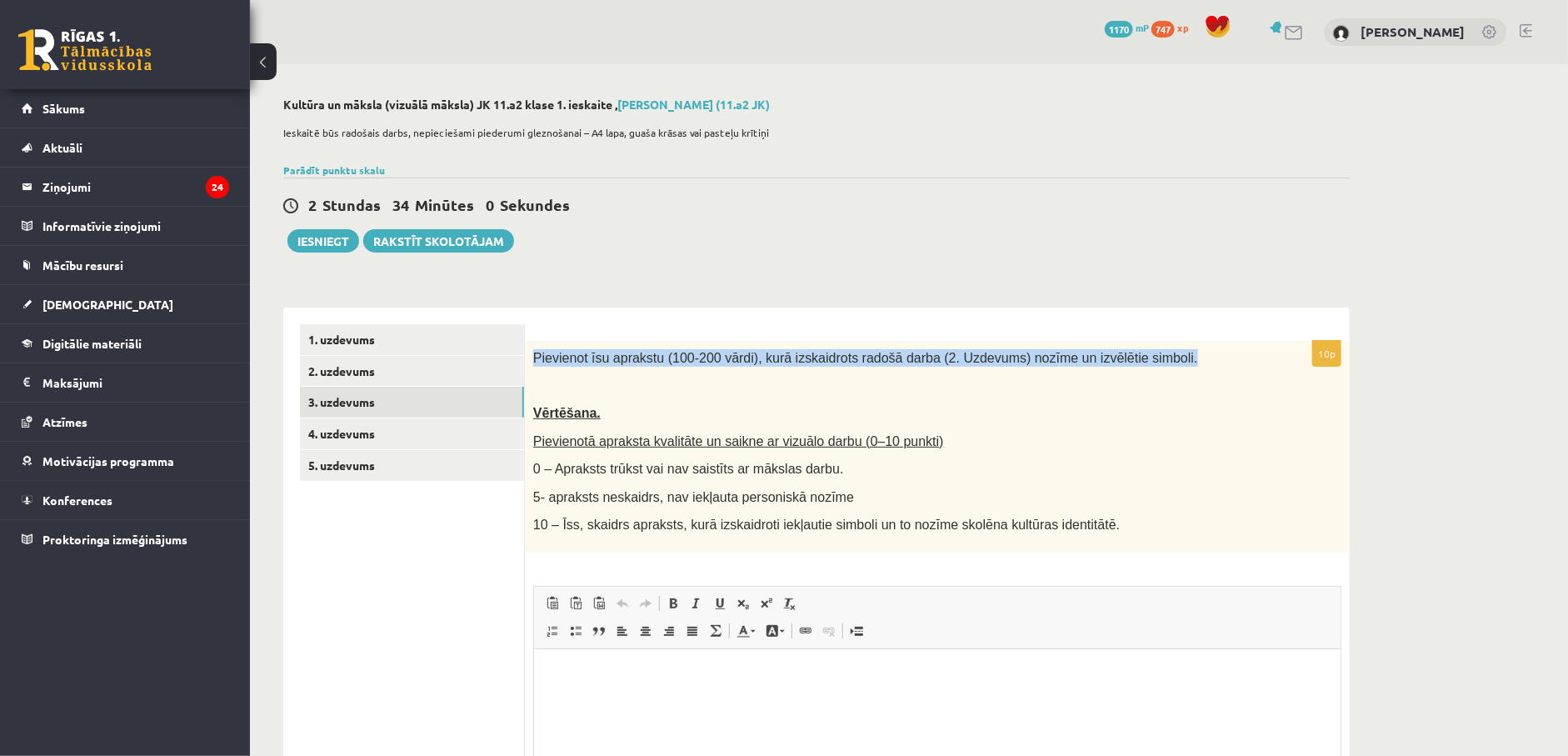
drag, startPoint x: 536, startPoint y: 355, endPoint x: 1140, endPoint y: 358, distance: 604.0
click at [1140, 358] on p "Pievienot īsu aprakstu (100-200 vārdi), kurā izskaidrots radošā darba (2. Uzdev…" at bounding box center [896, 358] width 725 height 18
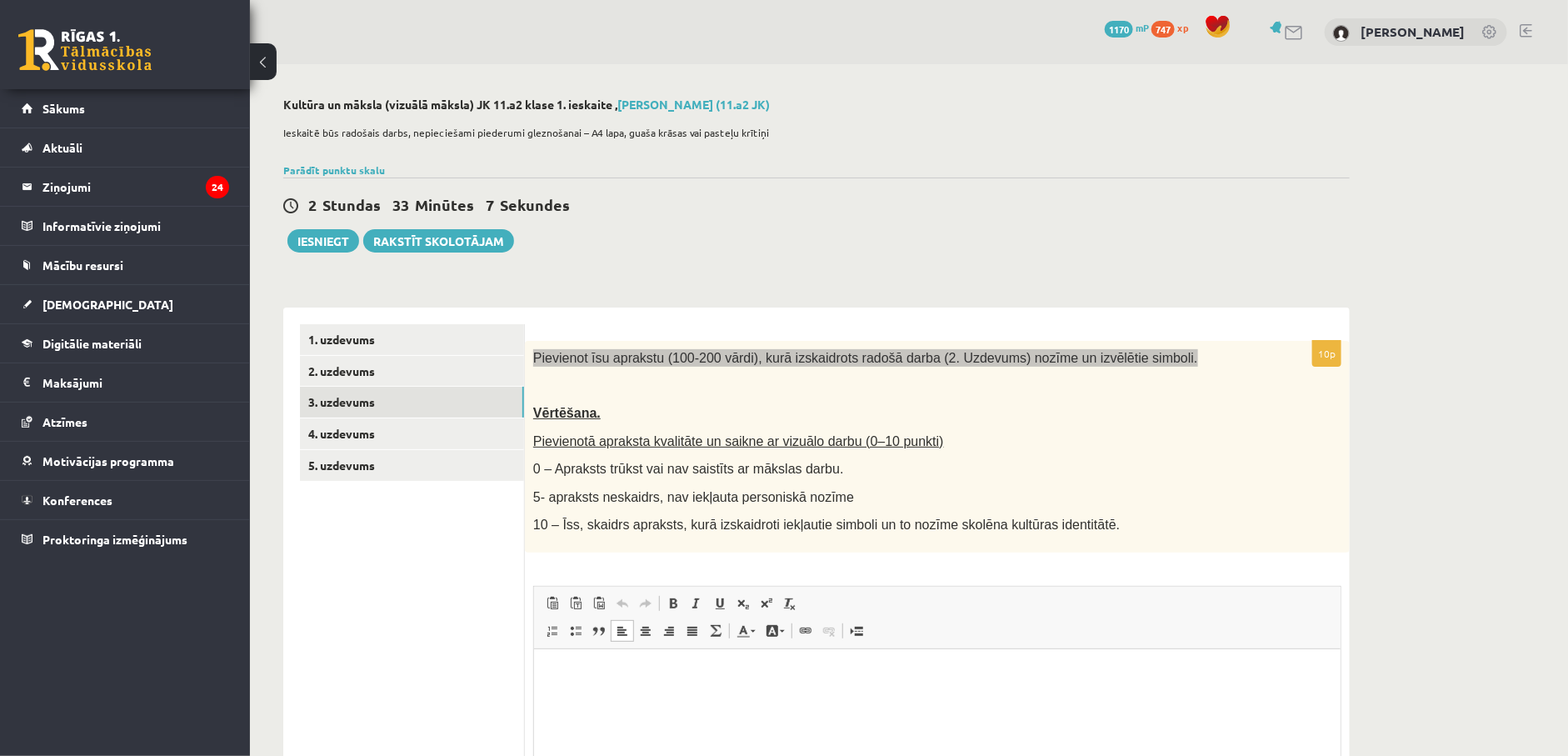
click at [628, 692] on html at bounding box center [936, 674] width 807 height 51
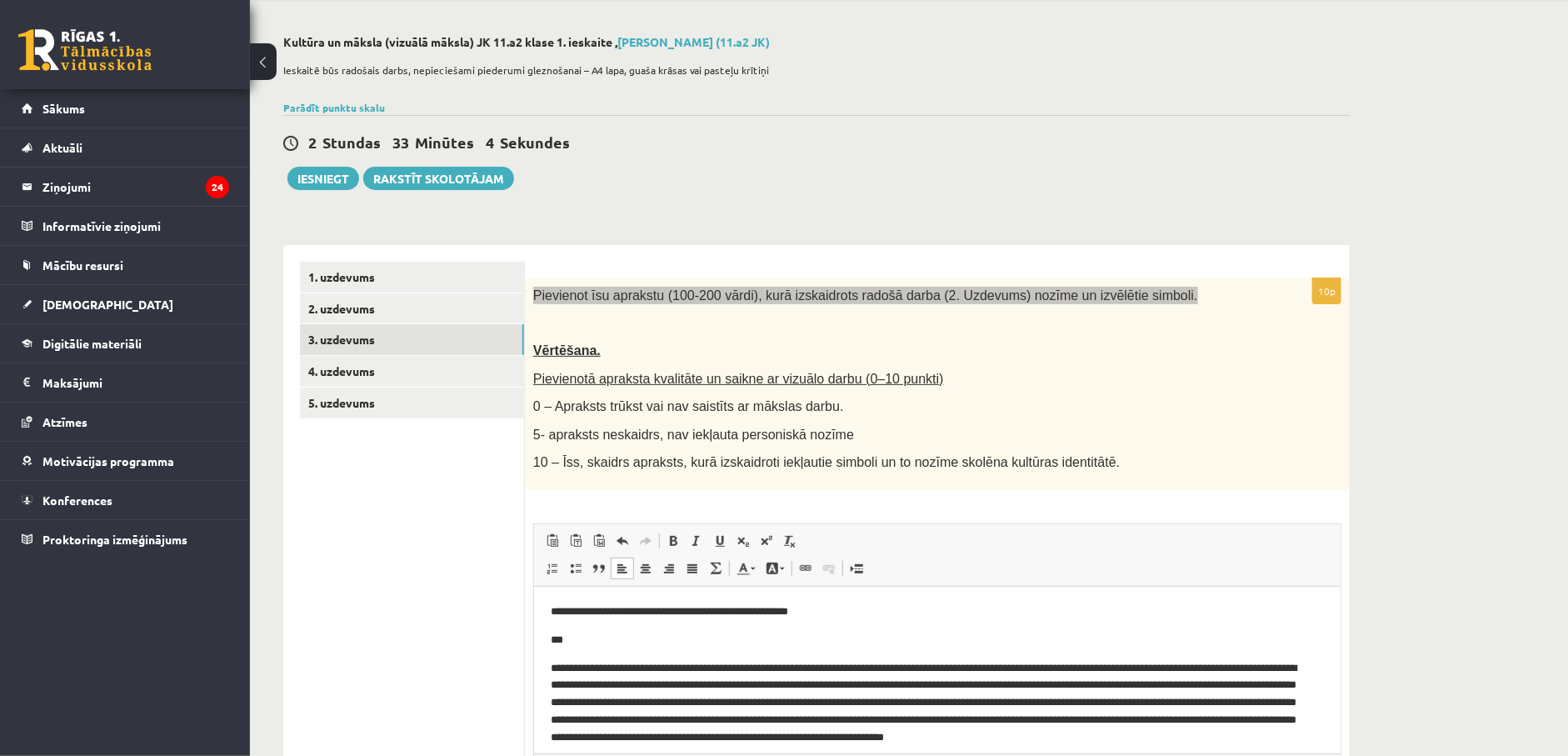
scroll to position [97, 0]
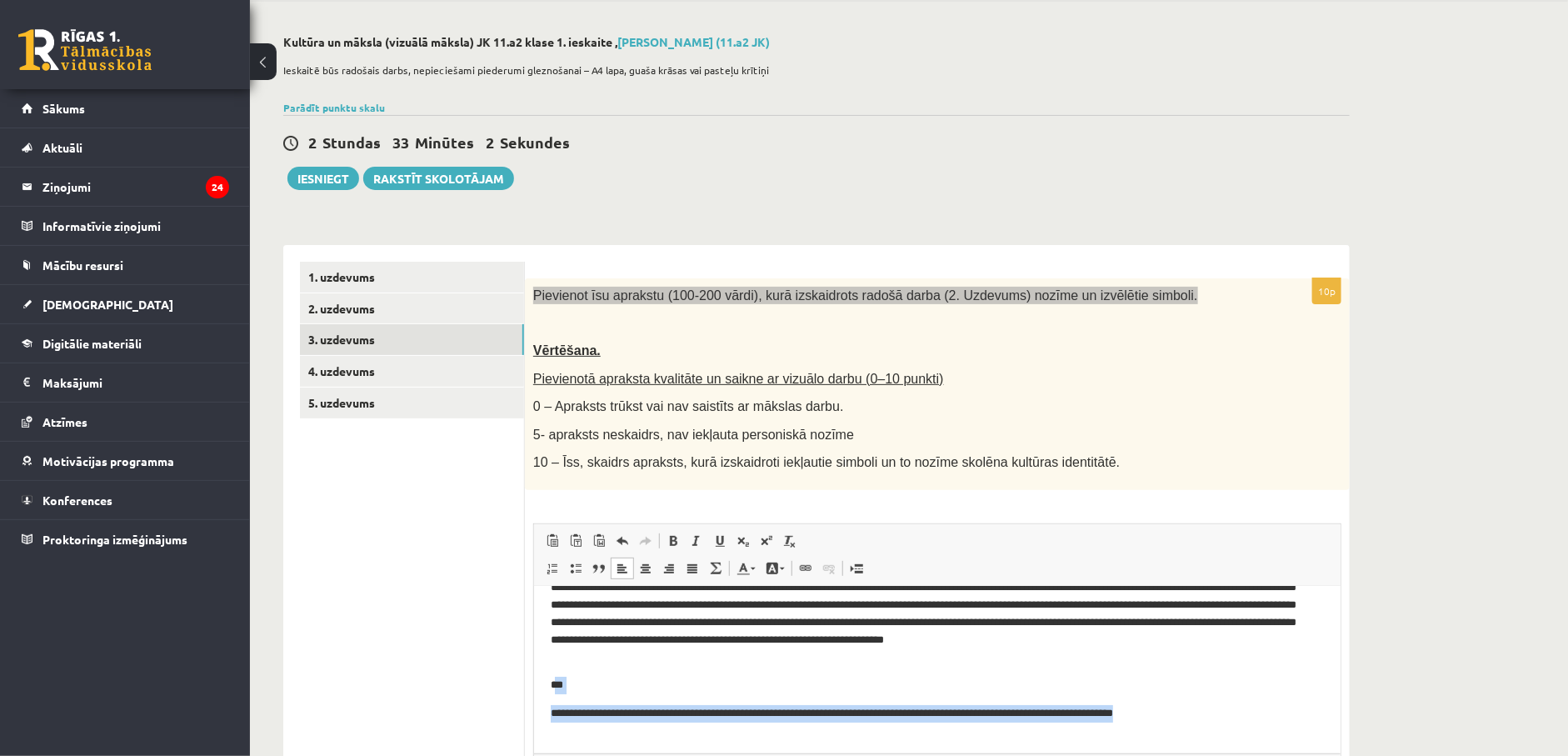
drag, startPoint x: 554, startPoint y: 676, endPoint x: 1255, endPoint y: 711, distance: 701.9
click at [1255, 711] on body "**********" at bounding box center [936, 621] width 773 height 234
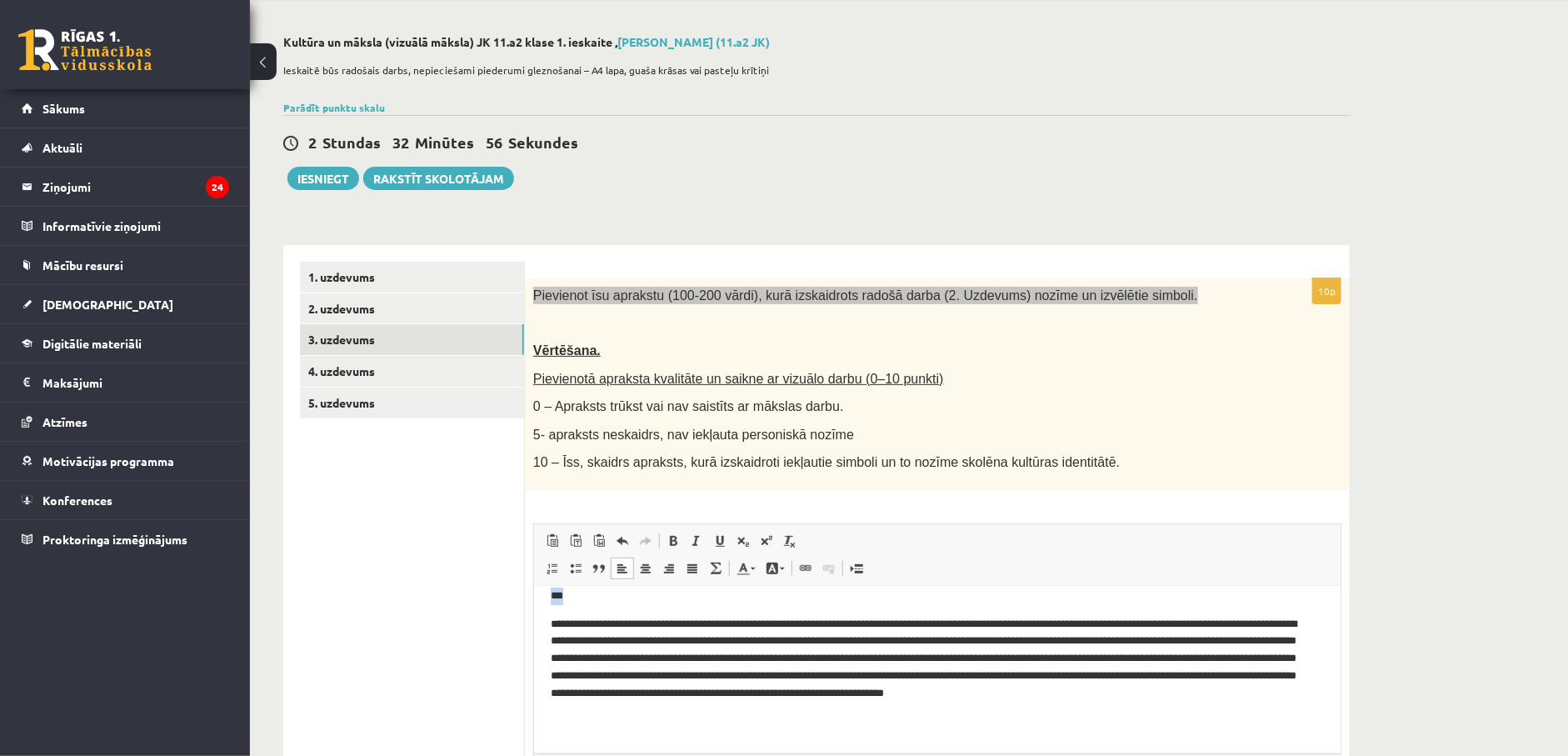
scroll to position [0, 0]
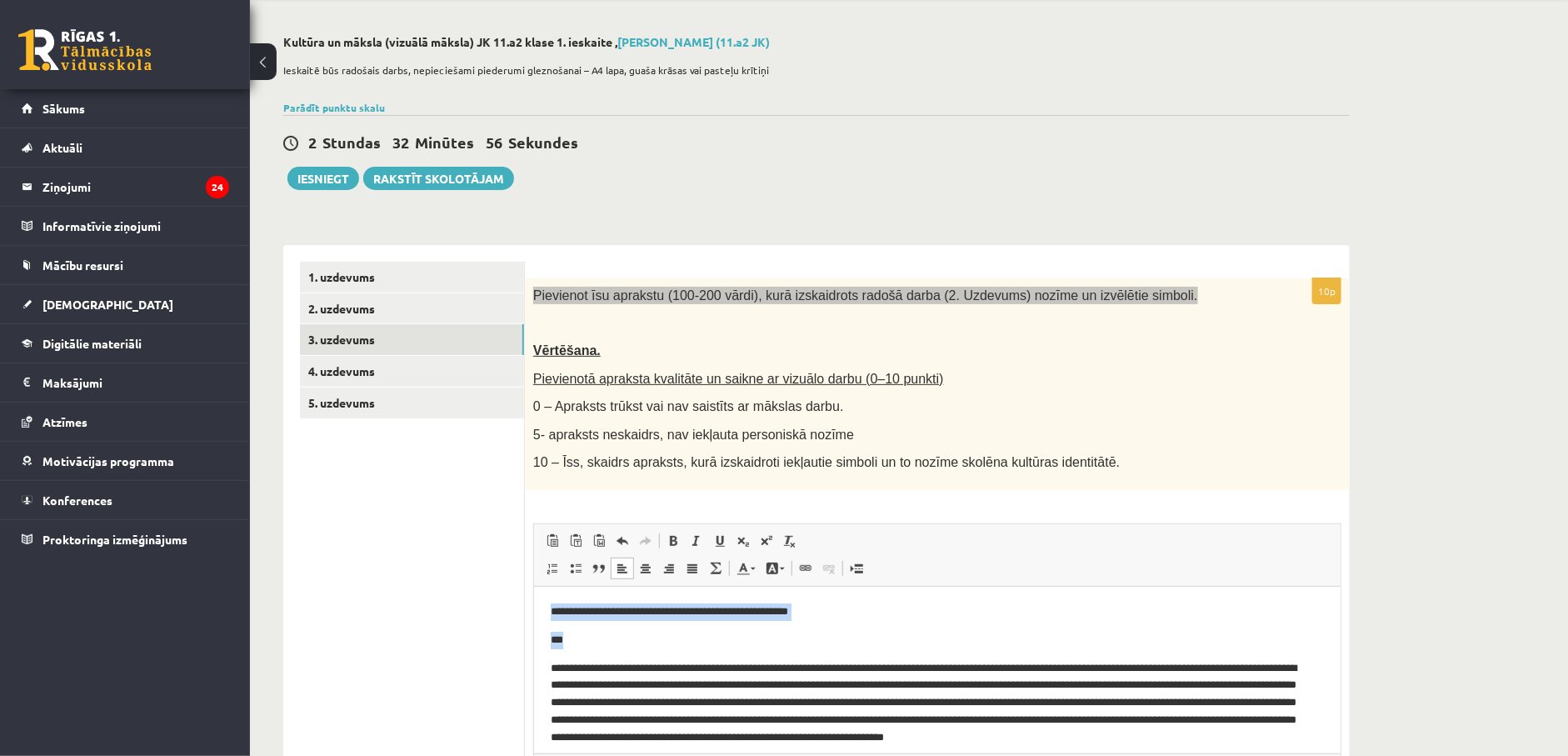
drag, startPoint x: 590, startPoint y: 600, endPoint x: 1018, endPoint y: 1176, distance: 717.6
click at [533, 587] on html "**********" at bounding box center [936, 691] width 807 height 211
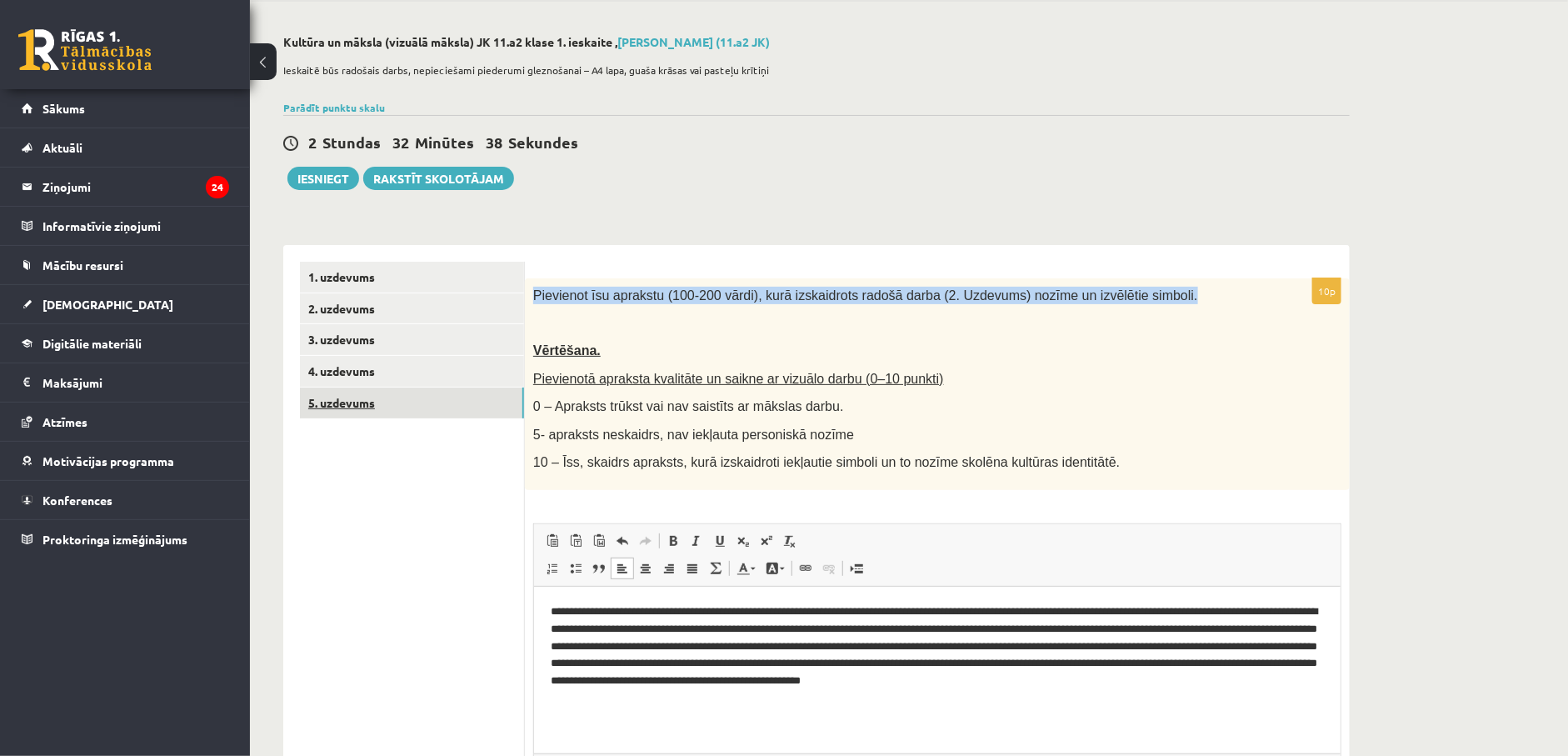
click at [356, 393] on link "5. uzdevums" at bounding box center [412, 402] width 224 height 31
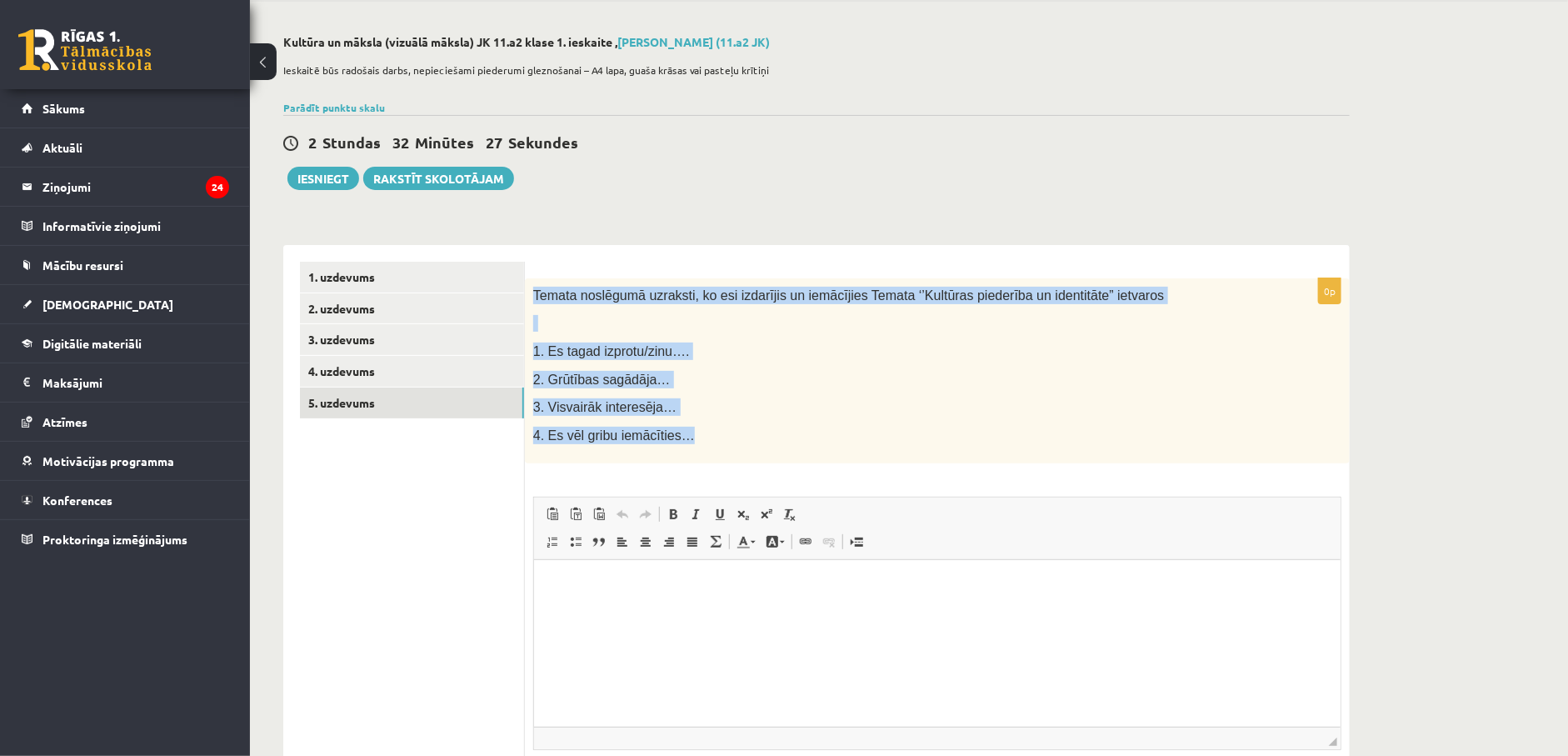
drag, startPoint x: 533, startPoint y: 295, endPoint x: 710, endPoint y: 428, distance: 221.4
click at [710, 428] on div "Temata noslēgumā uzraksti, ko esi izdarījis un iemācījies Temata ‘’Kultūras pie…" at bounding box center [937, 371] width 825 height 186
click at [340, 349] on link "3. uzdevums" at bounding box center [412, 339] width 224 height 31
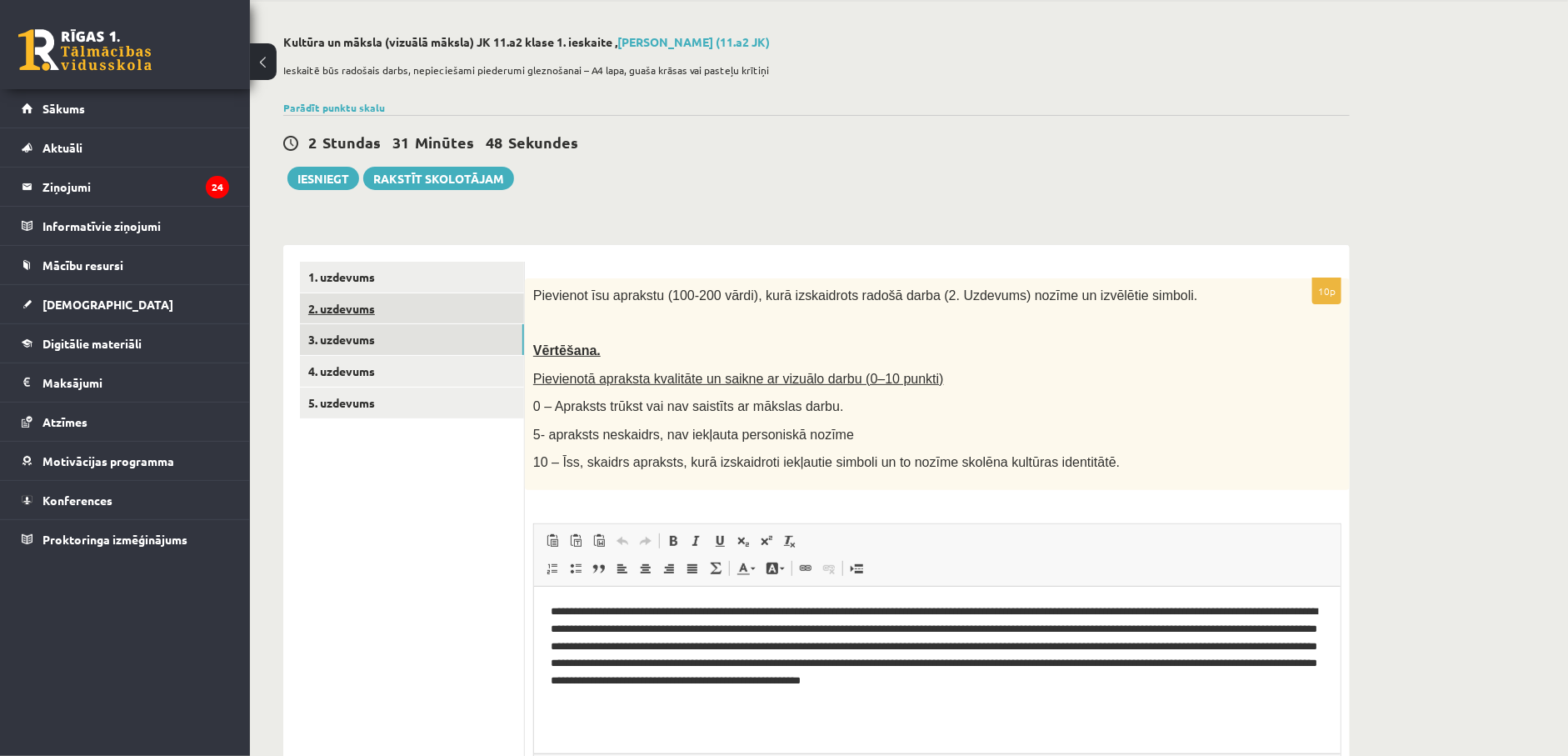
click at [333, 305] on link "2. uzdevums" at bounding box center [412, 308] width 224 height 31
